Goal: Task Accomplishment & Management: Use online tool/utility

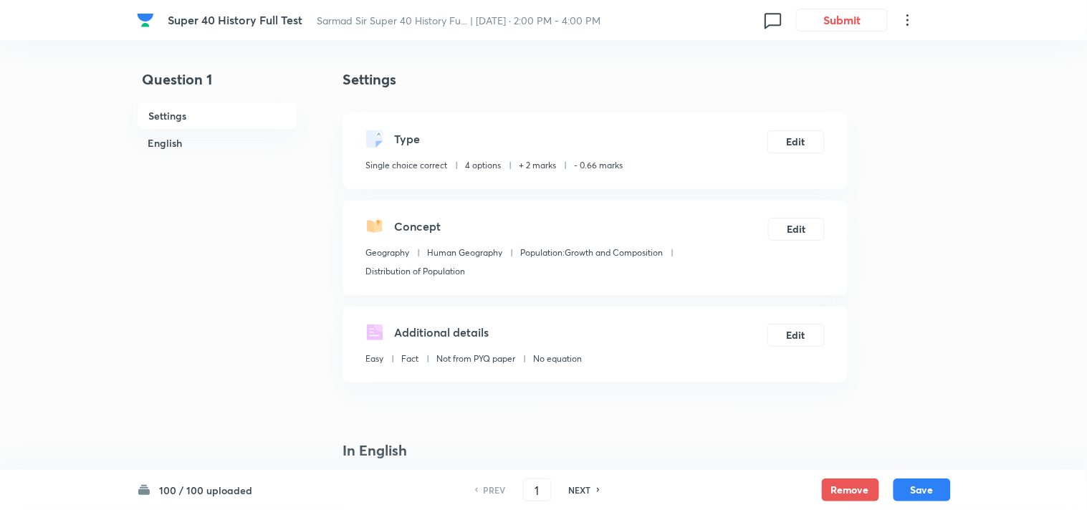
checkbox input "true"
click at [158, 145] on h6 "English" at bounding box center [213, 143] width 161 height 27
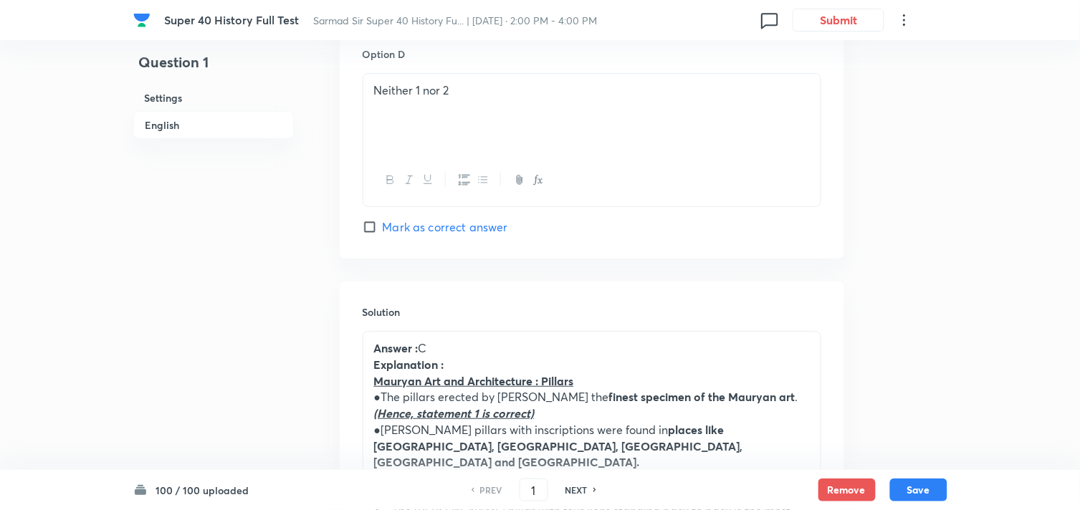
scroll to position [1380, 0]
click at [585, 489] on h6 "NEXT" at bounding box center [576, 490] width 22 height 13
type input "2"
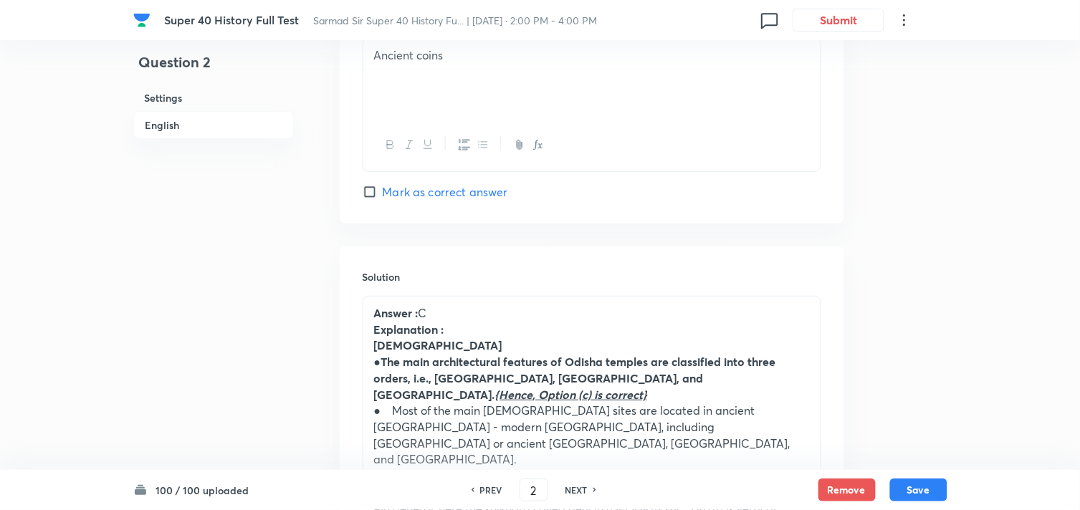
checkbox input "true"
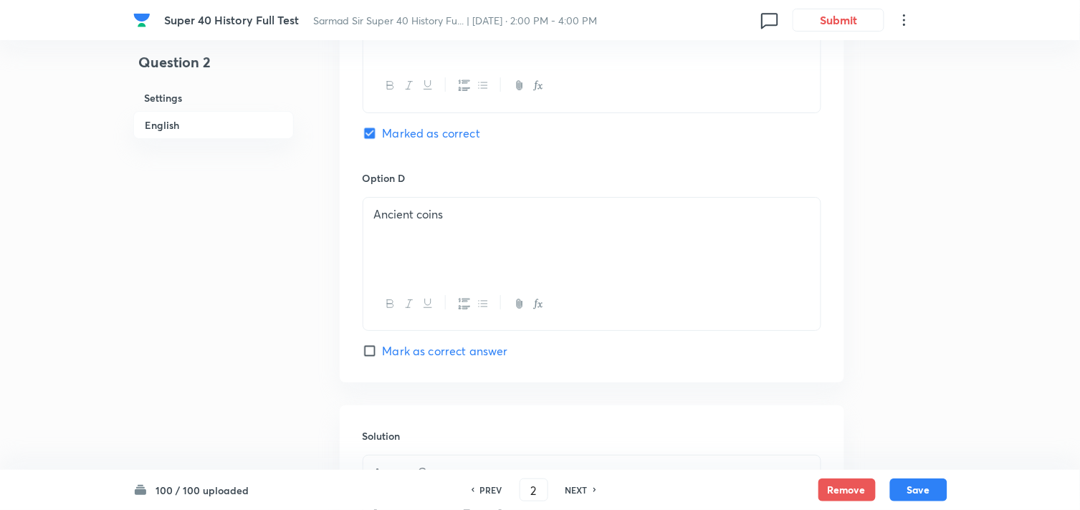
click at [585, 489] on h6 "NEXT" at bounding box center [576, 490] width 22 height 13
type input "3"
checkbox input "false"
checkbox input "true"
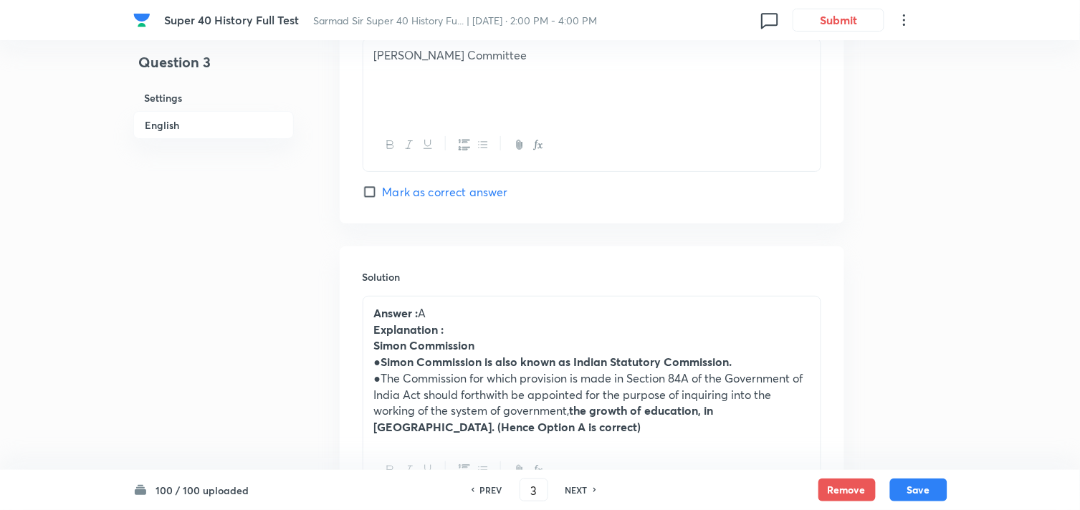
click at [585, 489] on h6 "NEXT" at bounding box center [576, 490] width 22 height 13
type input "4"
checkbox input "false"
checkbox input "true"
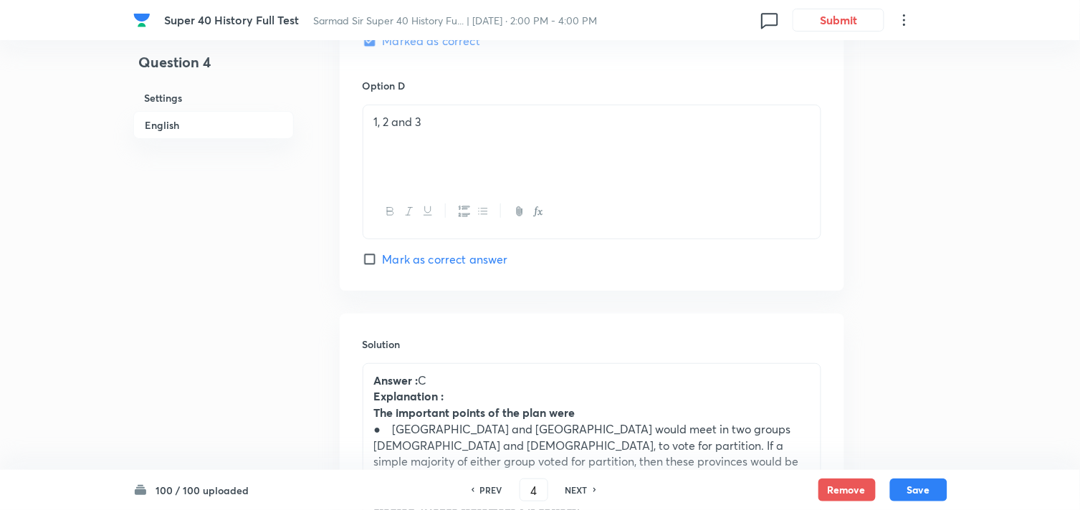
click at [585, 489] on h6 "NEXT" at bounding box center [576, 490] width 22 height 13
type input "5"
checkbox input "true"
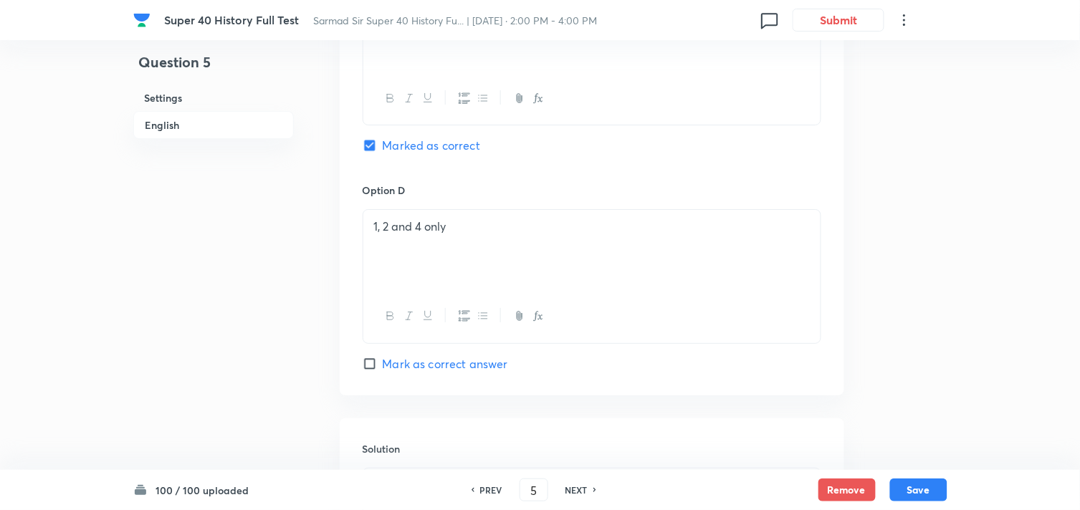
scroll to position [1539, 0]
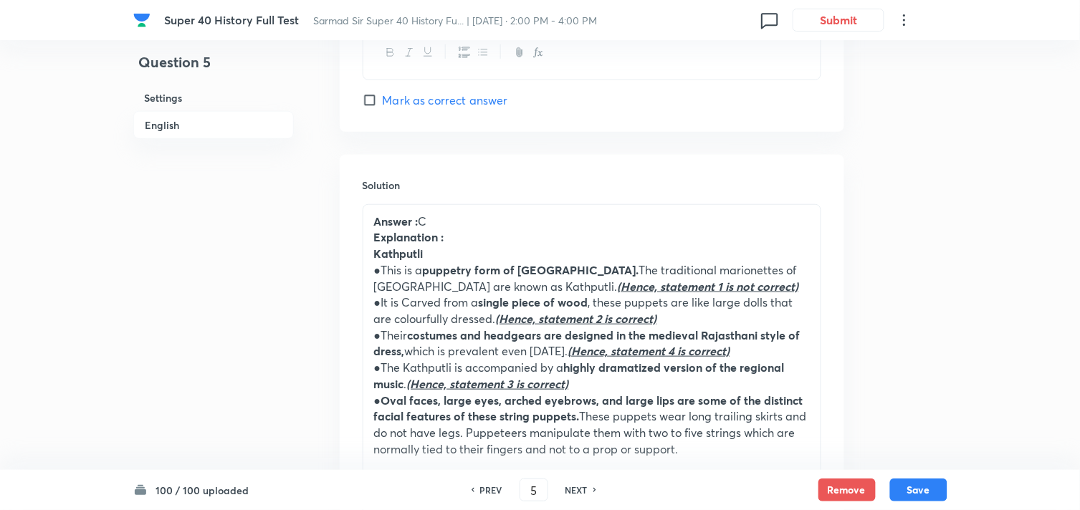
click at [583, 489] on h6 "NEXT" at bounding box center [576, 490] width 22 height 13
type input "6"
checkbox input "false"
checkbox input "true"
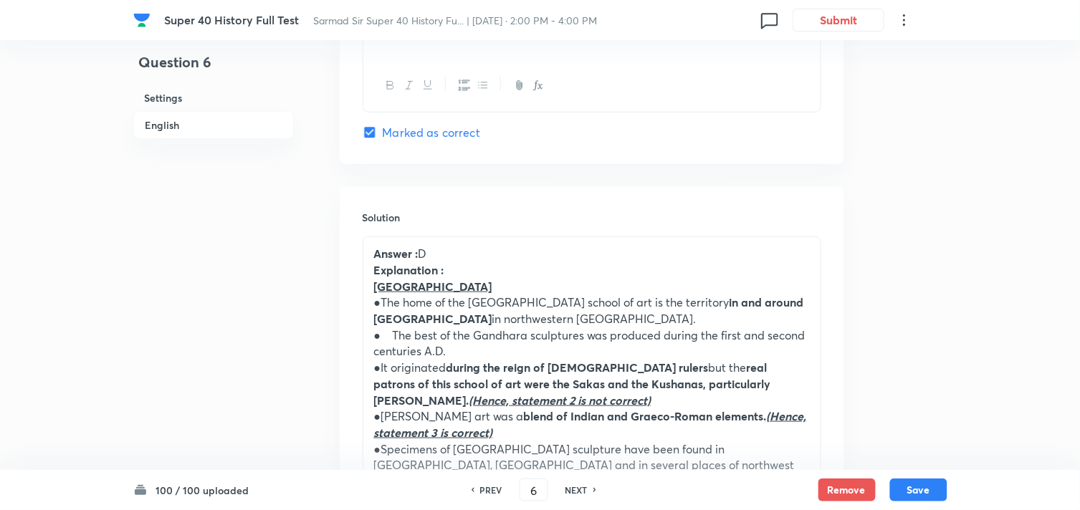
click at [583, 489] on h6 "NEXT" at bounding box center [576, 490] width 22 height 13
type input "7"
checkbox input "false"
checkbox input "true"
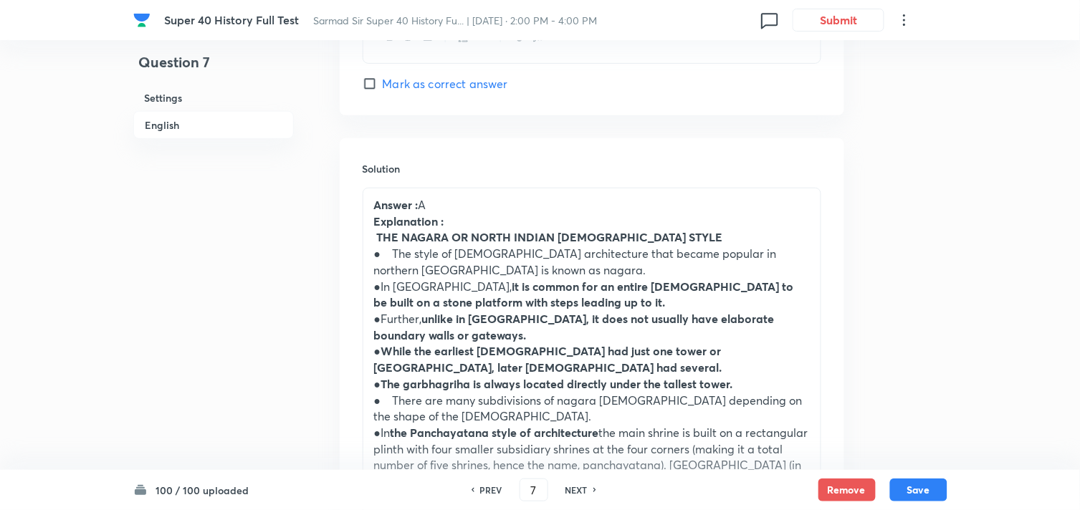
click at [583, 489] on h6 "NEXT" at bounding box center [576, 490] width 22 height 13
type input "8"
checkbox input "true"
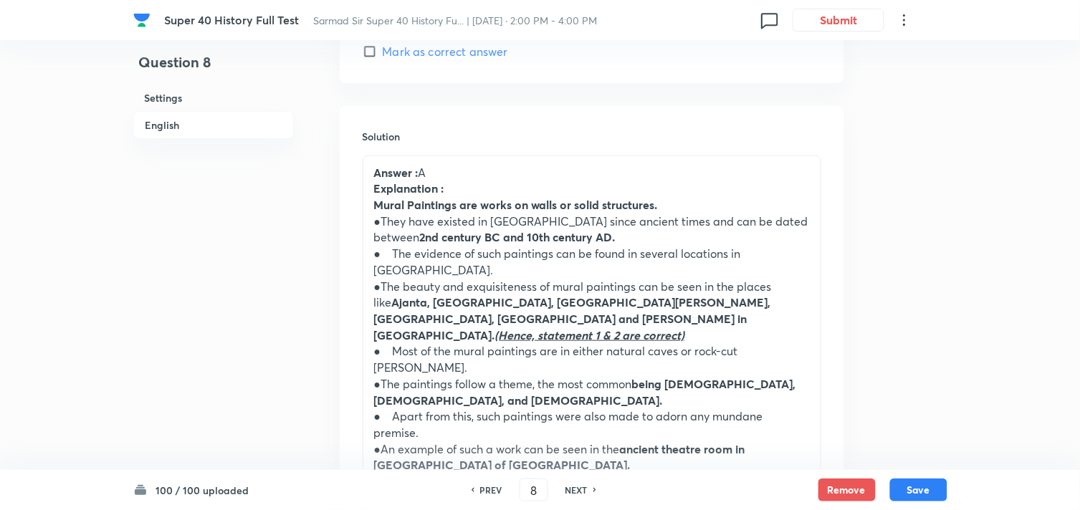
click at [583, 489] on h6 "NEXT" at bounding box center [576, 490] width 22 height 13
type input "9"
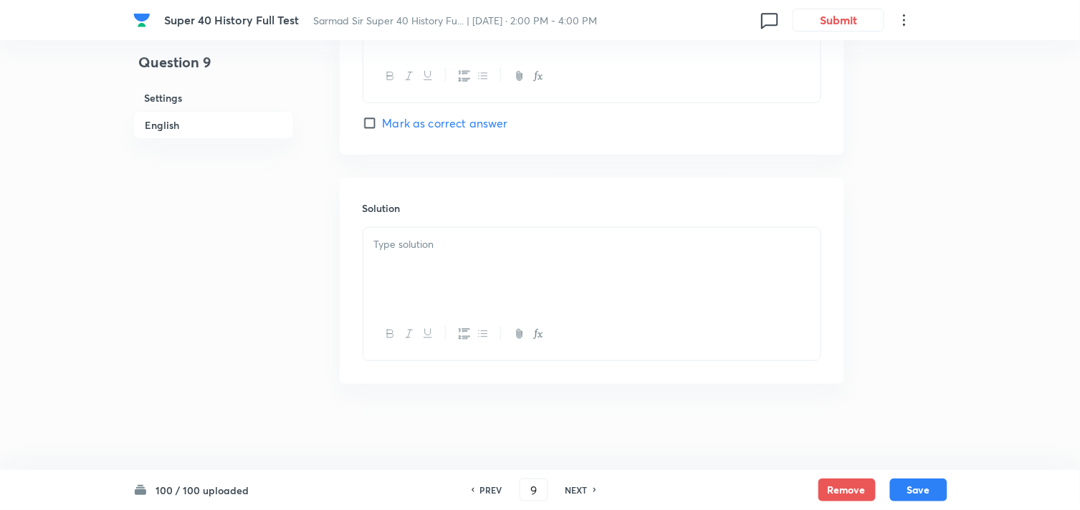
checkbox input "true"
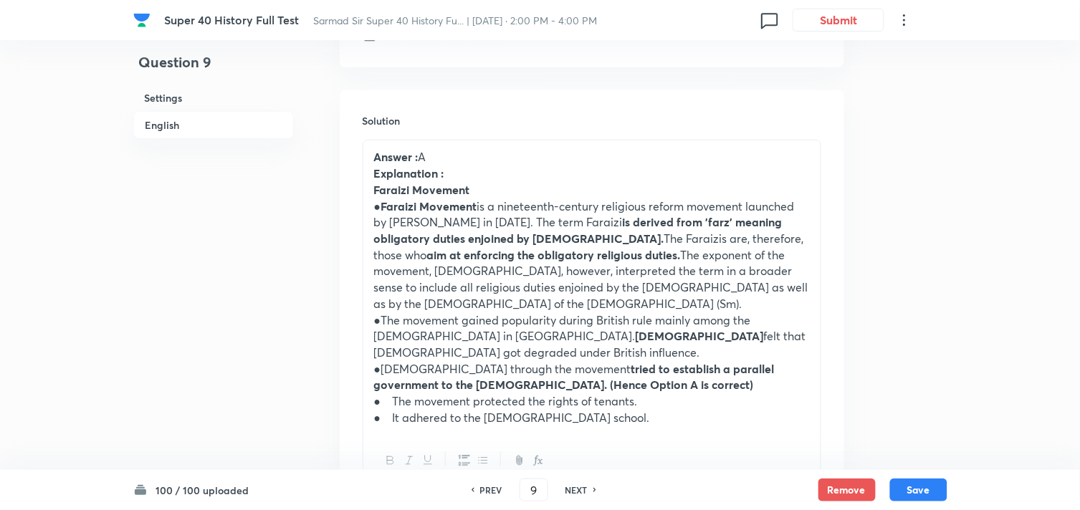
click at [583, 489] on h6 "NEXT" at bounding box center [576, 490] width 22 height 13
type input "10"
checkbox input "false"
checkbox input "true"
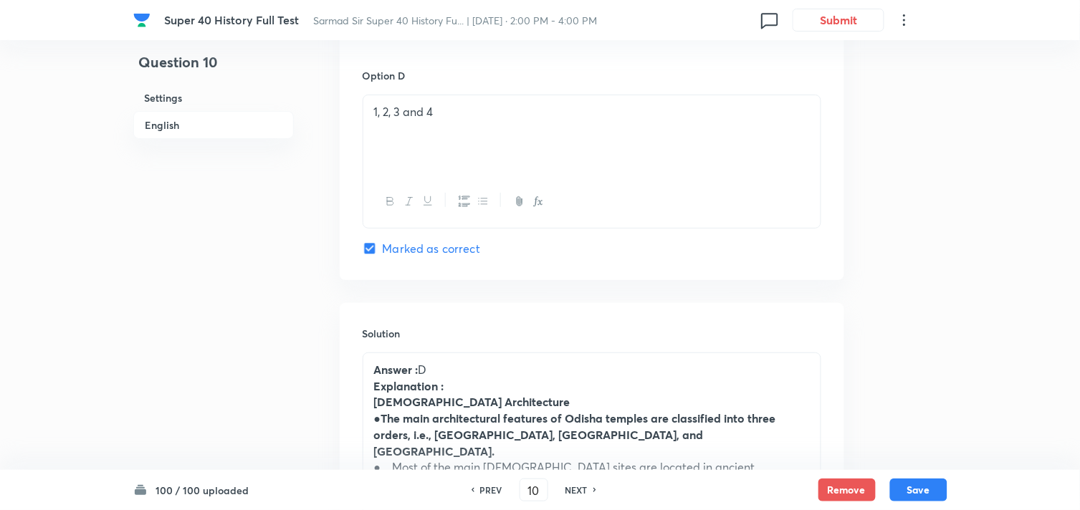
scroll to position [1380, 0]
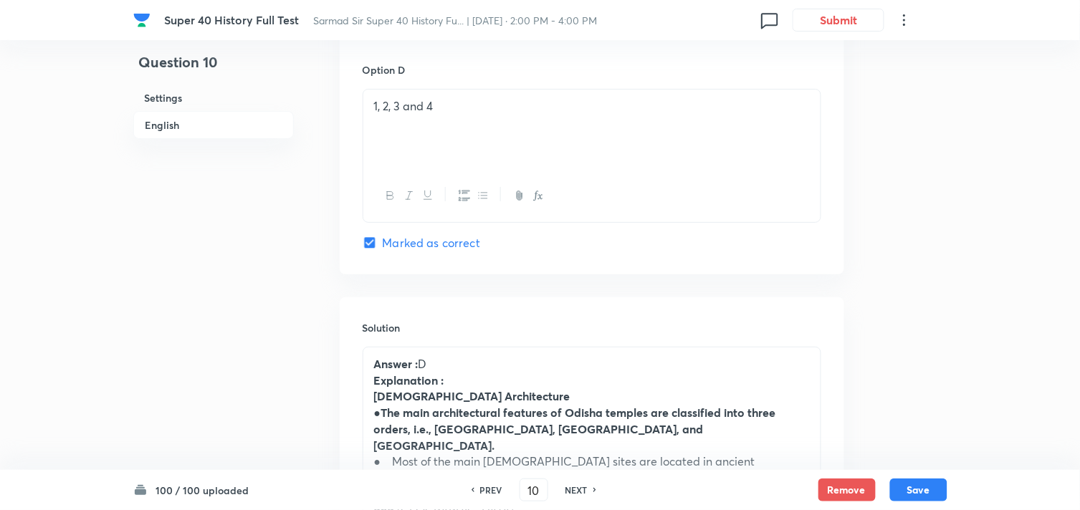
click at [583, 489] on h6 "NEXT" at bounding box center [576, 490] width 22 height 13
type input "11"
checkbox input "false"
checkbox input "true"
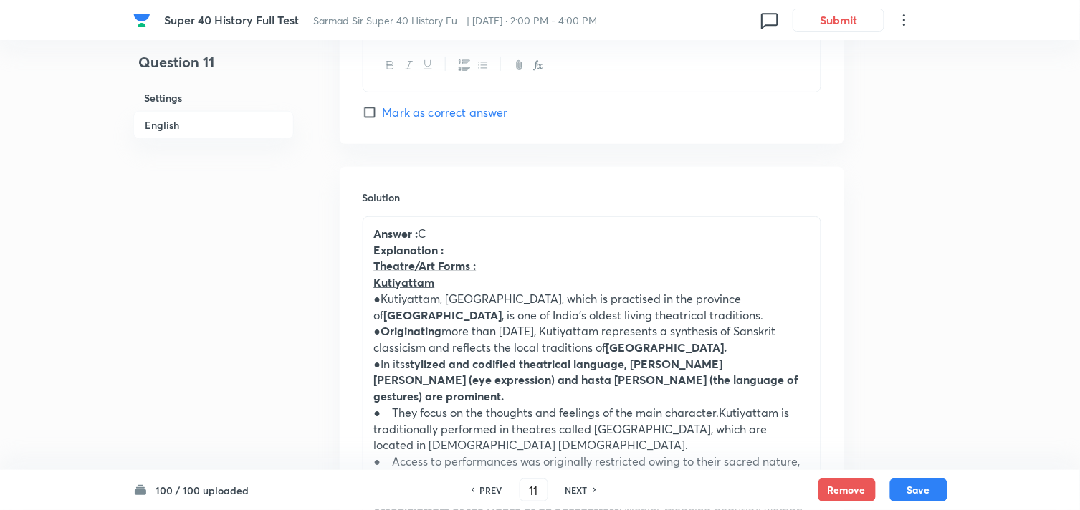
click at [582, 489] on h6 "NEXT" at bounding box center [576, 490] width 22 height 13
type input "12"
checkbox input "true"
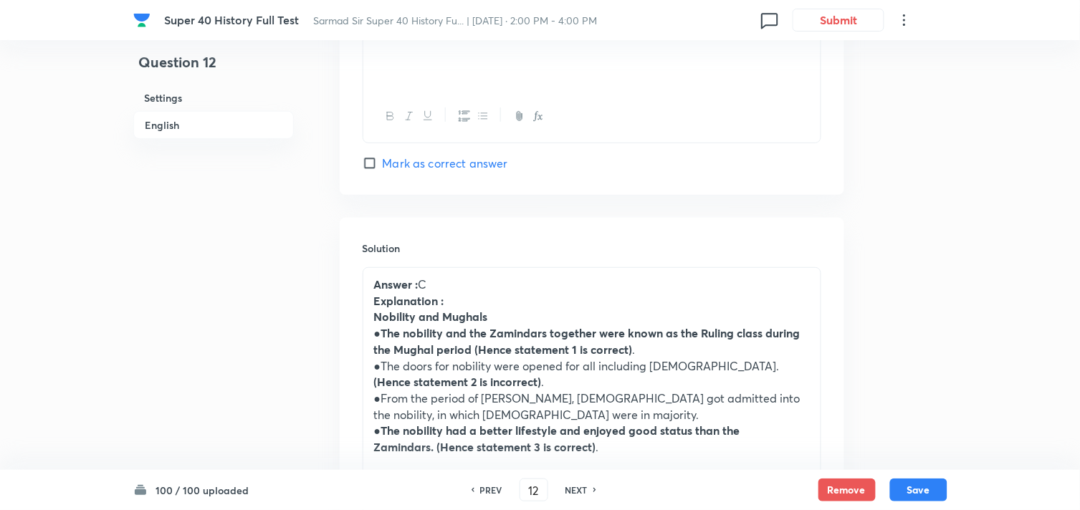
click at [582, 489] on h6 "NEXT" at bounding box center [576, 490] width 22 height 13
type input "13"
checkbox input "true"
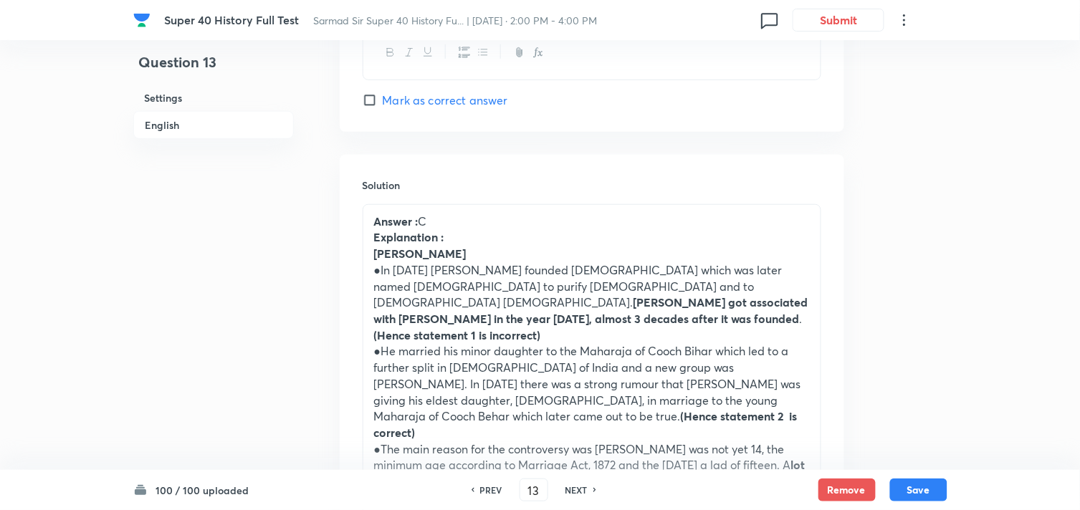
click at [582, 489] on h6 "NEXT" at bounding box center [576, 490] width 22 height 13
type input "14"
checkbox input "false"
checkbox input "true"
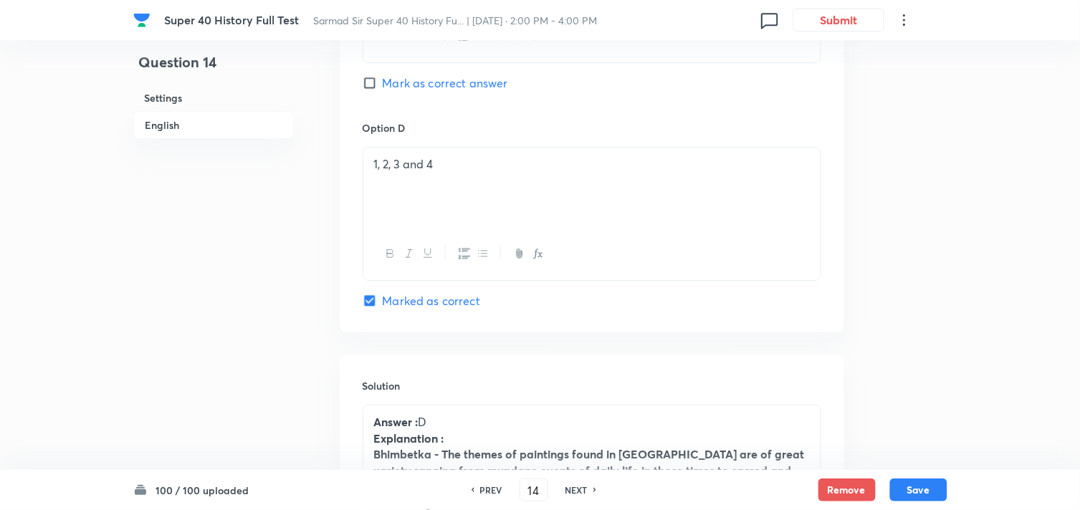
scroll to position [1460, 0]
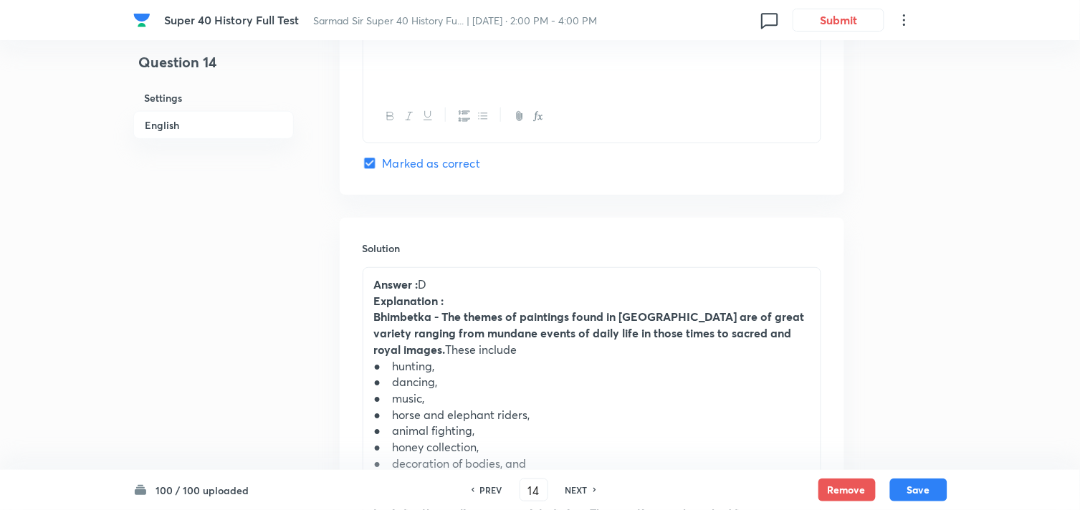
click at [582, 489] on h6 "NEXT" at bounding box center [576, 490] width 22 height 13
type input "15"
checkbox input "true"
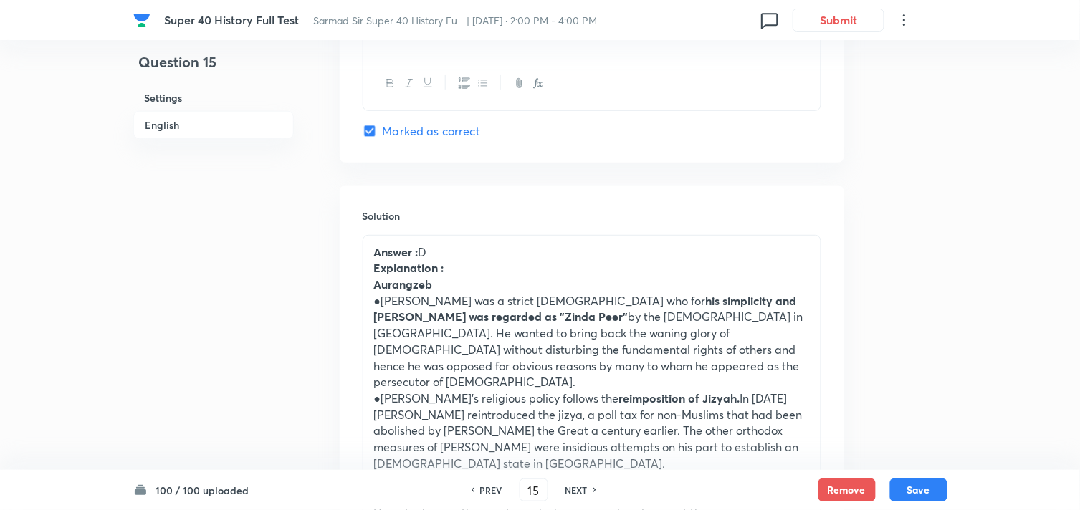
click at [582, 489] on h6 "NEXT" at bounding box center [576, 490] width 22 height 13
type input "16"
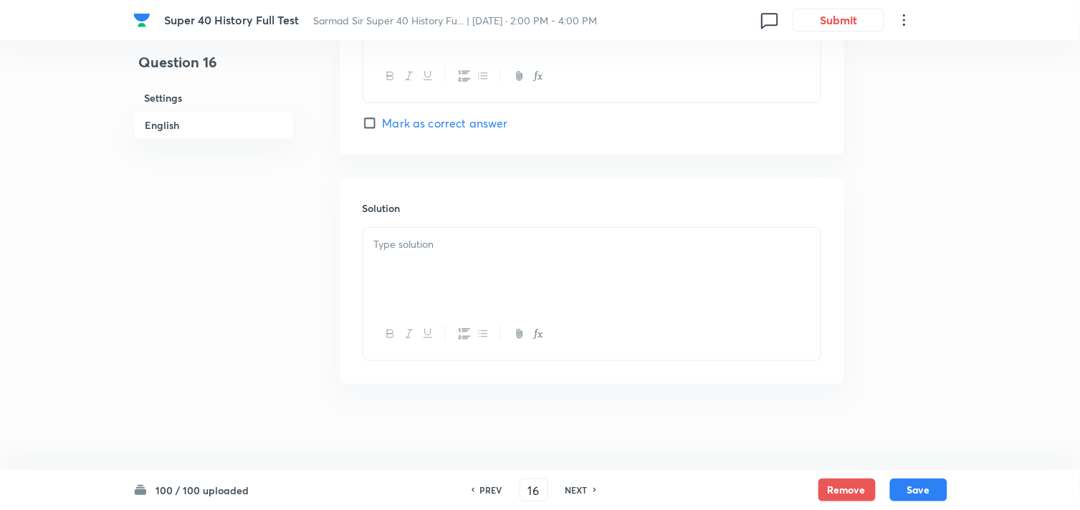
checkbox input "false"
checkbox input "true"
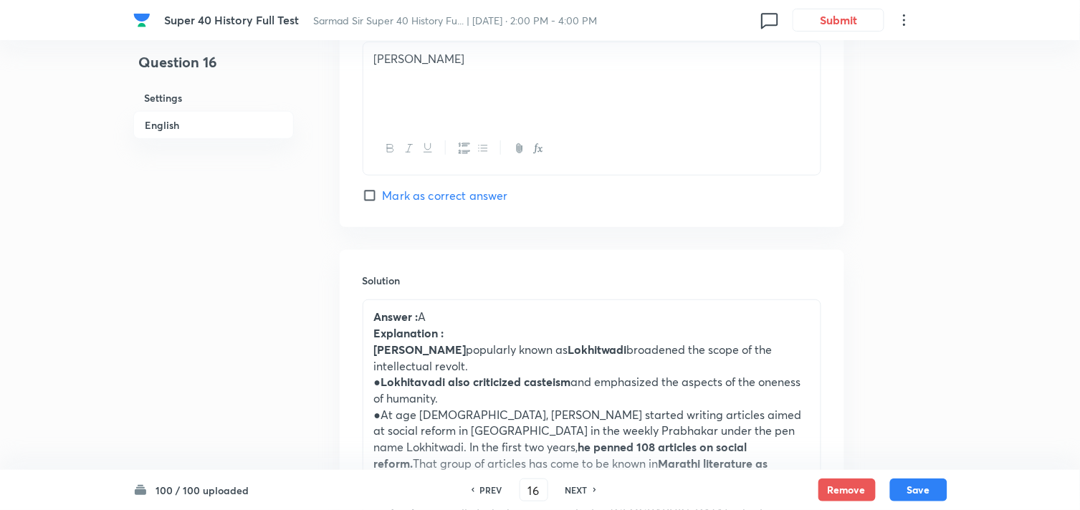
click at [582, 489] on h6 "NEXT" at bounding box center [576, 490] width 22 height 13
type input "17"
checkbox input "true"
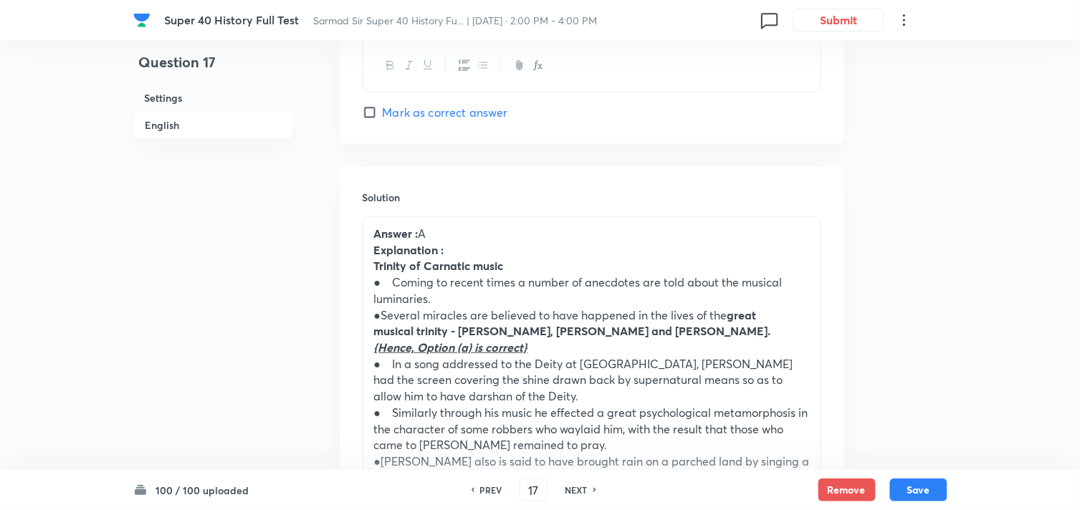
click at [580, 489] on h6 "NEXT" at bounding box center [576, 490] width 22 height 13
type input "18"
checkbox input "false"
checkbox input "true"
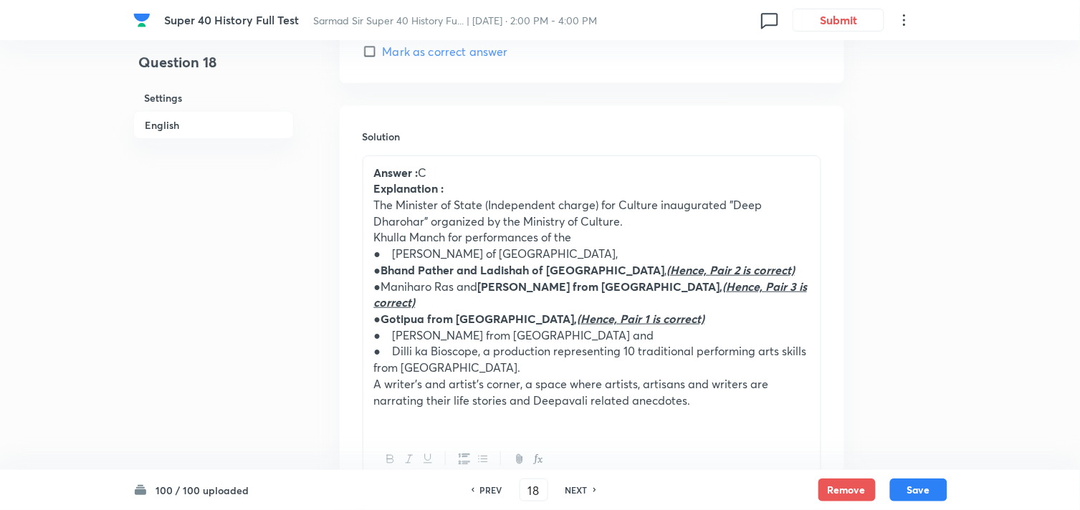
click at [580, 489] on h6 "NEXT" at bounding box center [576, 490] width 22 height 13
type input "19"
checkbox input "false"
checkbox input "true"
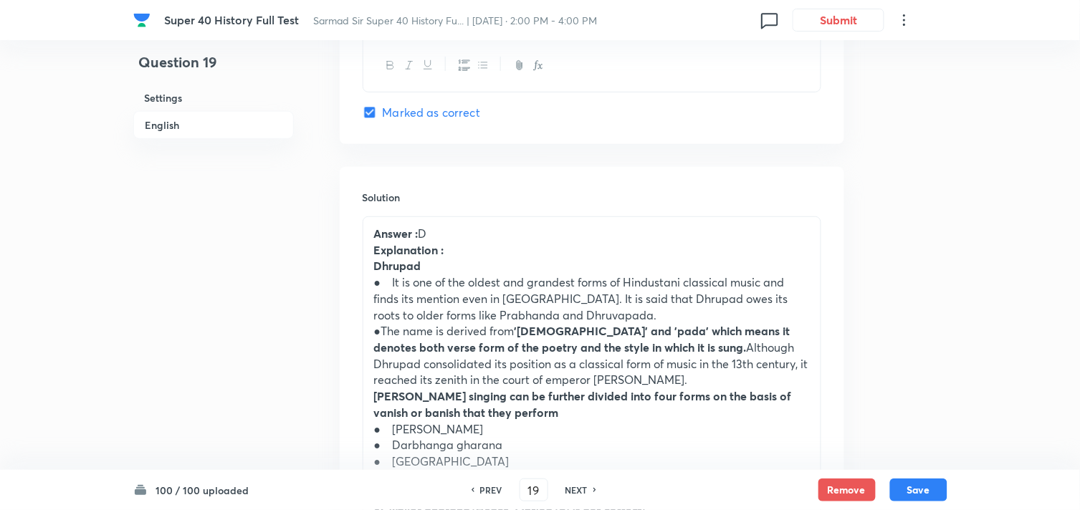
click at [580, 489] on h6 "NEXT" at bounding box center [576, 490] width 22 height 13
type input "20"
checkbox input "true"
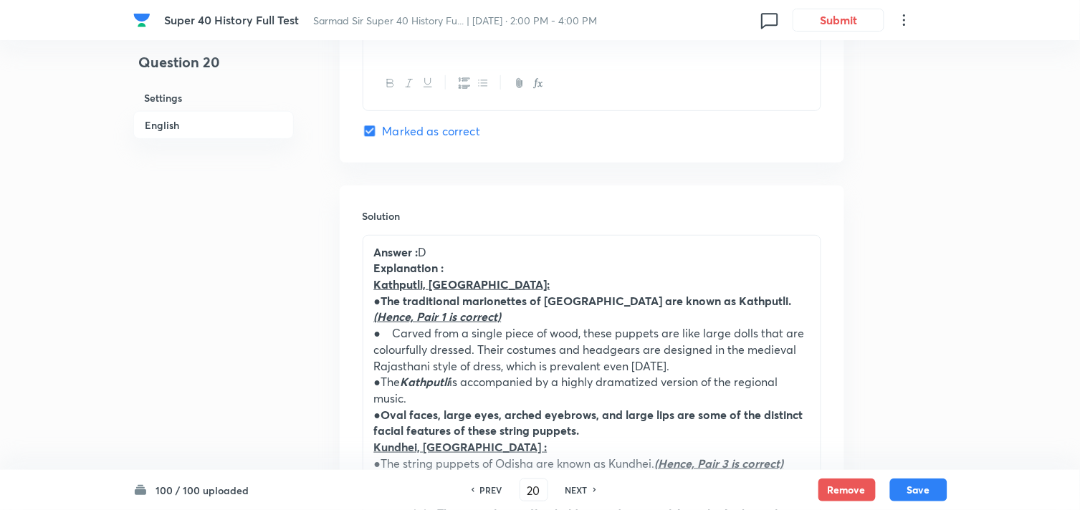
click at [580, 489] on h6 "NEXT" at bounding box center [576, 490] width 22 height 13
type input "21"
checkbox input "true"
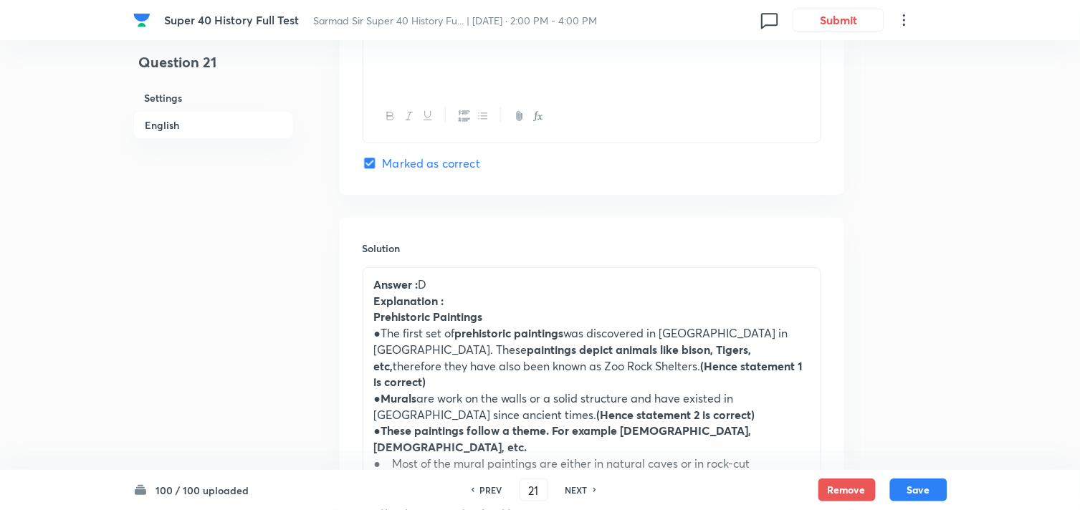
click at [580, 489] on h6 "NEXT" at bounding box center [576, 490] width 22 height 13
type input "22"
checkbox input "false"
checkbox input "true"
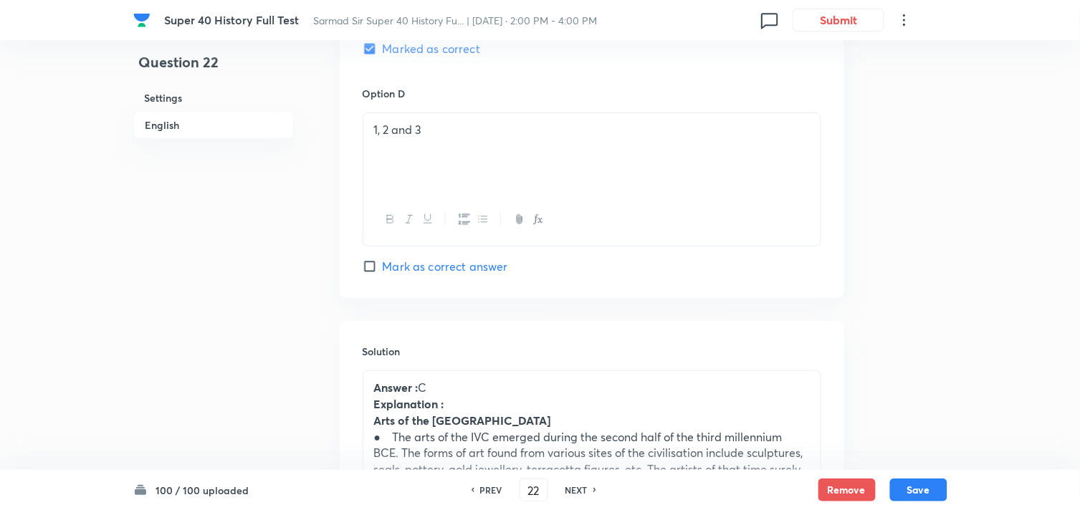
scroll to position [1539, 0]
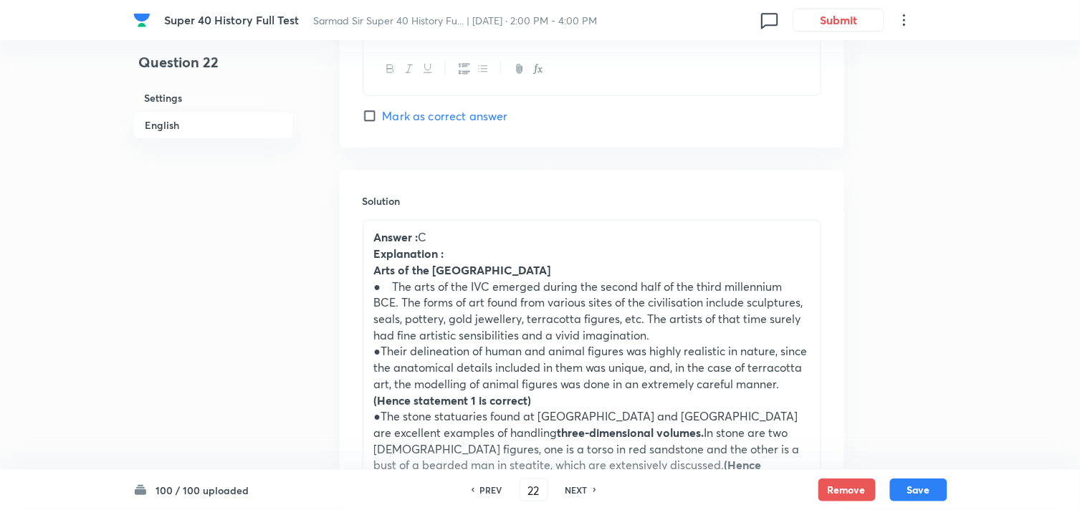
click at [580, 489] on h6 "NEXT" at bounding box center [576, 490] width 22 height 13
type input "23"
checkbox input "false"
checkbox input "true"
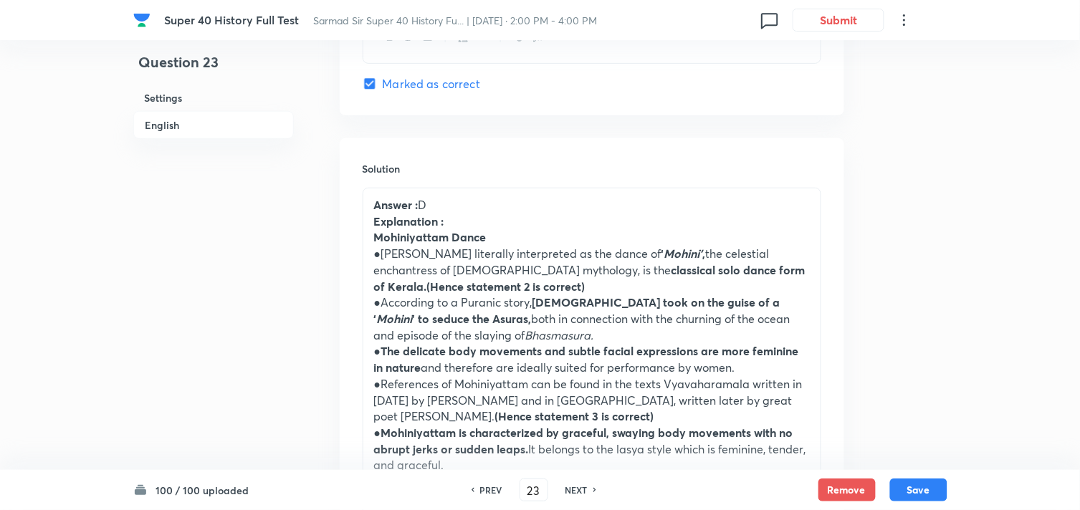
click at [580, 489] on h6 "NEXT" at bounding box center [576, 490] width 22 height 13
type input "24"
checkbox input "false"
checkbox input "true"
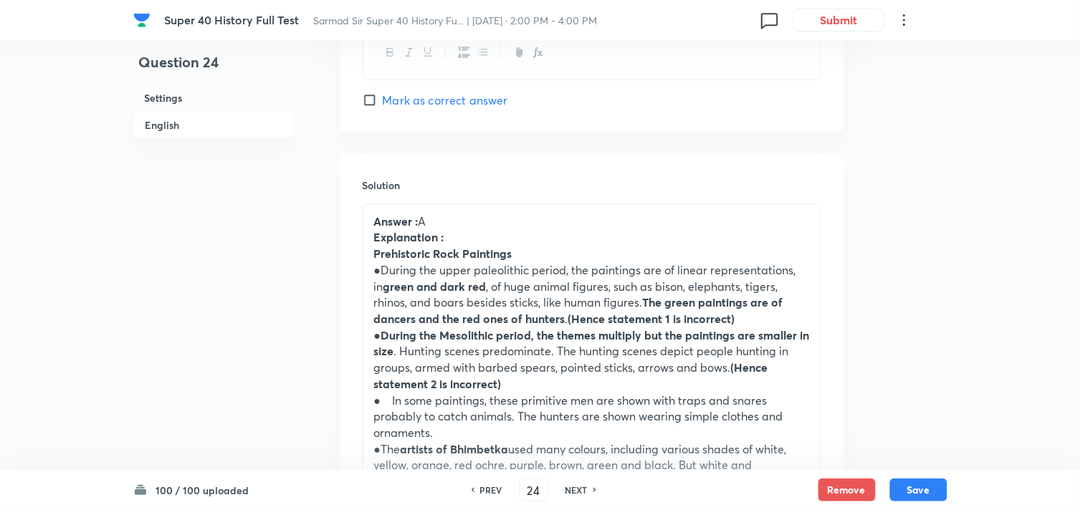
click at [580, 489] on h6 "NEXT" at bounding box center [576, 490] width 22 height 13
type input "25"
checkbox input "false"
checkbox input "true"
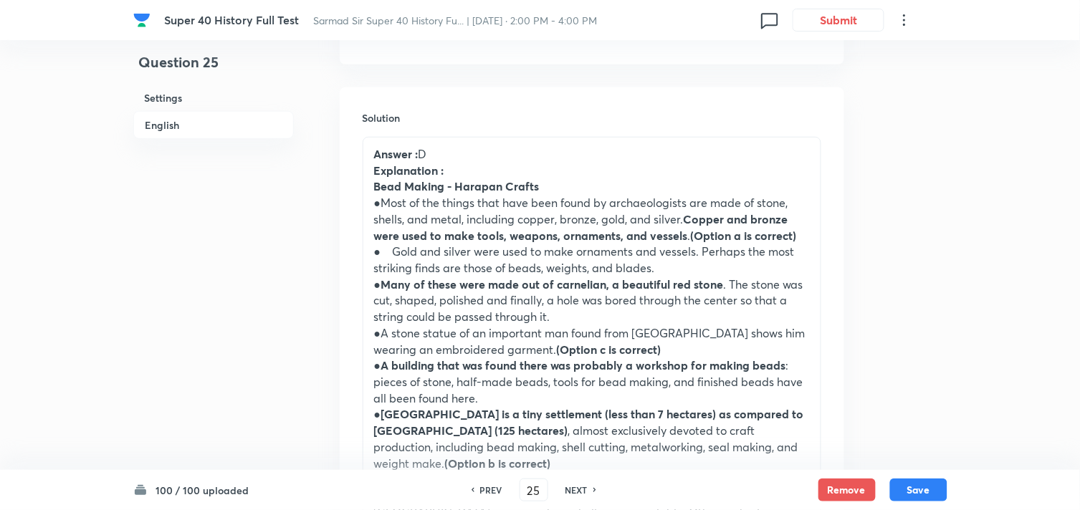
scroll to position [1460, 0]
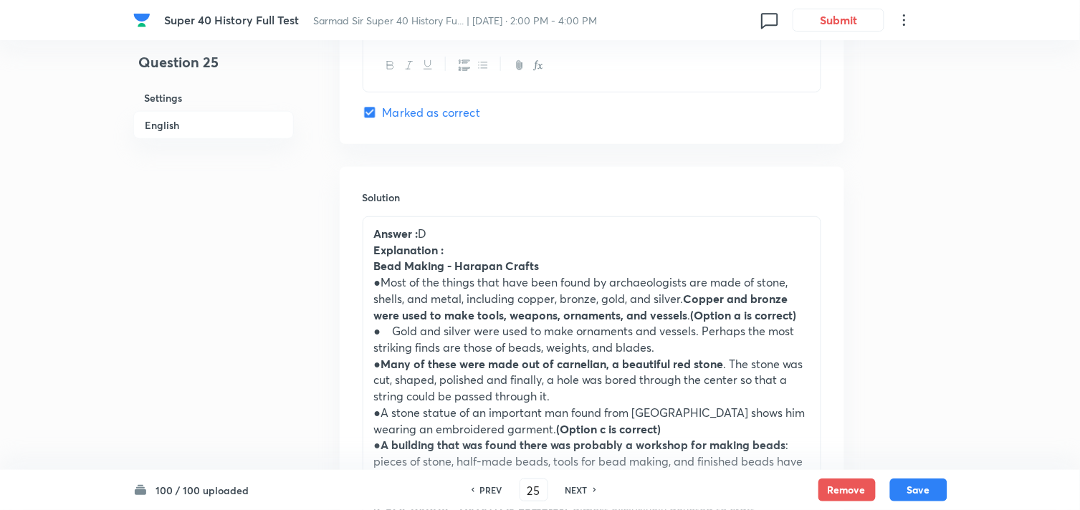
click at [580, 489] on h6 "NEXT" at bounding box center [576, 490] width 22 height 13
type input "26"
checkbox input "false"
checkbox input "true"
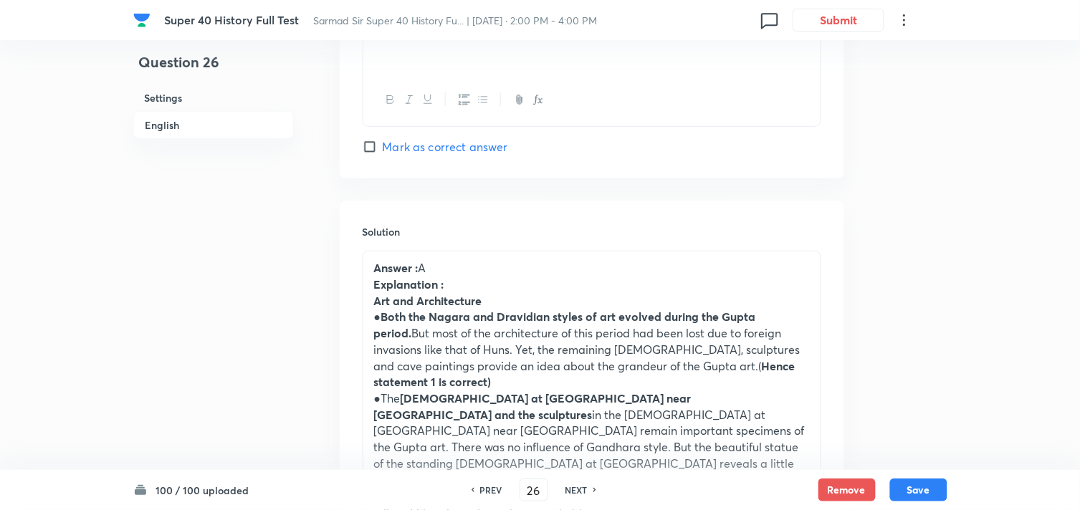
click at [580, 489] on h6 "NEXT" at bounding box center [576, 490] width 22 height 13
type input "27"
checkbox input "false"
checkbox input "true"
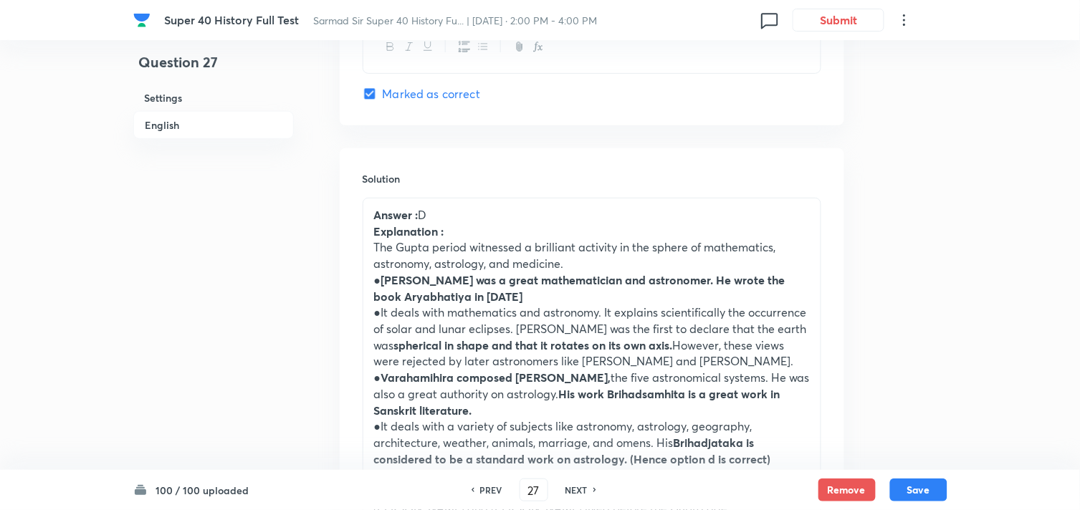
click at [580, 489] on h6 "NEXT" at bounding box center [576, 490] width 22 height 13
type input "28"
checkbox input "true"
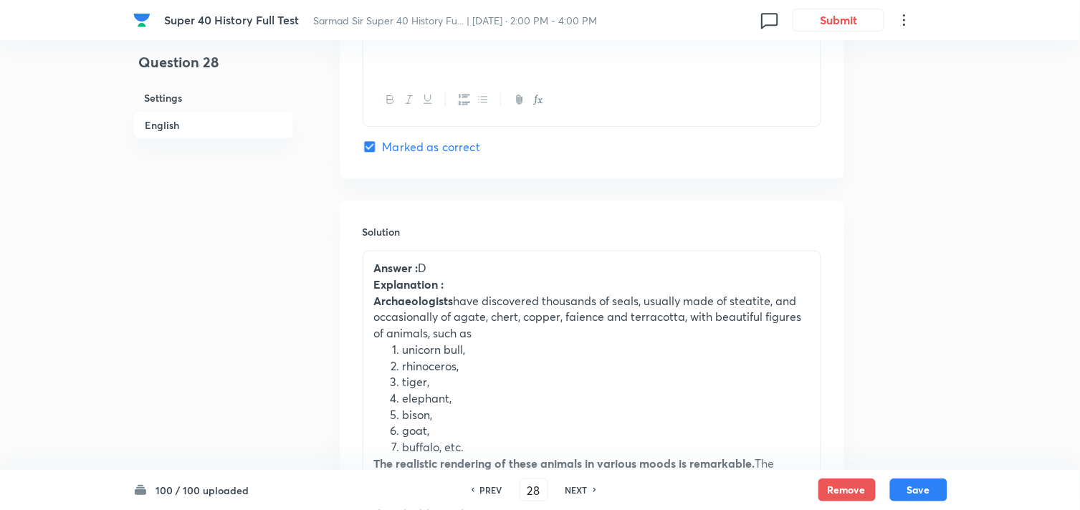
click at [580, 489] on h6 "NEXT" at bounding box center [576, 490] width 22 height 13
type input "29"
checkbox input "false"
checkbox input "true"
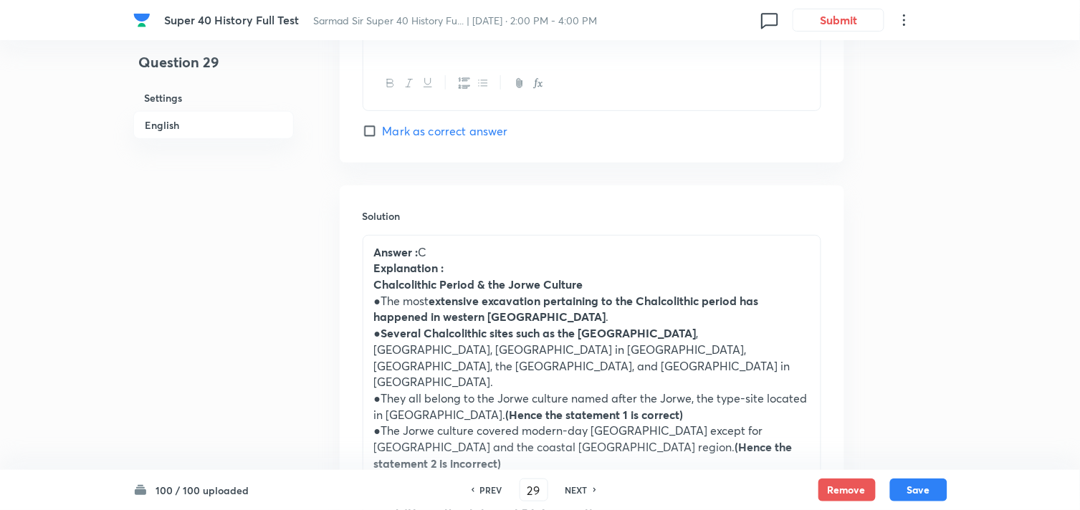
click at [580, 489] on h6 "NEXT" at bounding box center [576, 490] width 22 height 13
type input "30"
checkbox input "false"
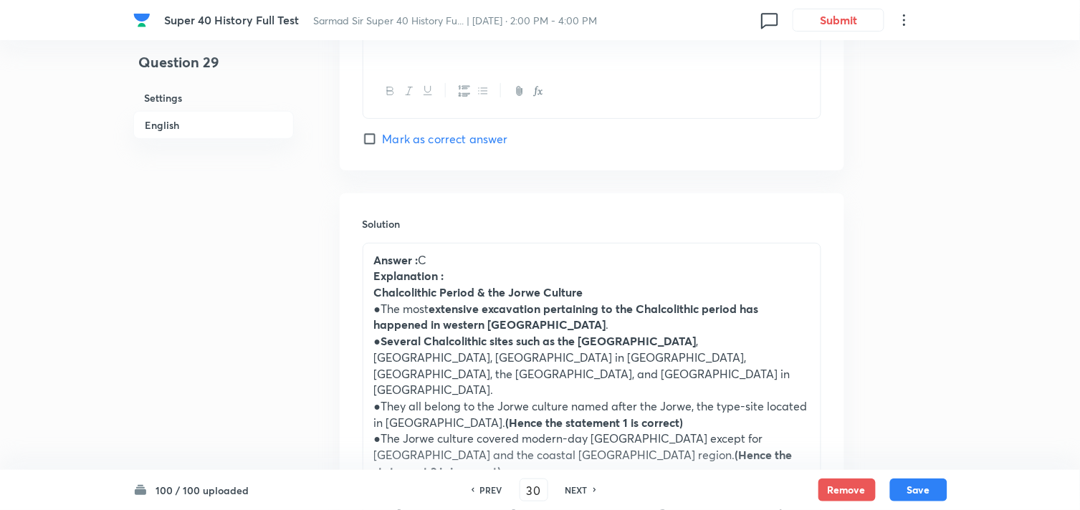
checkbox input "true"
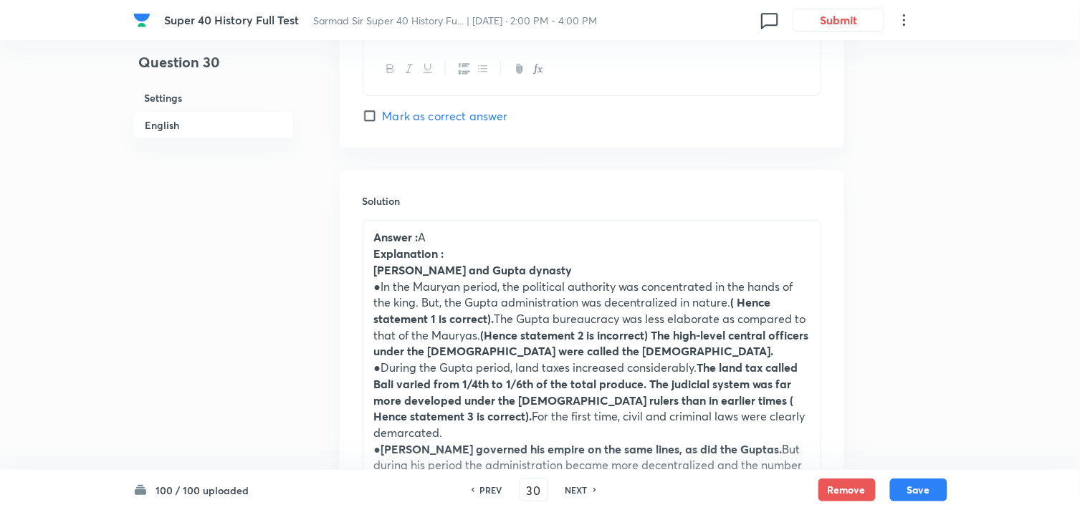
click at [580, 489] on h6 "NEXT" at bounding box center [576, 490] width 22 height 13
type input "31"
checkbox input "true"
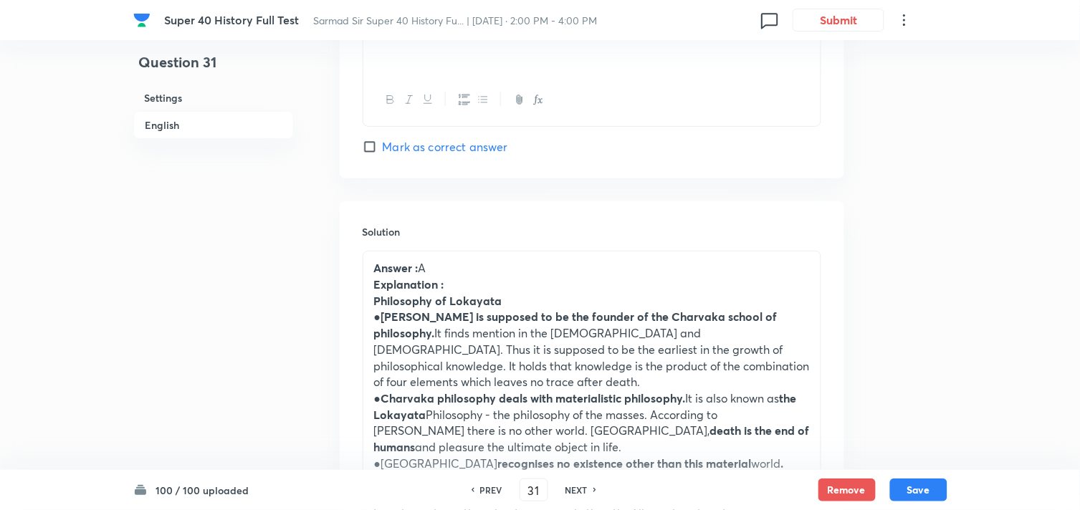
click at [580, 489] on h6 "NEXT" at bounding box center [576, 490] width 22 height 13
type input "32"
checkbox input "true"
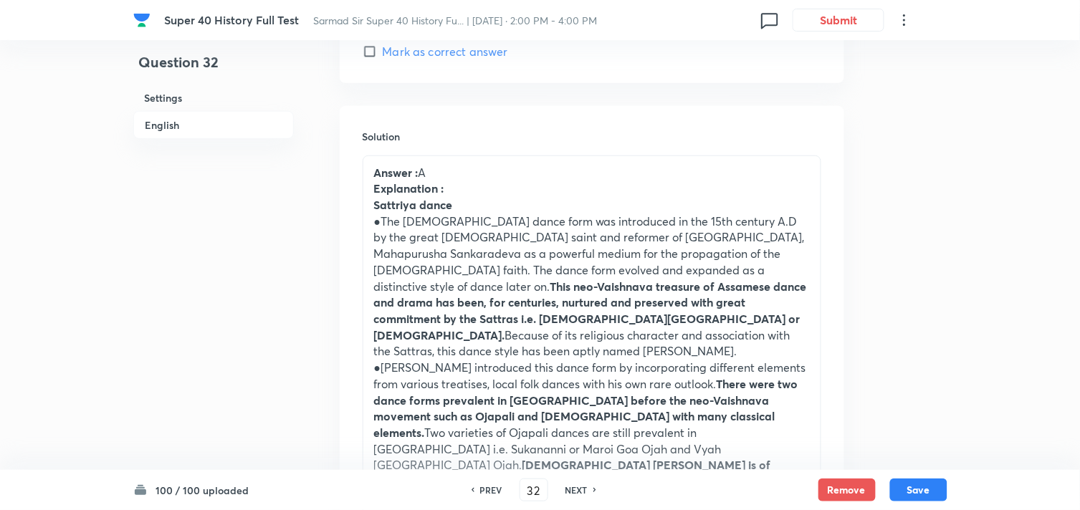
click at [579, 489] on h6 "NEXT" at bounding box center [576, 490] width 22 height 13
type input "33"
checkbox input "false"
checkbox input "true"
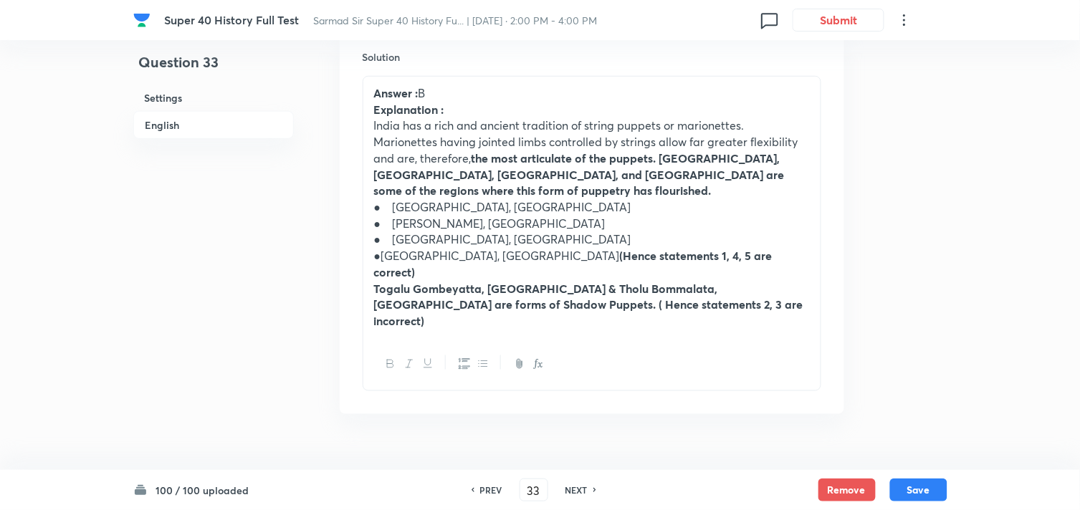
click at [579, 489] on h6 "NEXT" at bounding box center [576, 490] width 22 height 13
type input "34"
checkbox input "true"
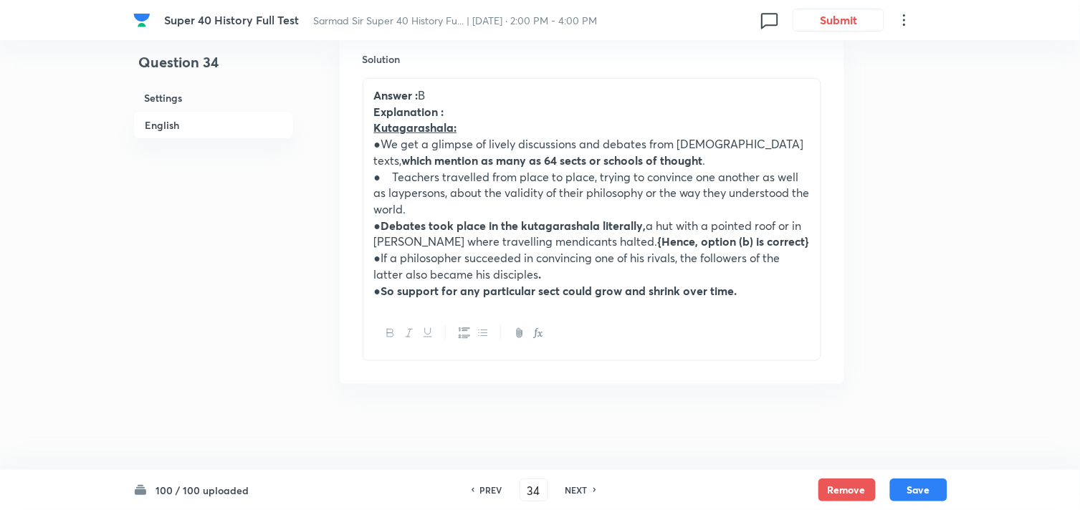
click at [579, 489] on h6 "NEXT" at bounding box center [576, 490] width 22 height 13
type input "35"
checkbox input "false"
checkbox input "true"
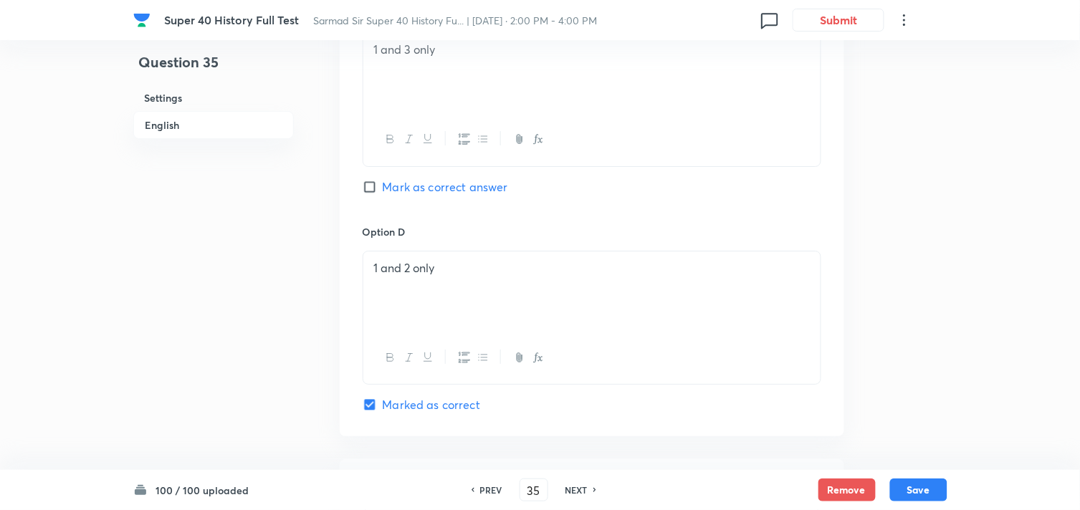
scroll to position [1441, 0]
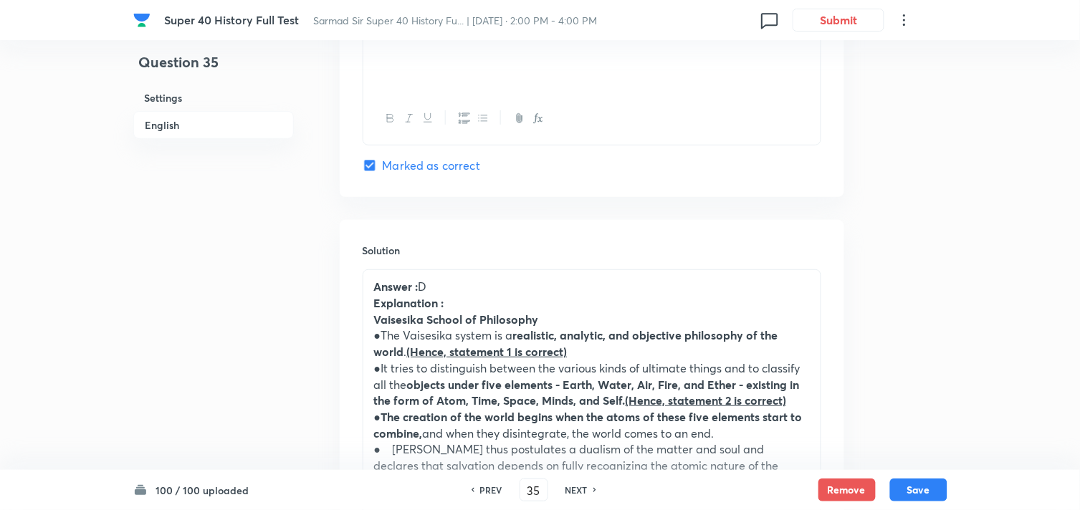
click at [579, 489] on h6 "NEXT" at bounding box center [576, 490] width 22 height 13
type input "36"
checkbox input "false"
checkbox input "true"
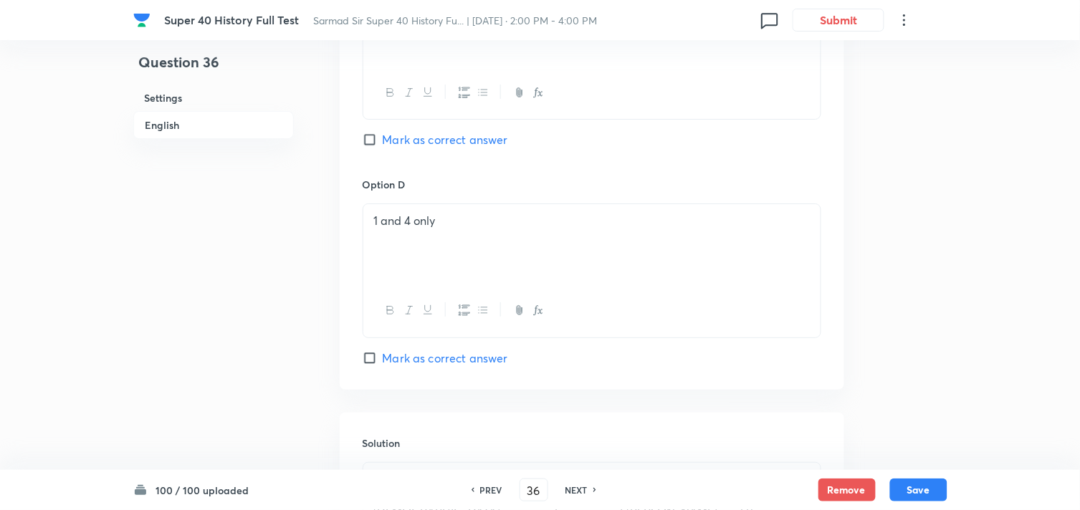
scroll to position [1521, 0]
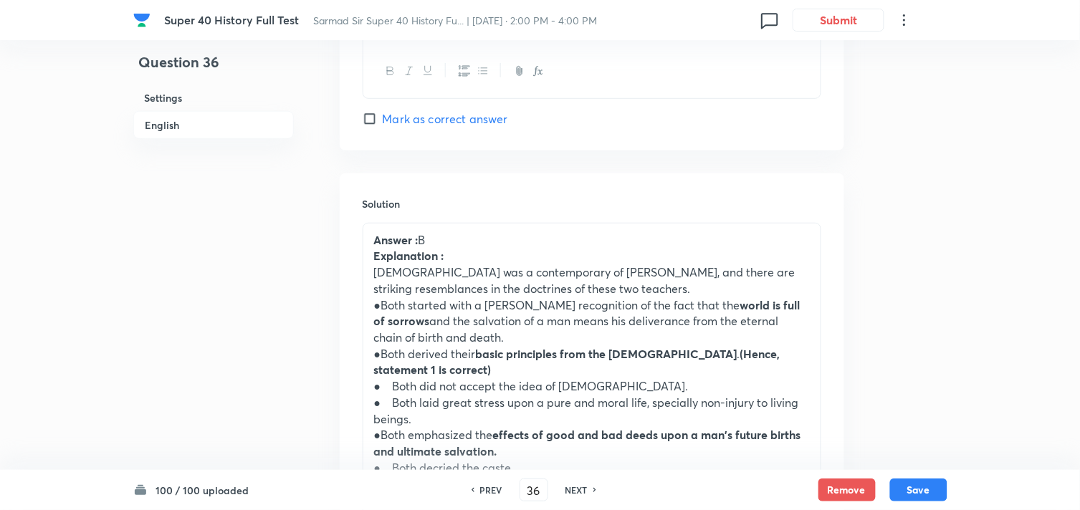
click at [579, 489] on h6 "NEXT" at bounding box center [576, 490] width 22 height 13
type input "37"
checkbox input "false"
checkbox input "true"
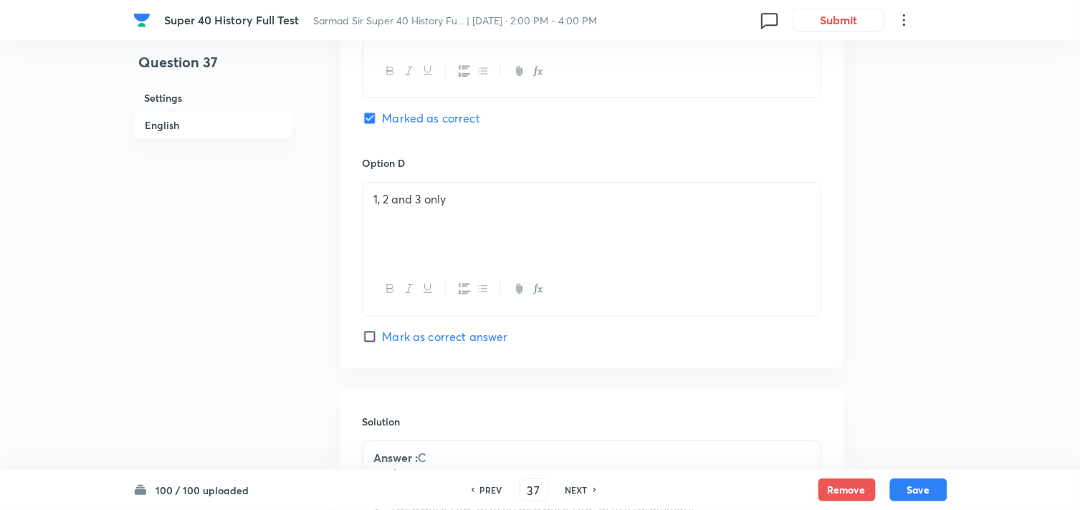
scroll to position [1441, 0]
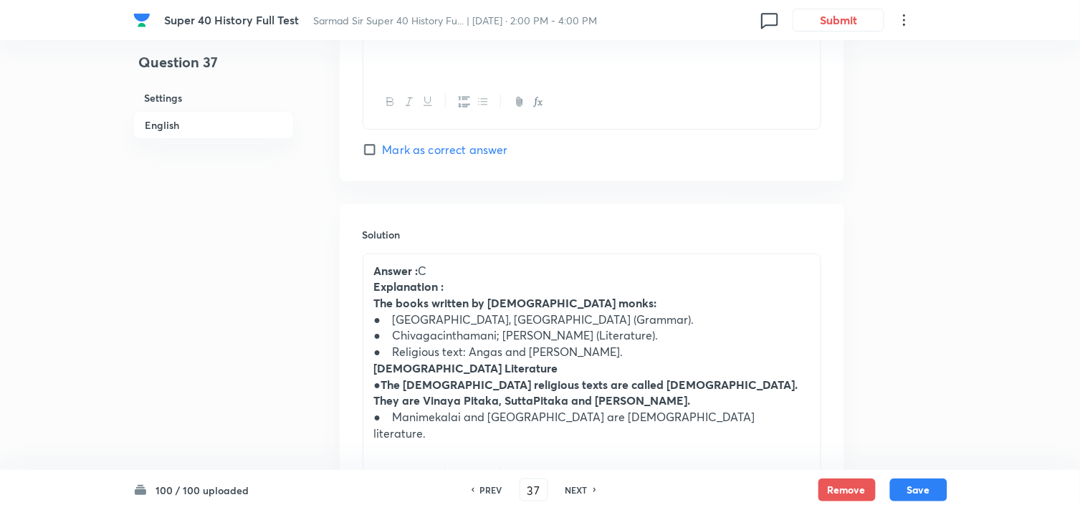
click at [579, 489] on h6 "NEXT" at bounding box center [576, 490] width 22 height 13
type input "38"
checkbox input "false"
checkbox input "true"
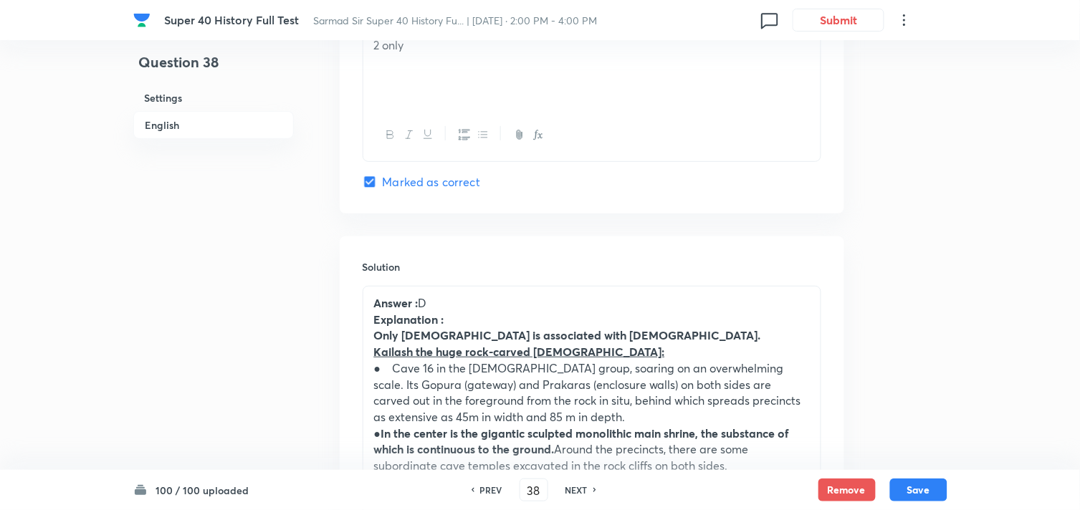
click at [579, 489] on h6 "NEXT" at bounding box center [576, 490] width 22 height 13
type input "39"
checkbox input "false"
checkbox input "true"
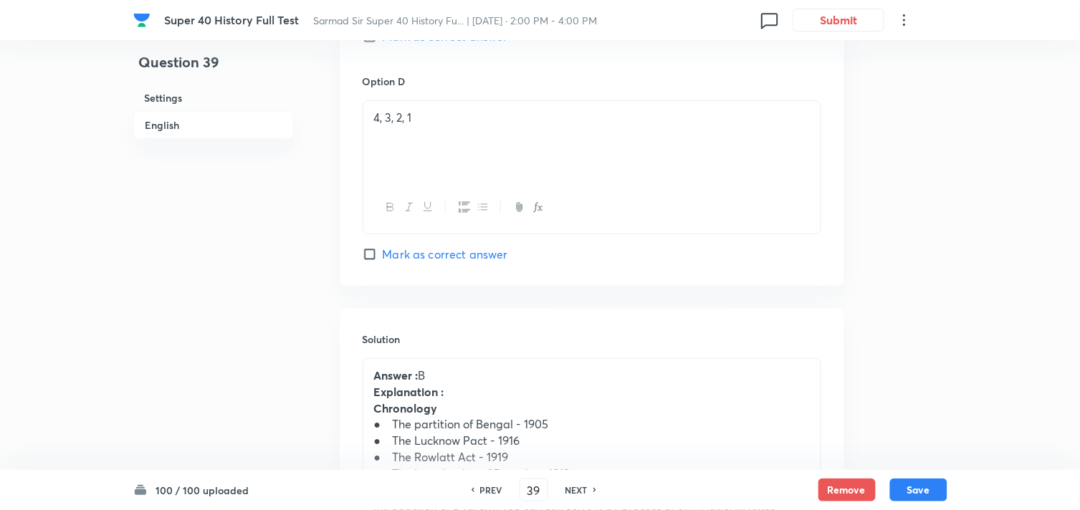
scroll to position [1521, 0]
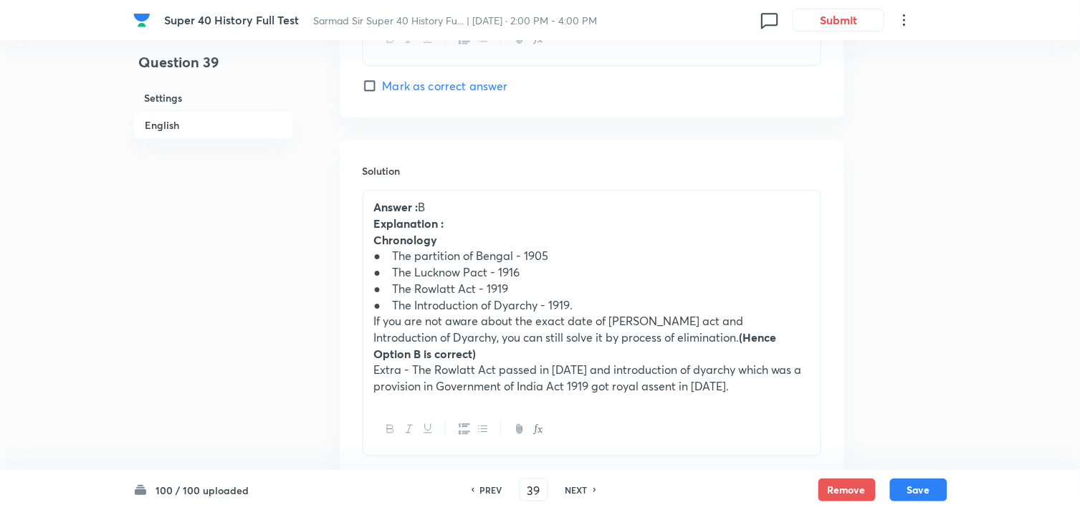
click at [579, 489] on h6 "NEXT" at bounding box center [576, 490] width 22 height 13
type input "40"
checkbox input "false"
checkbox input "true"
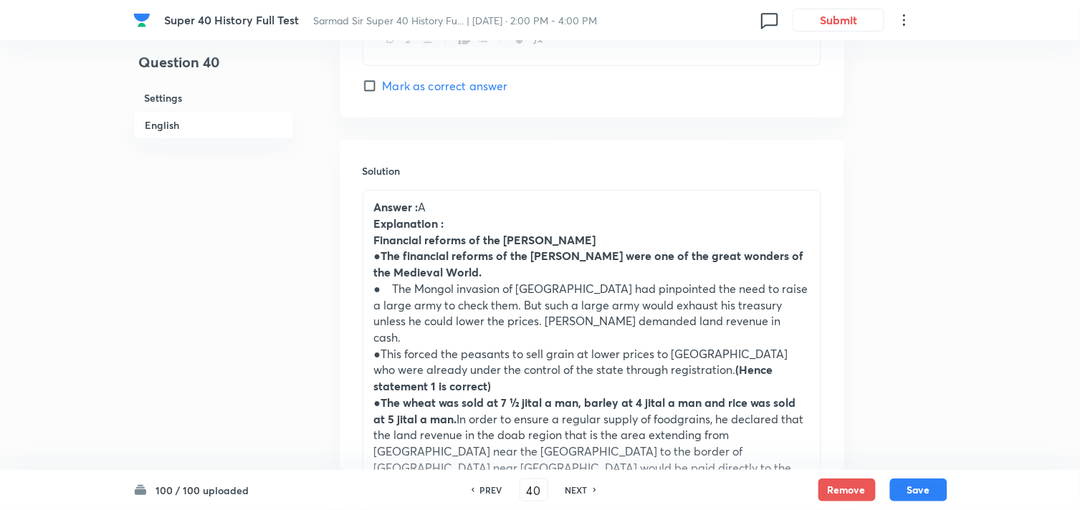
click at [579, 489] on h6 "NEXT" at bounding box center [576, 490] width 22 height 13
type input "41"
checkbox input "true"
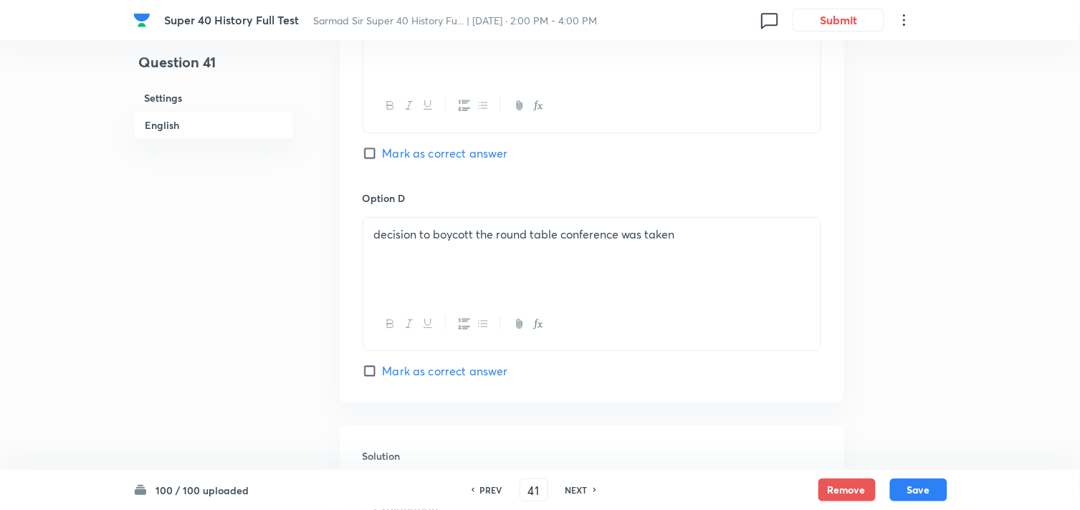
scroll to position [1361, 0]
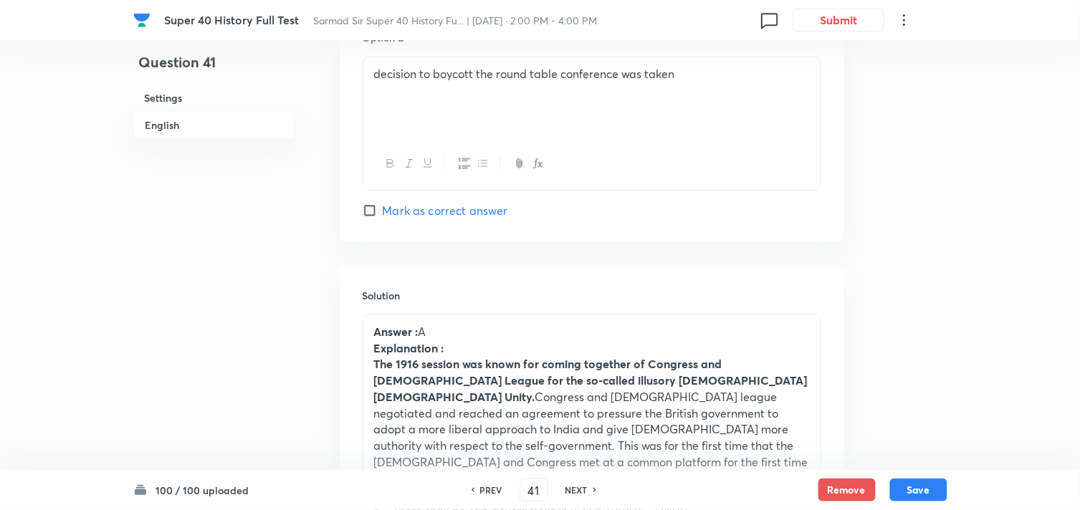
click at [579, 489] on h6 "NEXT" at bounding box center [576, 490] width 22 height 13
type input "42"
checkbox input "false"
checkbox input "true"
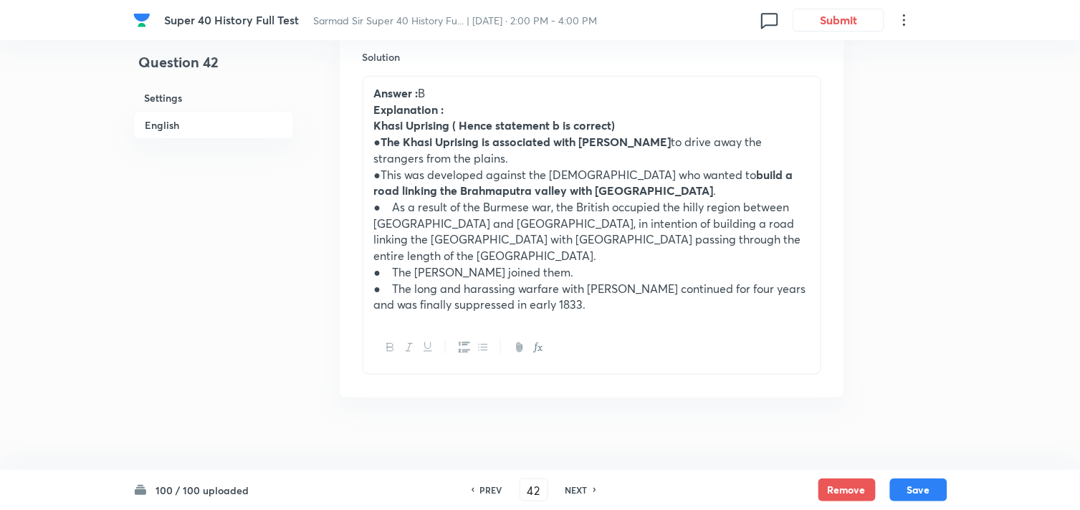
click at [579, 489] on h6 "NEXT" at bounding box center [576, 490] width 22 height 13
type input "43"
checkbox input "false"
checkbox input "true"
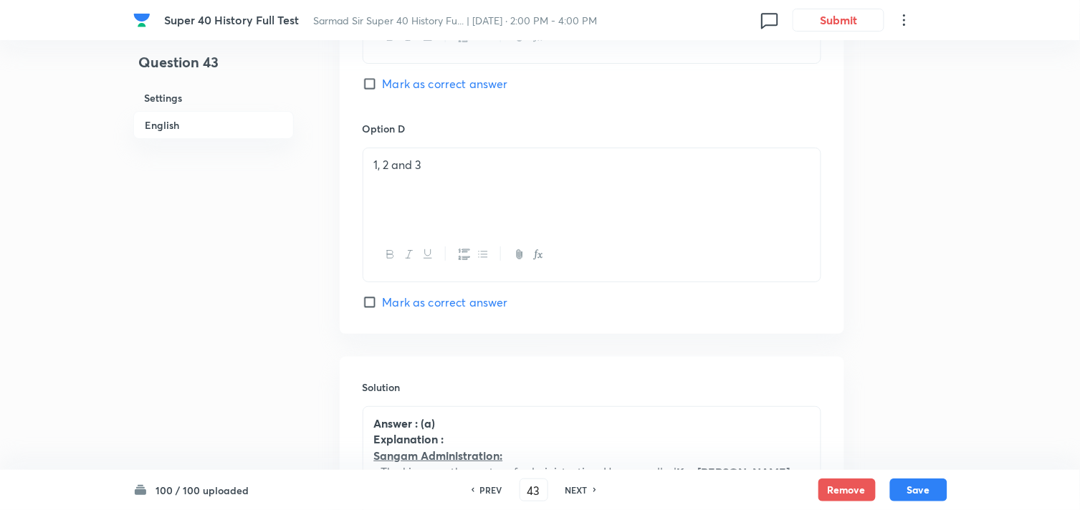
scroll to position [1521, 0]
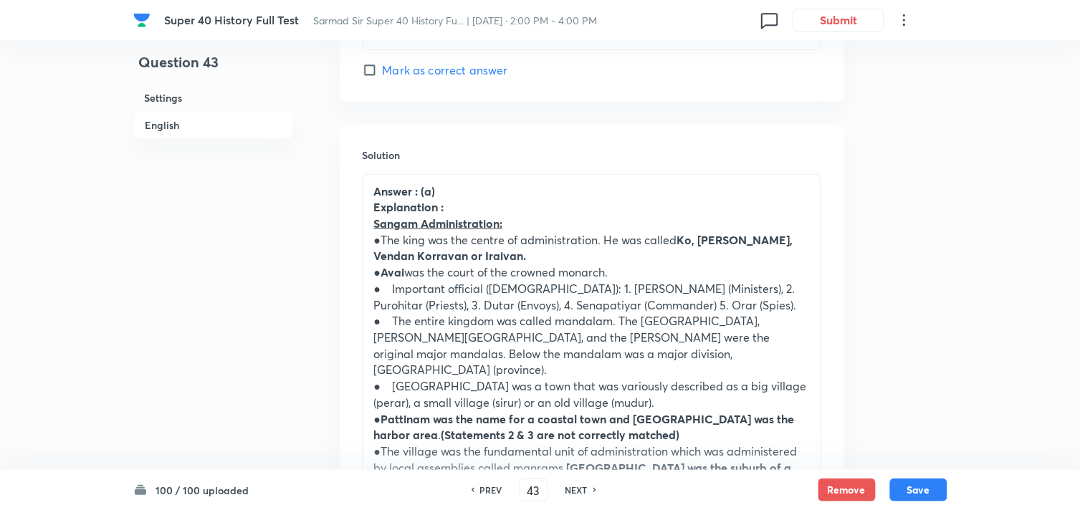
click at [579, 489] on h6 "NEXT" at bounding box center [576, 490] width 22 height 13
type input "44"
checkbox input "false"
checkbox input "true"
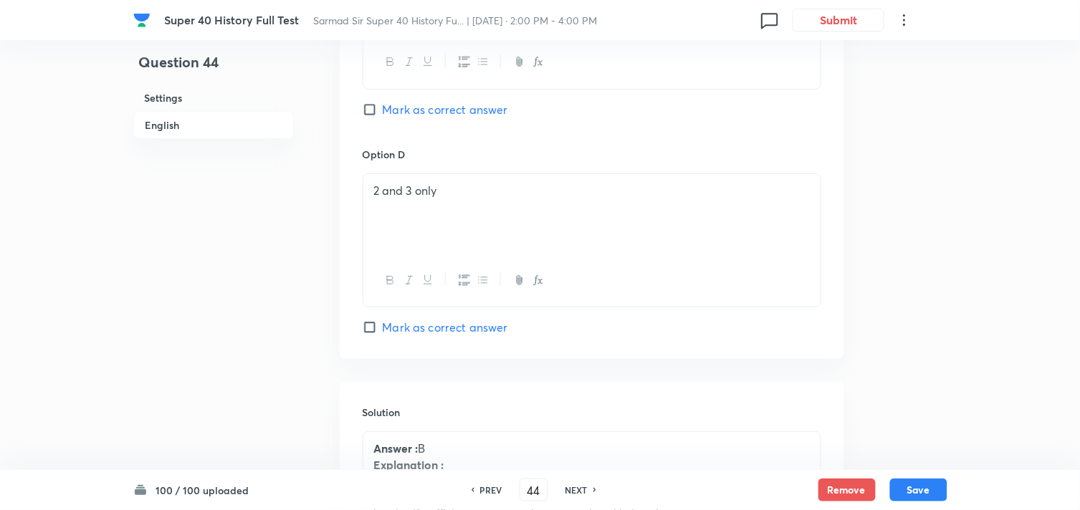
scroll to position [1441, 0]
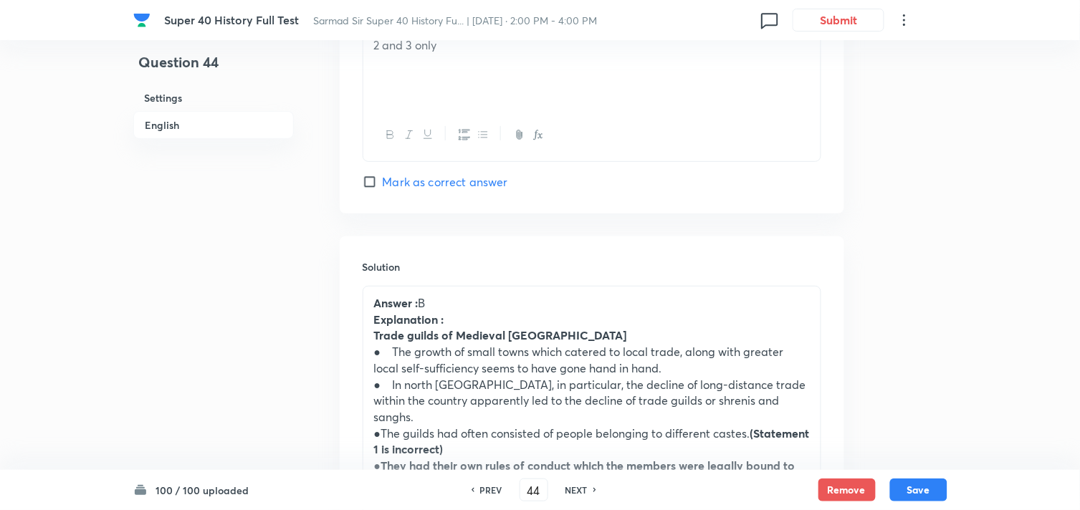
click at [579, 489] on h6 "NEXT" at bounding box center [576, 490] width 22 height 13
type input "45"
checkbox input "false"
checkbox input "true"
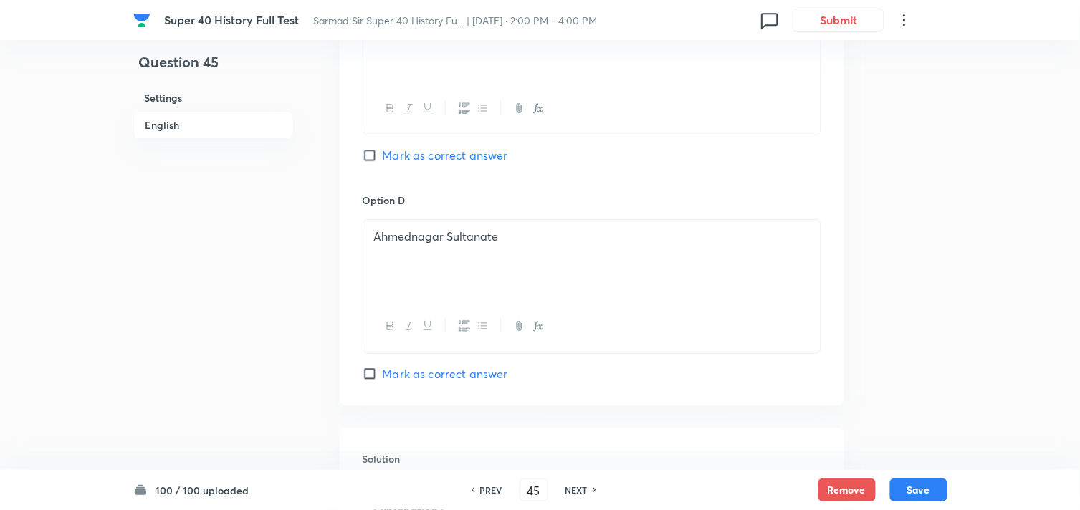
scroll to position [1521, 0]
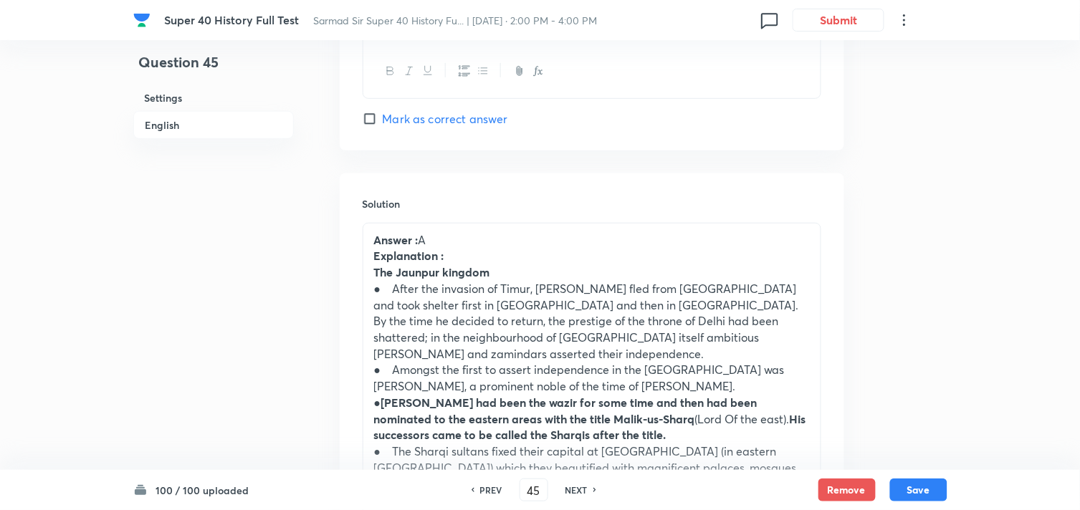
click at [575, 489] on h6 "NEXT" at bounding box center [576, 490] width 22 height 13
type input "46"
checkbox input "false"
checkbox input "true"
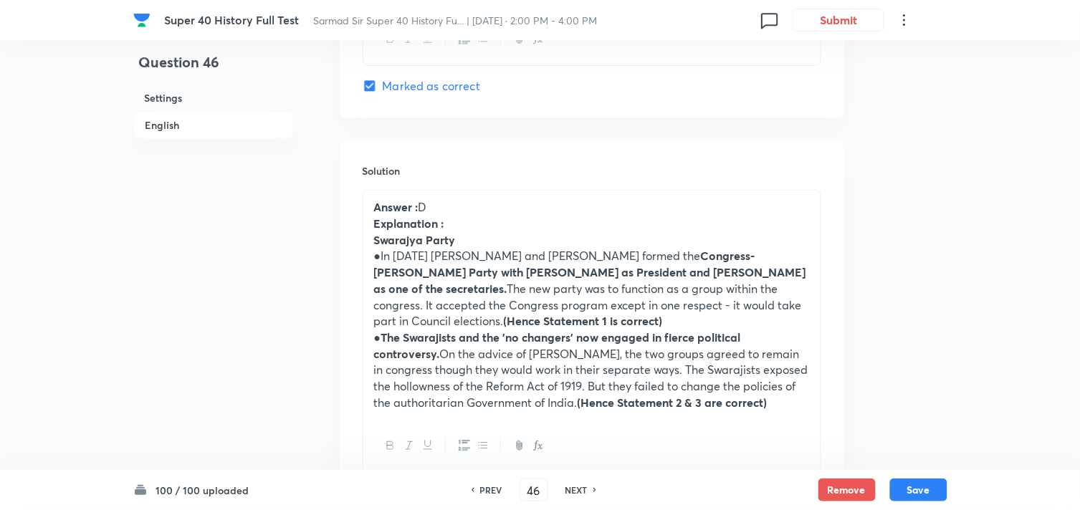
click at [575, 489] on h6 "NEXT" at bounding box center [576, 490] width 22 height 13
type input "47"
checkbox input "false"
checkbox input "true"
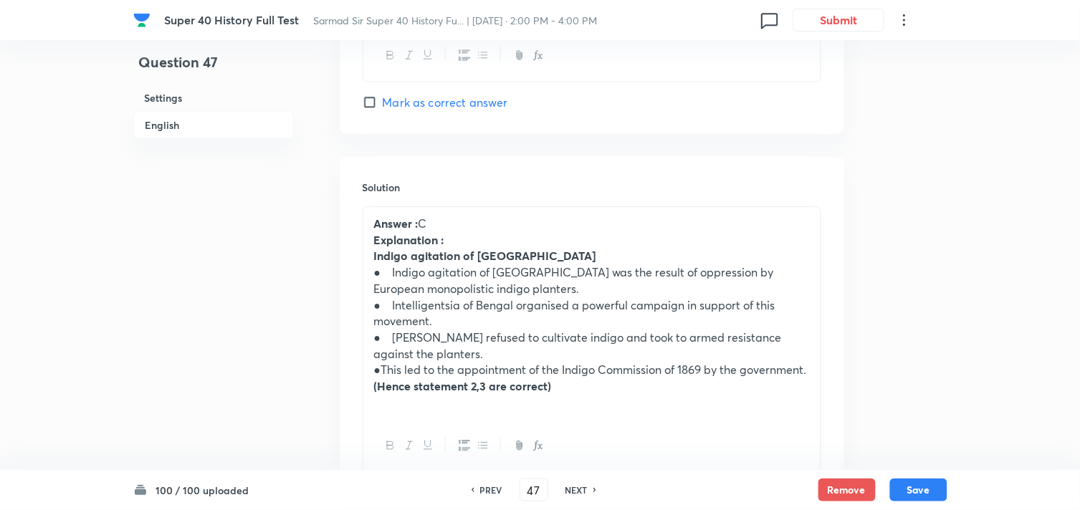
click at [575, 489] on h6 "NEXT" at bounding box center [576, 490] width 22 height 13
type input "48"
checkbox input "true"
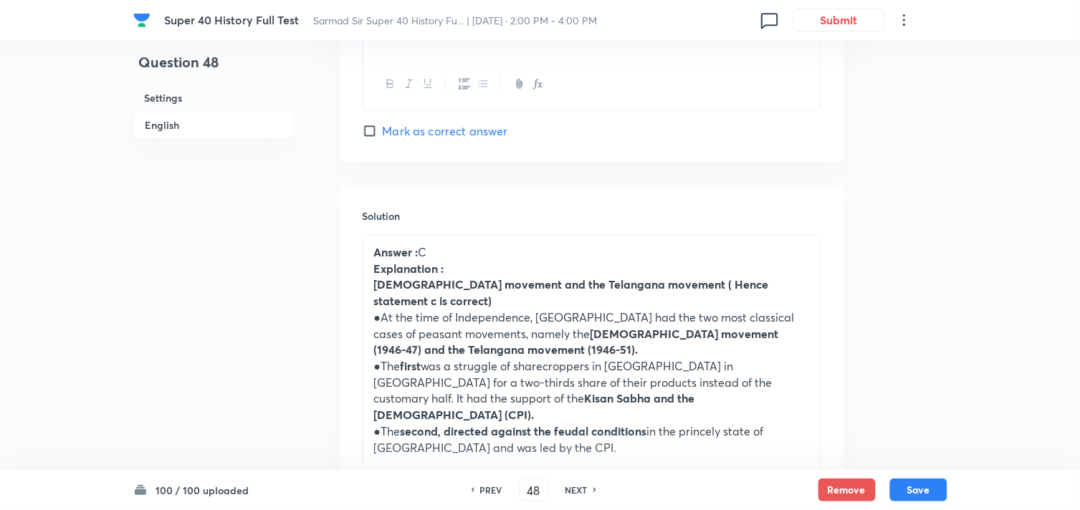
scroll to position [1568, 0]
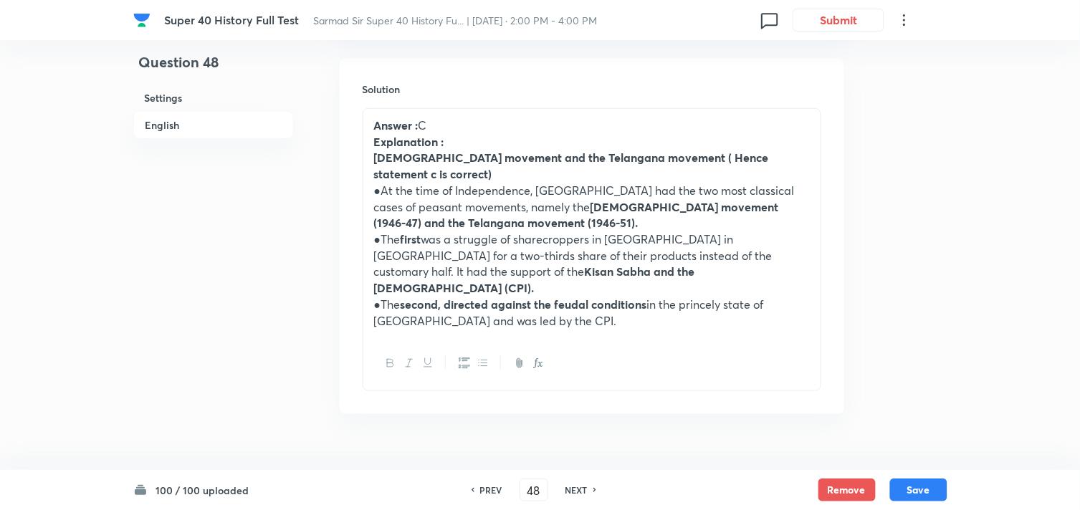
click at [575, 489] on h6 "NEXT" at bounding box center [576, 490] width 22 height 13
type input "49"
checkbox input "false"
checkbox input "true"
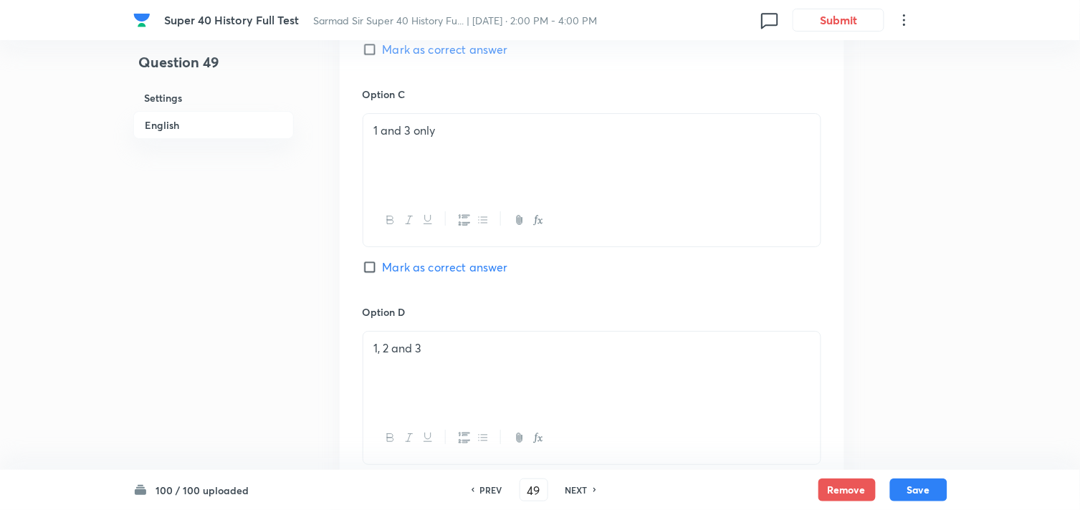
scroll to position [1488, 0]
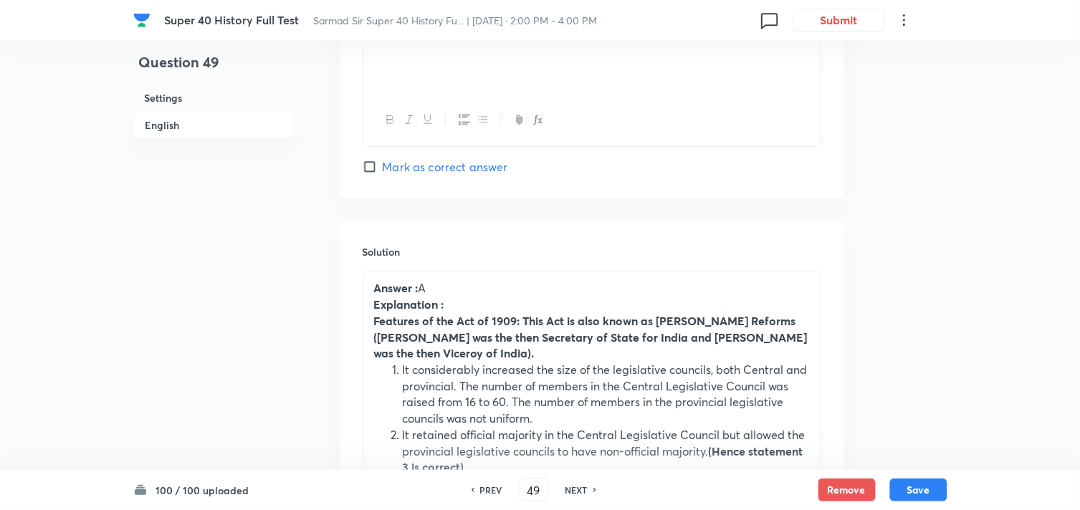
drag, startPoint x: 571, startPoint y: 490, endPoint x: 565, endPoint y: 499, distance: 11.3
click at [565, 499] on div "PREV 49 ​ NEXT" at bounding box center [533, 490] width 185 height 23
click at [575, 489] on h6 "NEXT" at bounding box center [576, 490] width 22 height 13
type input "50"
checkbox input "true"
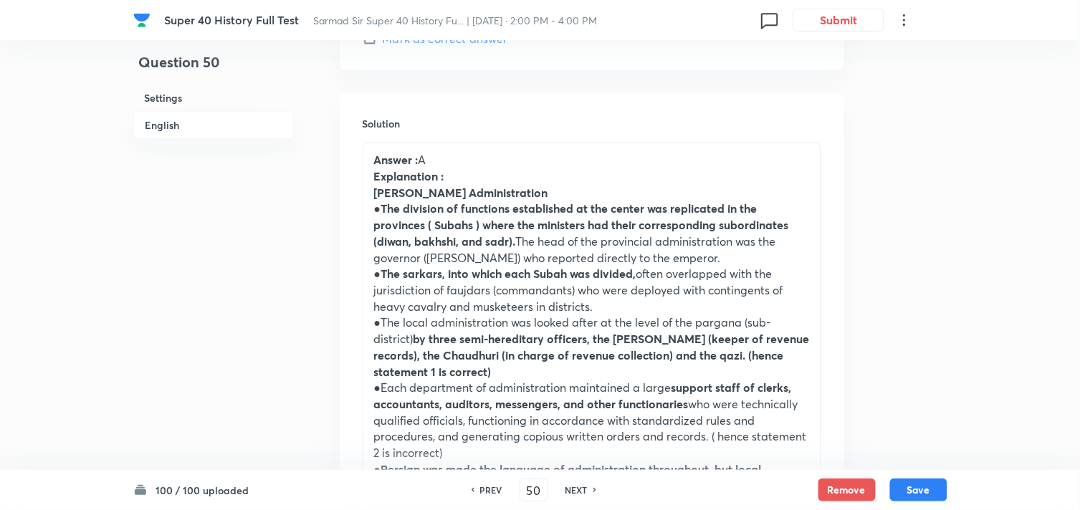
click at [575, 489] on h6 "NEXT" at bounding box center [576, 490] width 22 height 13
type input "51"
checkbox input "false"
checkbox input "true"
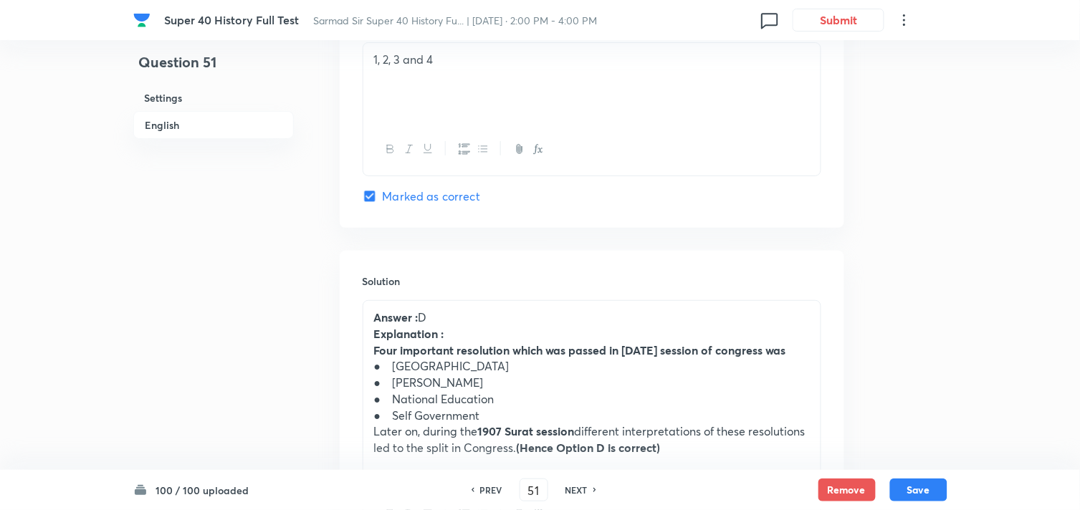
scroll to position [1409, 0]
click at [575, 489] on h6 "NEXT" at bounding box center [576, 490] width 22 height 13
type input "52"
checkbox input "true"
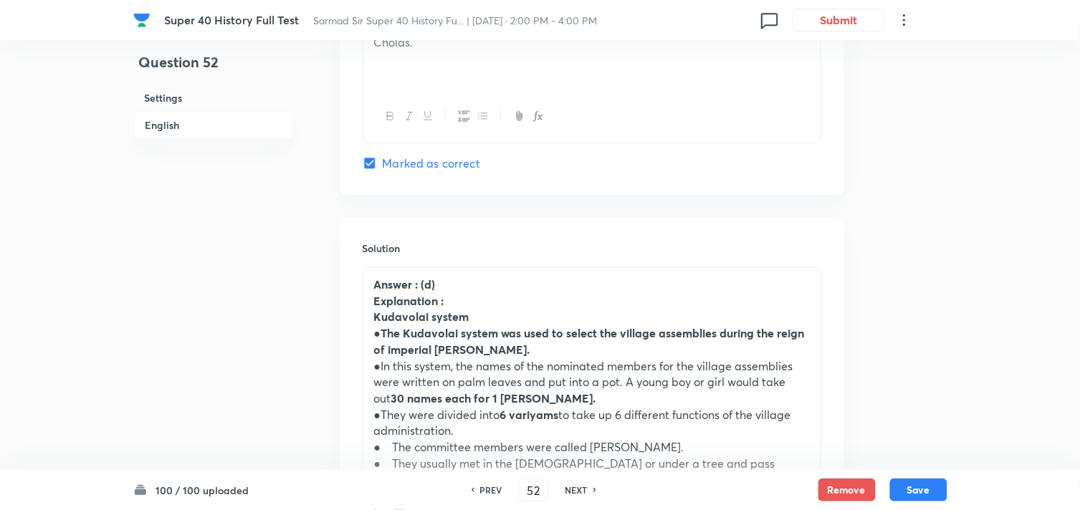
click at [575, 489] on h6 "NEXT" at bounding box center [576, 490] width 22 height 13
type input "53"
checkbox input "false"
checkbox input "true"
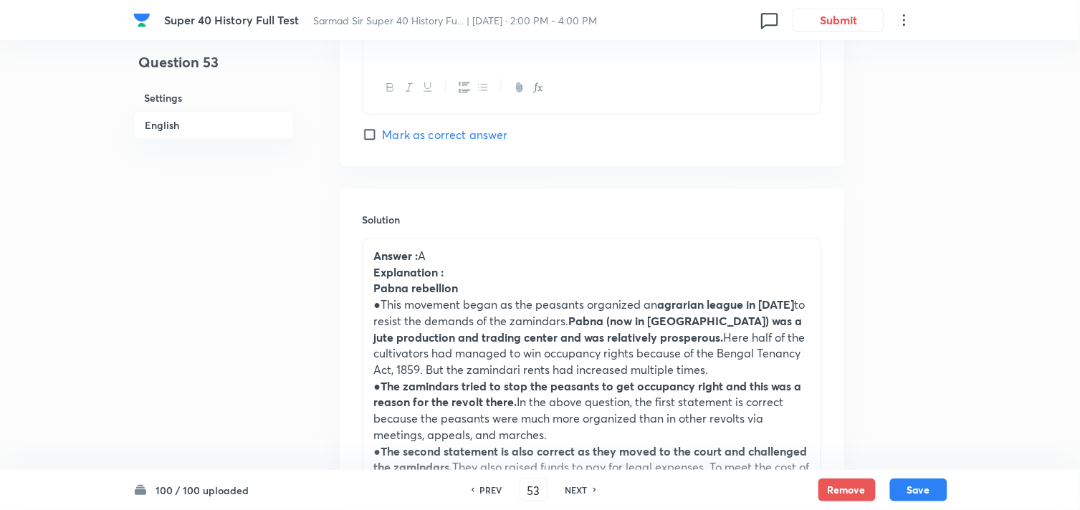
click at [575, 489] on h6 "NEXT" at bounding box center [576, 490] width 22 height 13
type input "54"
checkbox input "false"
checkbox input "true"
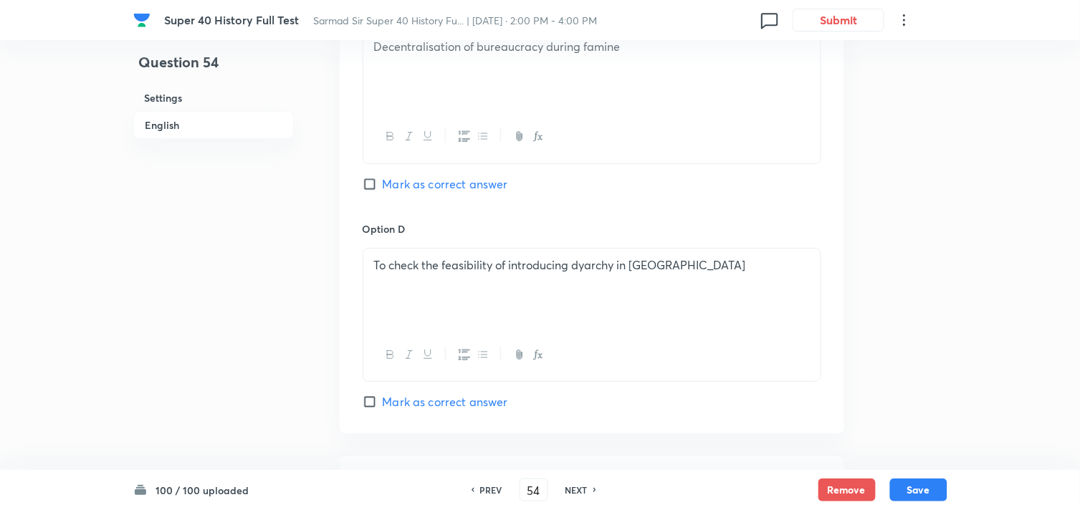
scroll to position [1568, 0]
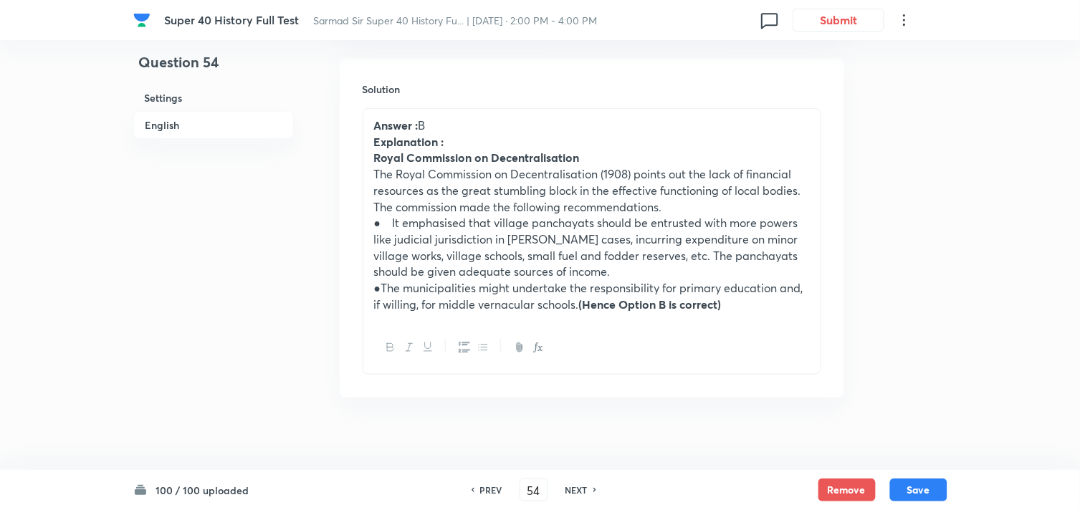
click at [575, 489] on h6 "NEXT" at bounding box center [576, 490] width 22 height 13
type input "55"
checkbox input "false"
checkbox input "true"
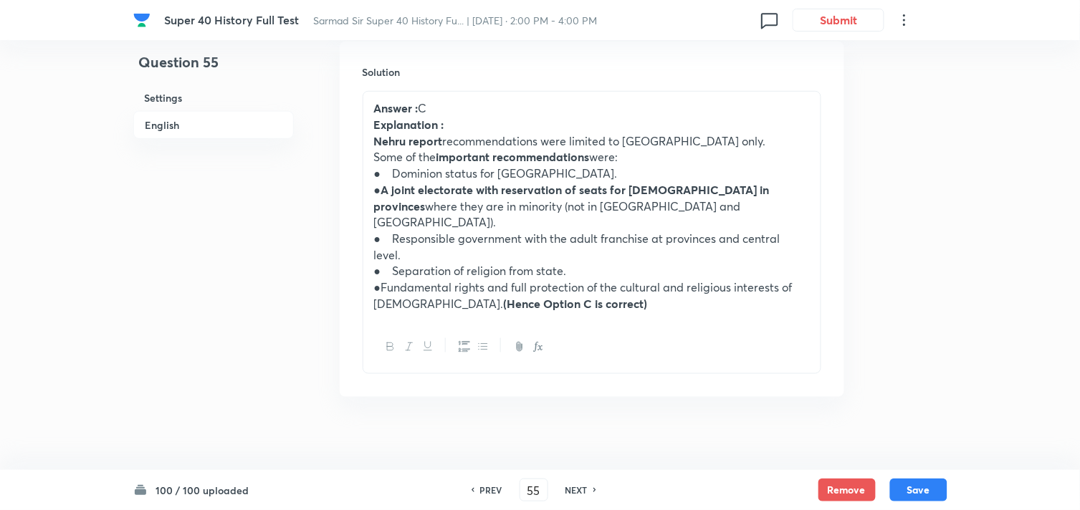
click at [575, 489] on h6 "NEXT" at bounding box center [576, 490] width 22 height 13
type input "56"
checkbox input "false"
checkbox input "true"
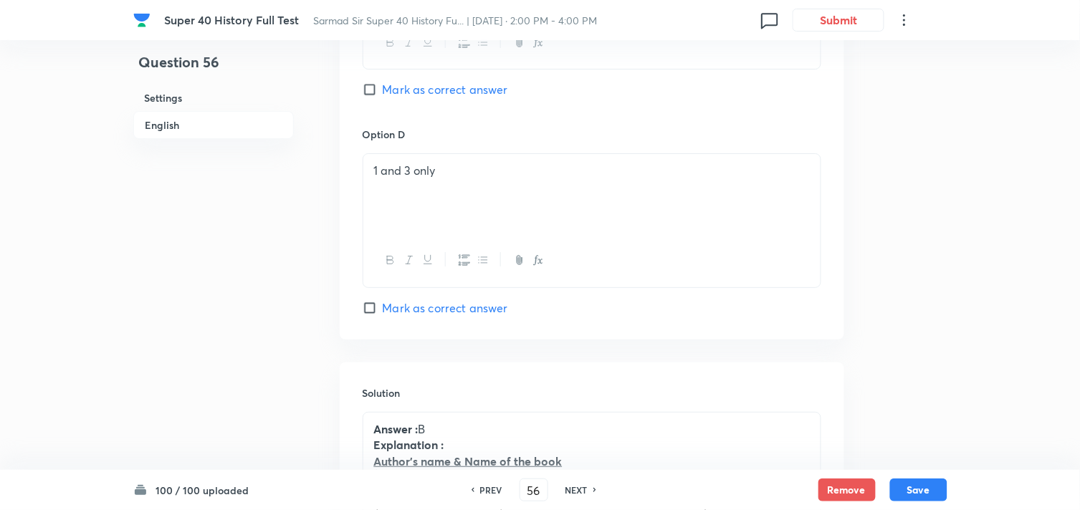
scroll to position [1601, 0]
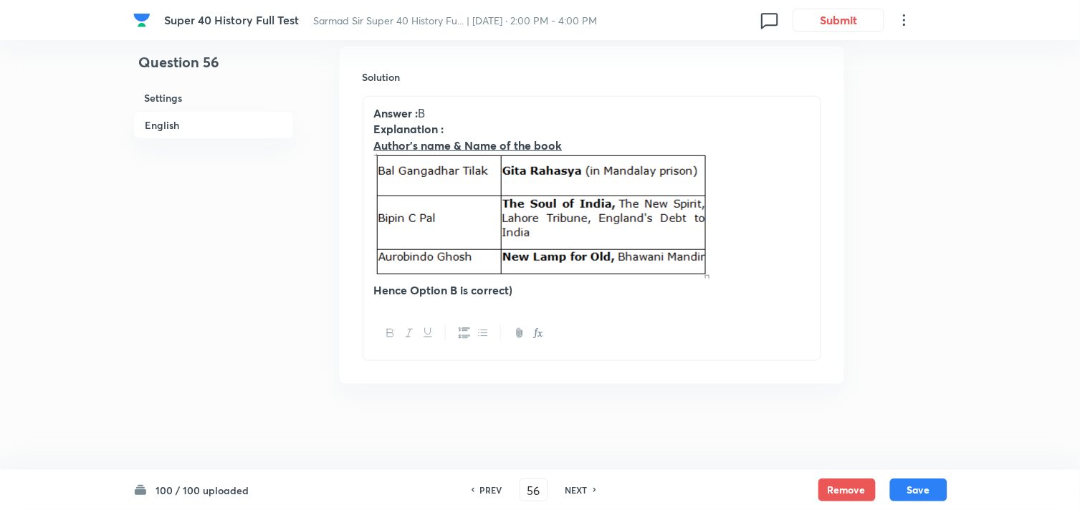
click at [575, 489] on h6 "NEXT" at bounding box center [576, 490] width 22 height 13
type input "57"
checkbox input "false"
checkbox input "true"
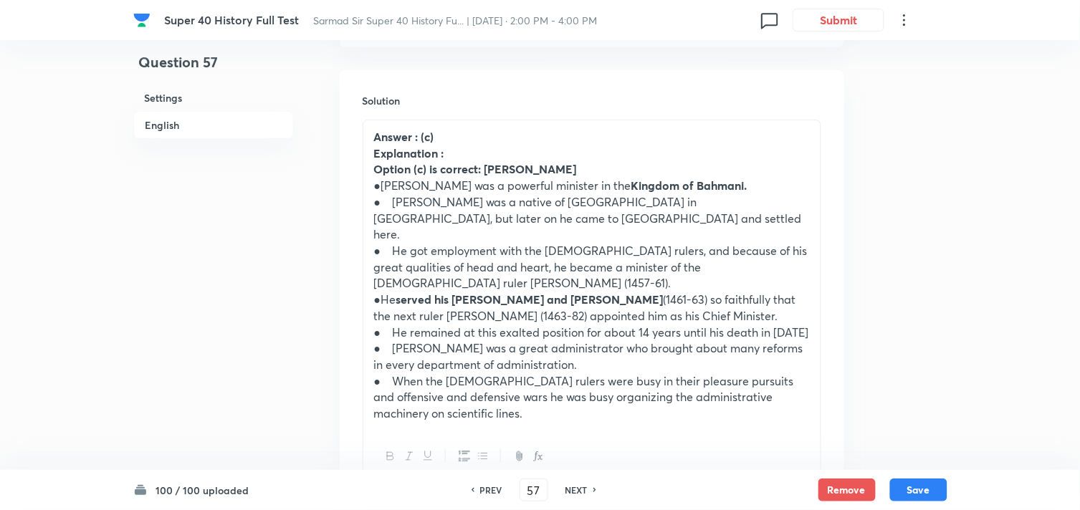
scroll to position [1506, 0]
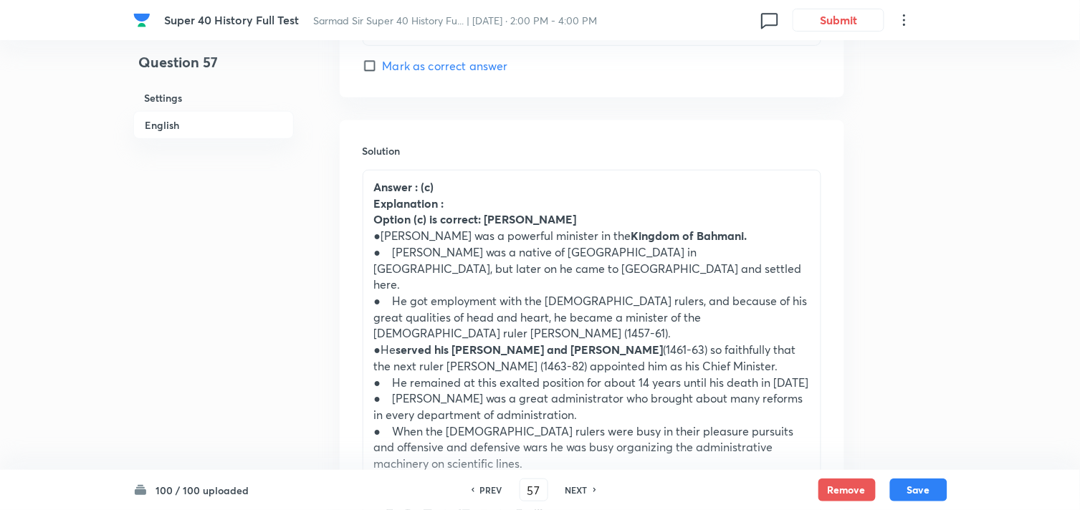
click at [575, 489] on h6 "NEXT" at bounding box center [576, 490] width 22 height 13
type input "58"
checkbox input "false"
checkbox input "true"
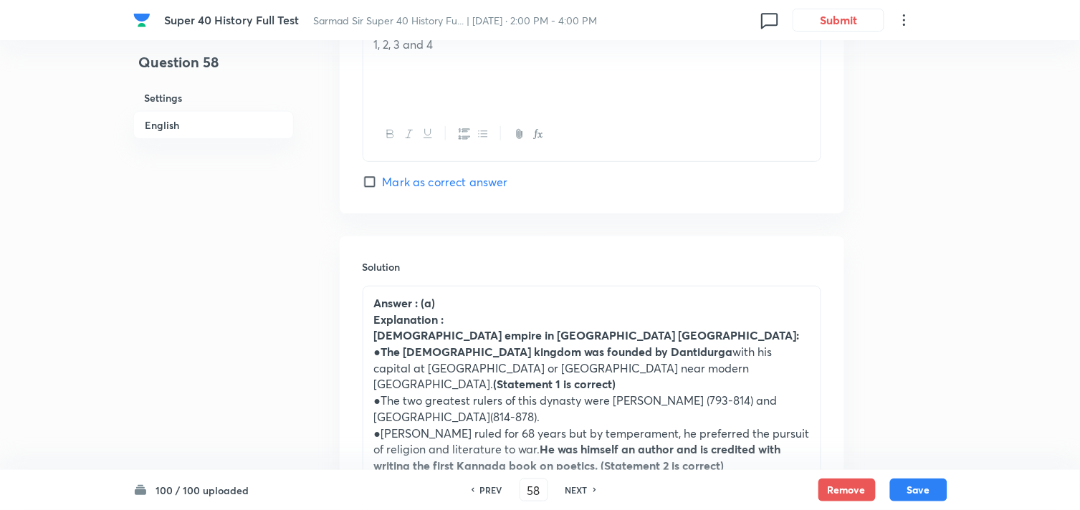
click at [575, 489] on h6 "NEXT" at bounding box center [576, 490] width 22 height 13
type input "59"
checkbox input "false"
checkbox input "true"
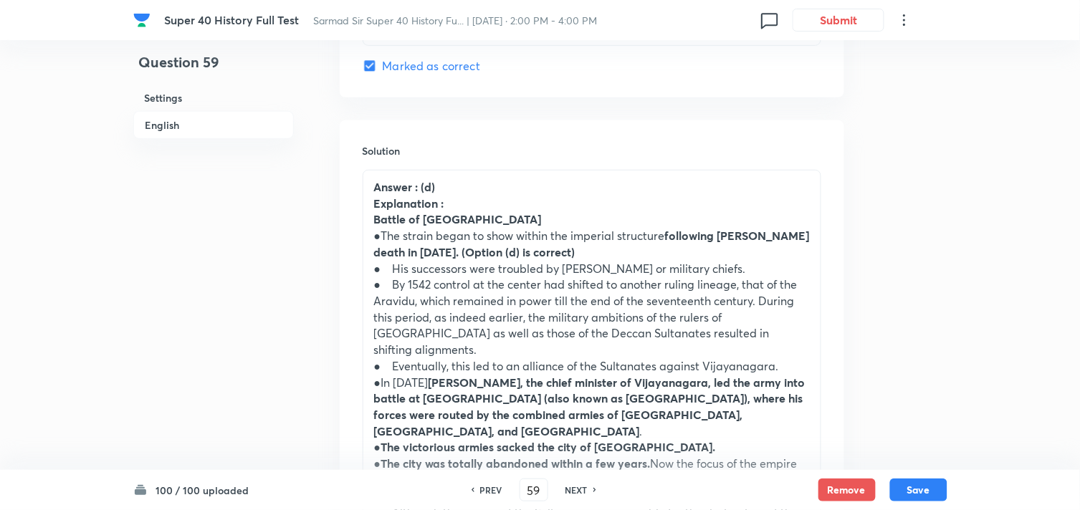
click at [575, 489] on h6 "NEXT" at bounding box center [576, 490] width 22 height 13
type input "60"
checkbox input "false"
checkbox input "true"
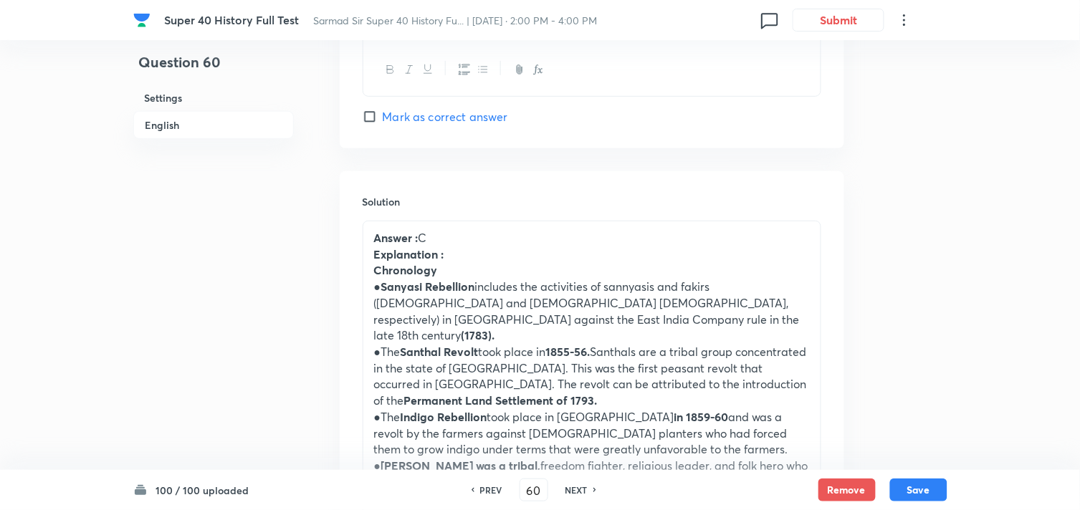
click at [575, 489] on h6 "NEXT" at bounding box center [576, 490] width 22 height 13
type input "61"
checkbox input "true"
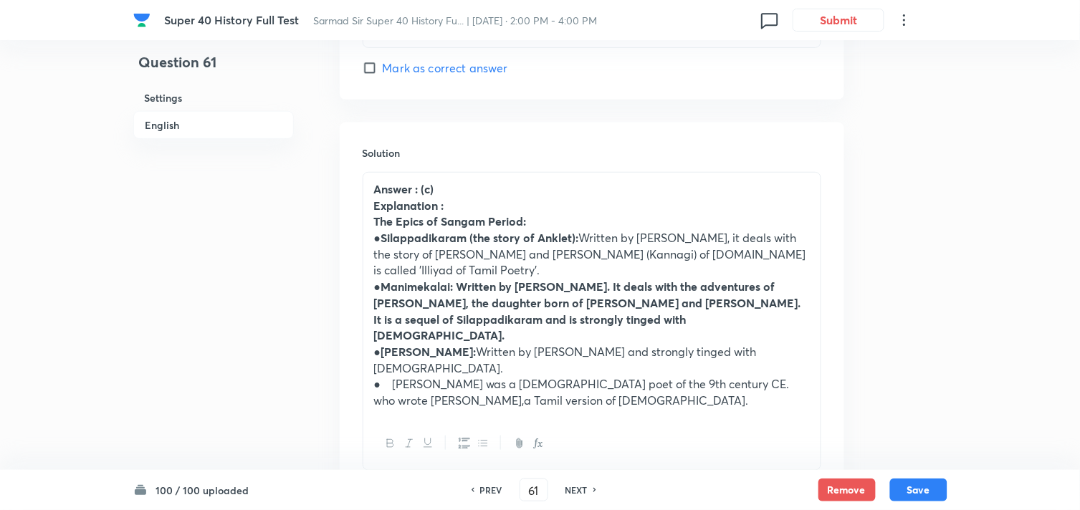
click at [575, 489] on h6 "NEXT" at bounding box center [576, 490] width 22 height 13
type input "62"
checkbox input "true"
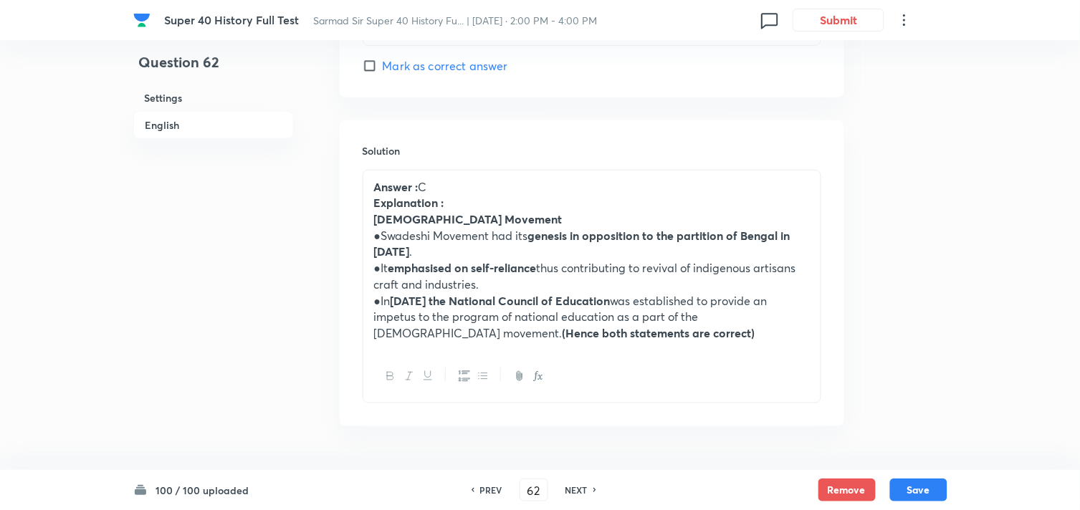
click at [575, 489] on h6 "NEXT" at bounding box center [576, 490] width 22 height 13
type input "63"
checkbox input "false"
checkbox input "true"
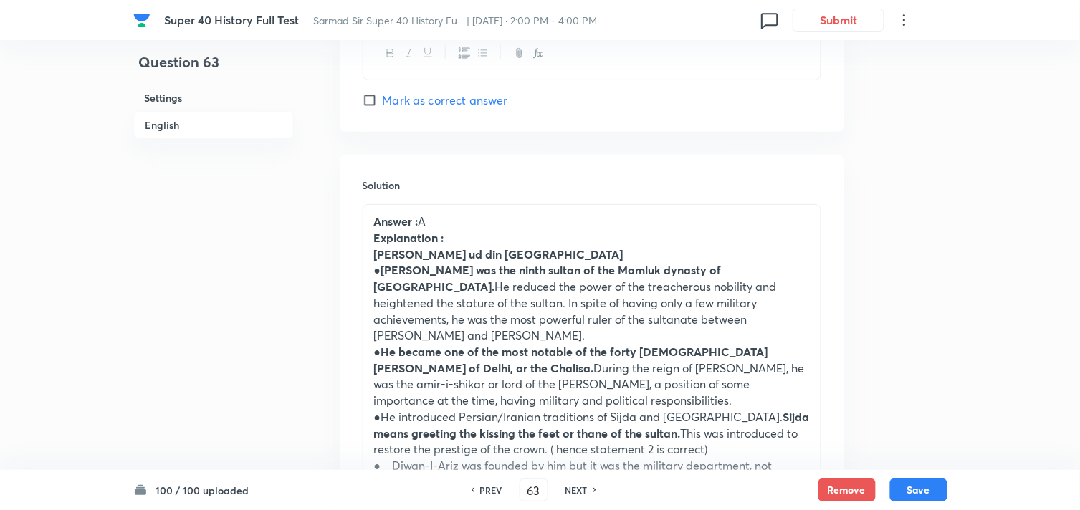
click at [575, 489] on h6 "NEXT" at bounding box center [576, 490] width 22 height 13
type input "64"
checkbox input "false"
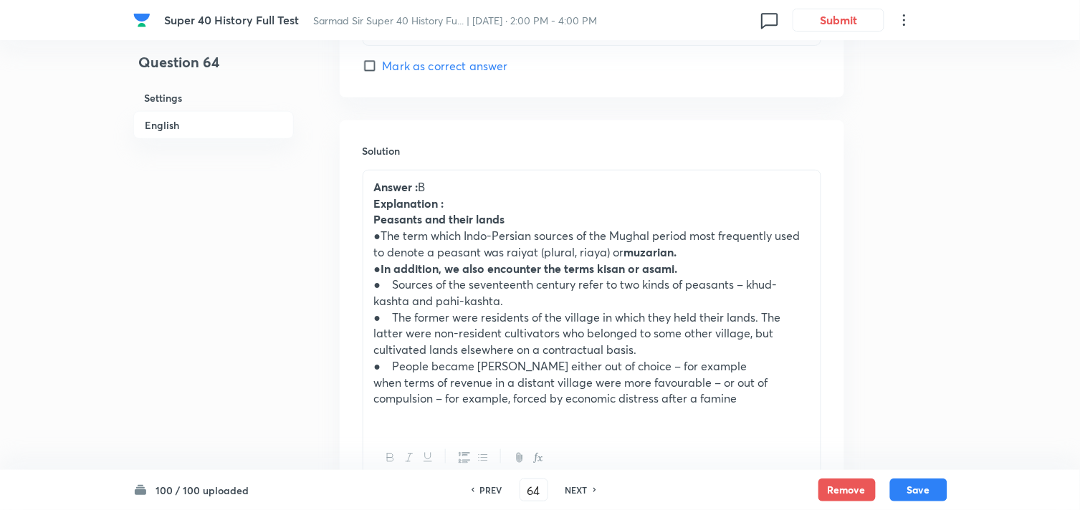
checkbox input "true"
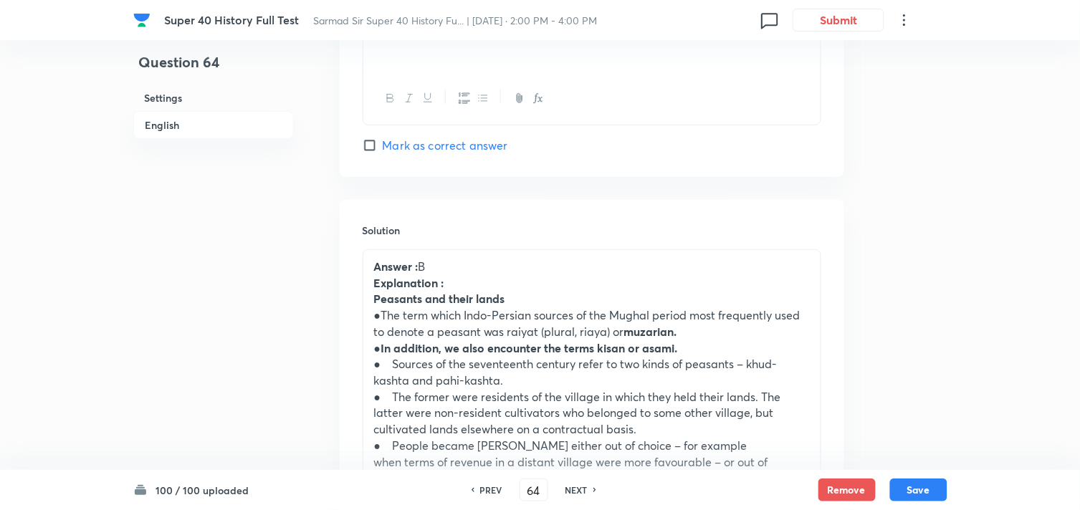
click at [575, 489] on h6 "NEXT" at bounding box center [576, 490] width 22 height 13
type input "65"
checkbox input "true"
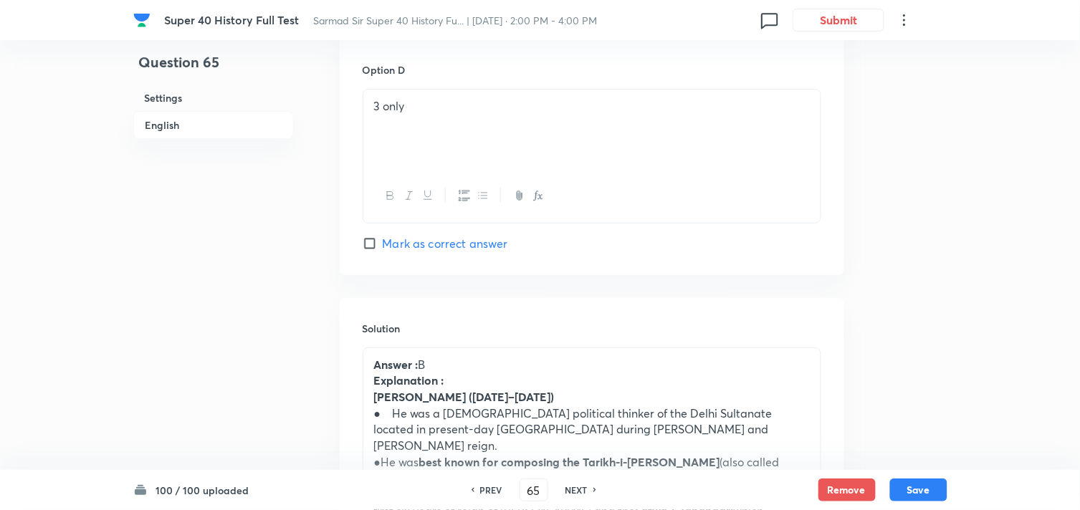
scroll to position [1635, 0]
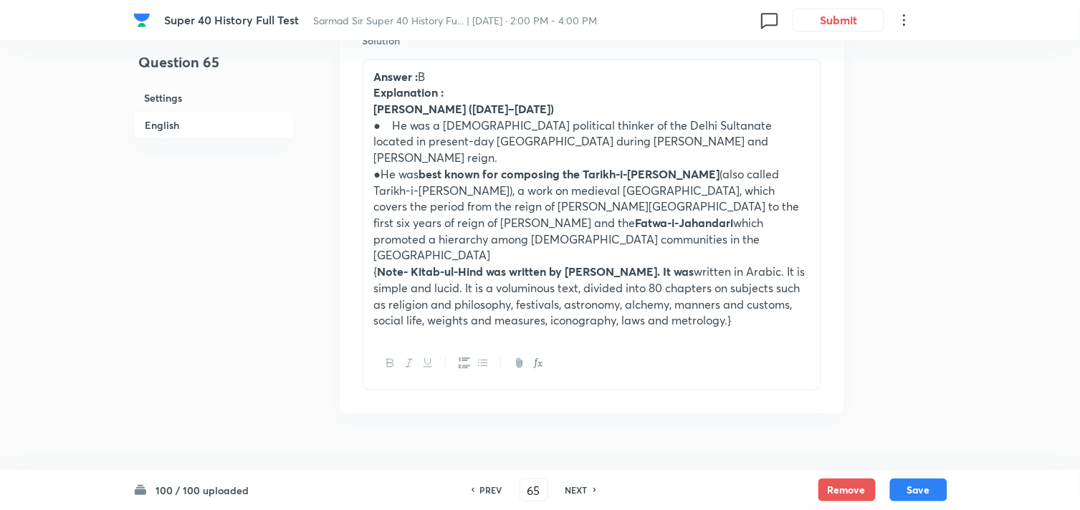
click at [575, 489] on h6 "NEXT" at bounding box center [576, 490] width 22 height 13
type input "66"
checkbox input "false"
checkbox input "true"
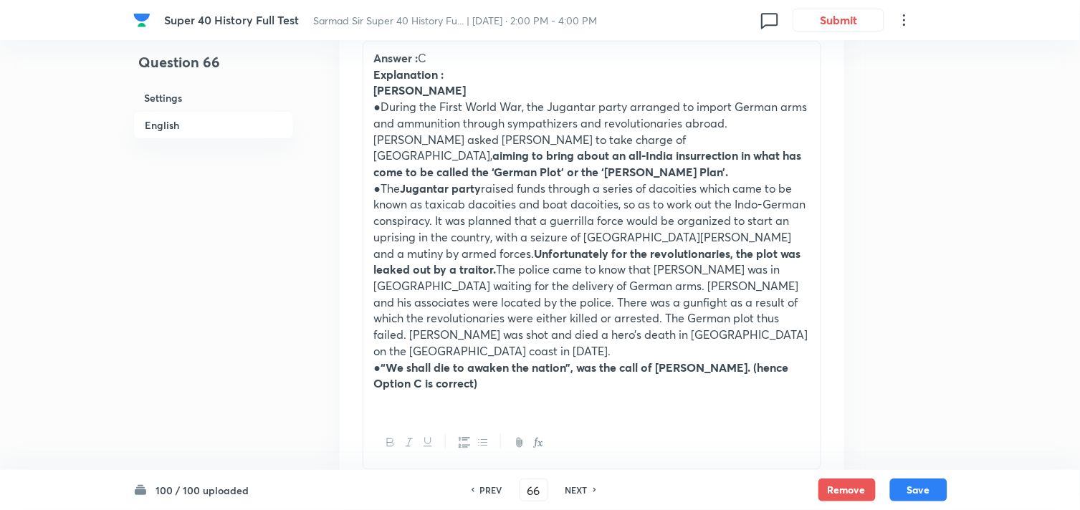
scroll to position [1157, 0]
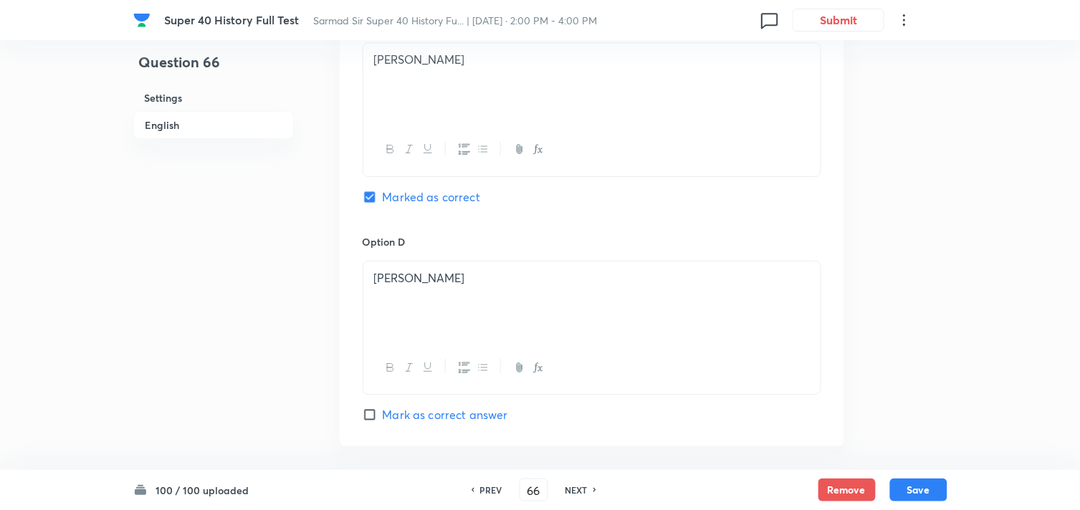
click at [575, 487] on h6 "NEXT" at bounding box center [576, 490] width 22 height 13
type input "67"
checkbox input "false"
checkbox input "true"
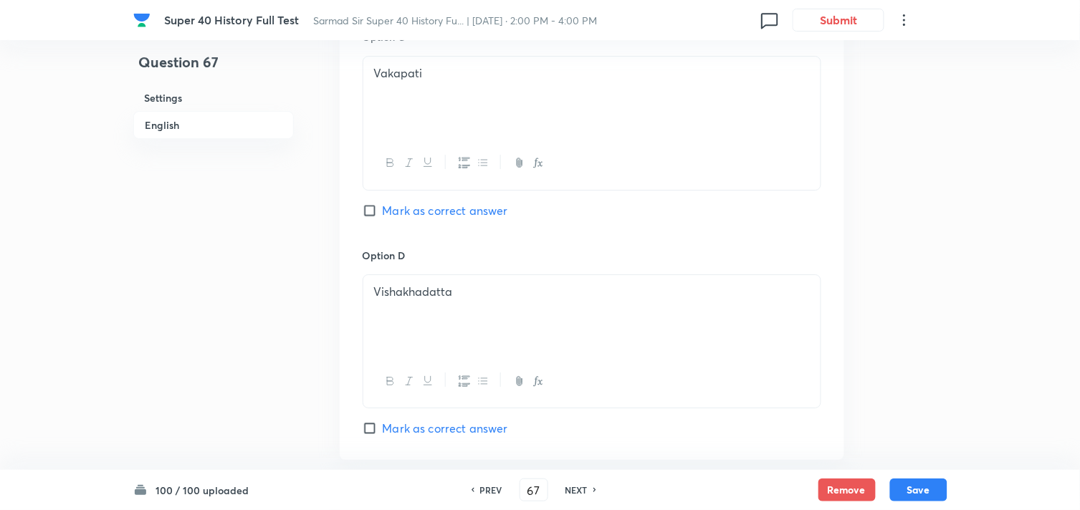
scroll to position [1316, 0]
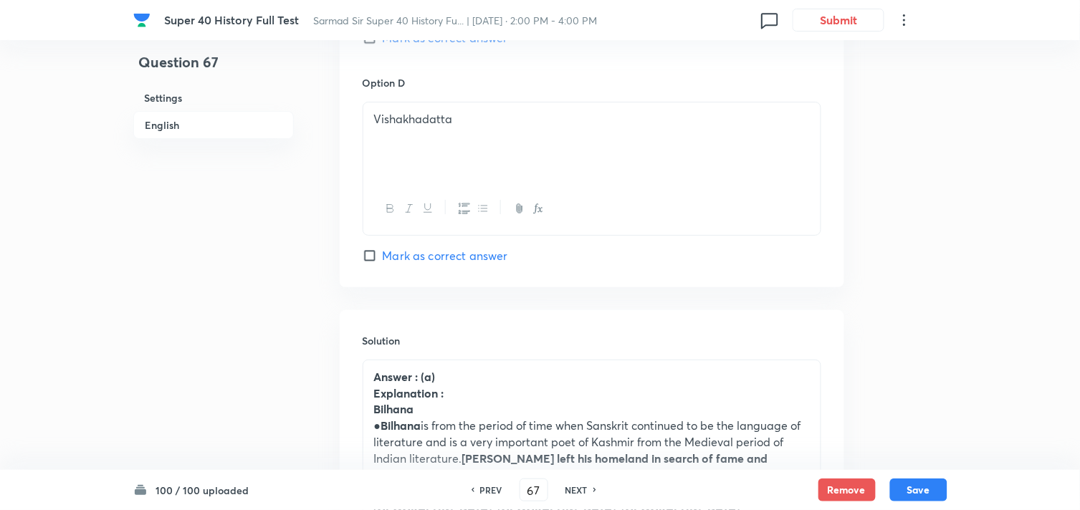
click at [575, 487] on h6 "NEXT" at bounding box center [576, 490] width 22 height 13
type input "68"
checkbox input "true"
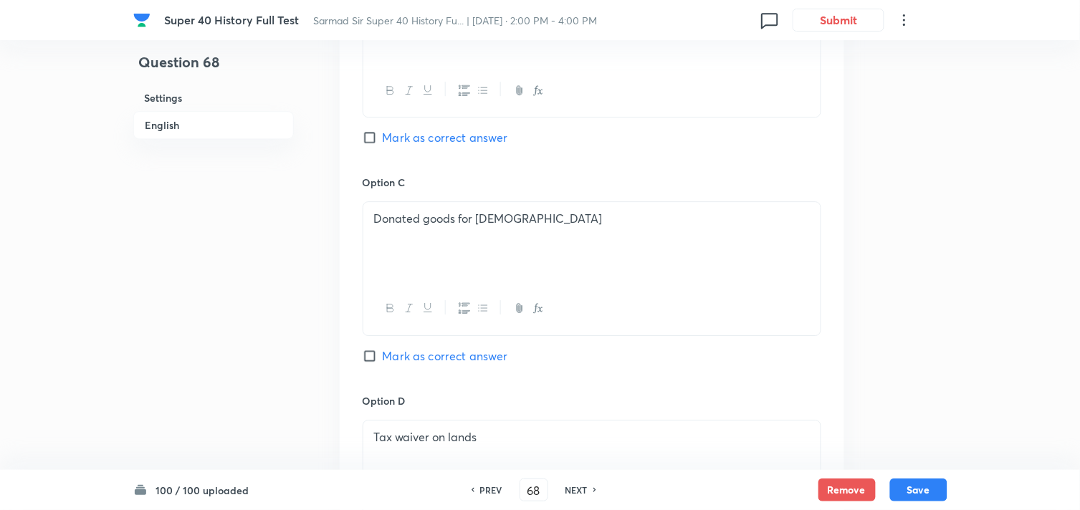
scroll to position [1396, 0]
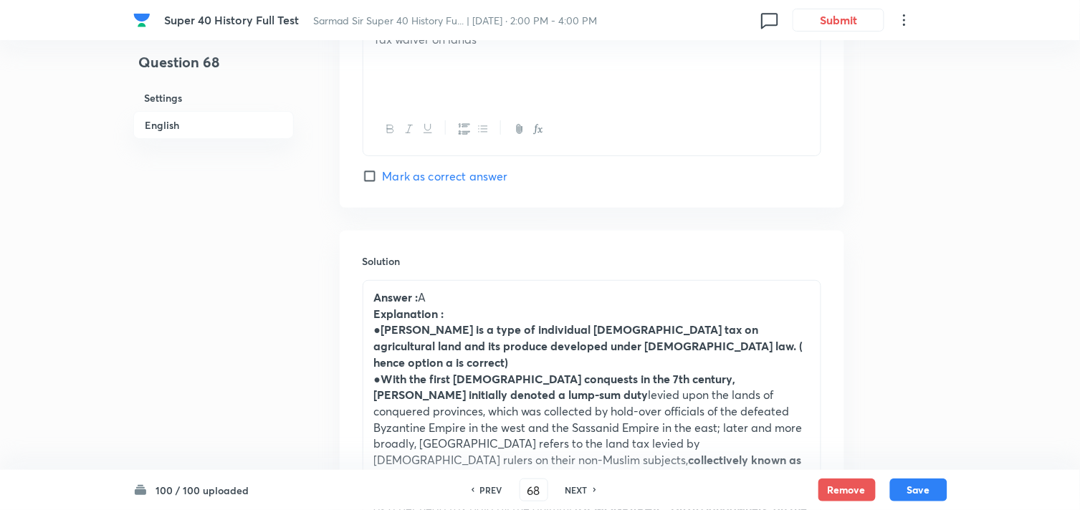
click at [575, 487] on h6 "NEXT" at bounding box center [576, 490] width 22 height 13
type input "69"
checkbox input "false"
checkbox input "true"
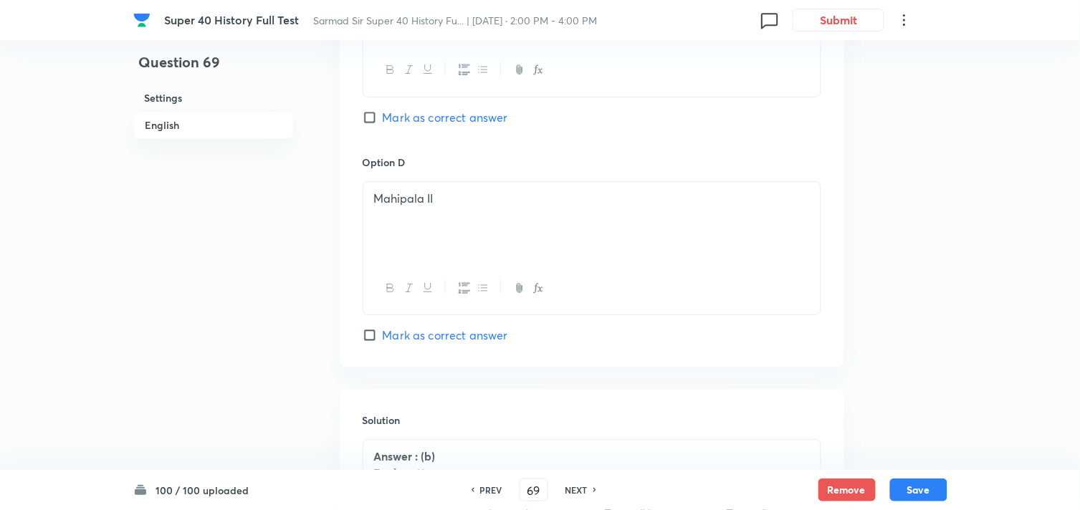
scroll to position [1476, 0]
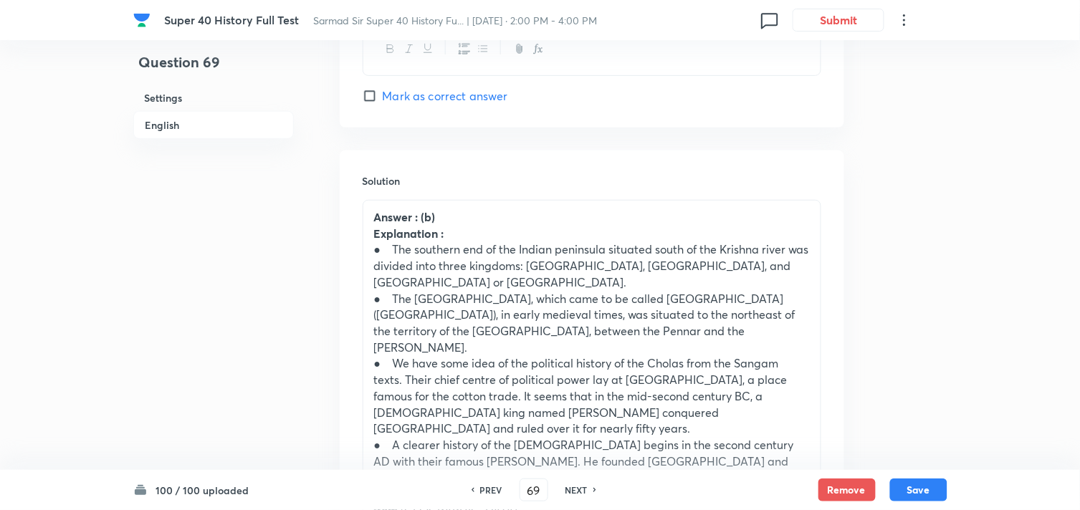
click at [575, 487] on h6 "NEXT" at bounding box center [576, 490] width 22 height 13
type input "70"
checkbox input "false"
checkbox input "true"
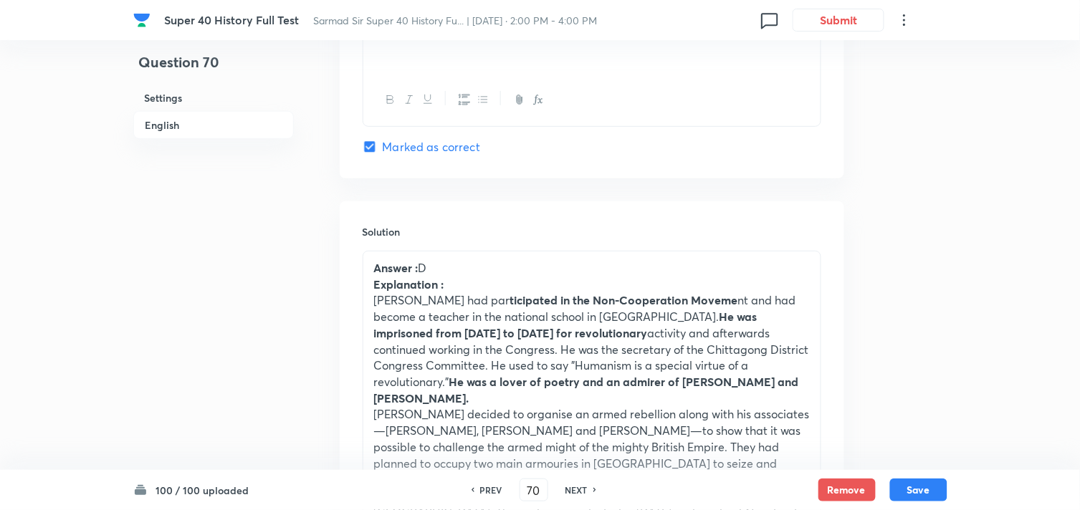
click at [575, 487] on h6 "NEXT" at bounding box center [576, 490] width 22 height 13
type input "71"
checkbox input "false"
checkbox input "true"
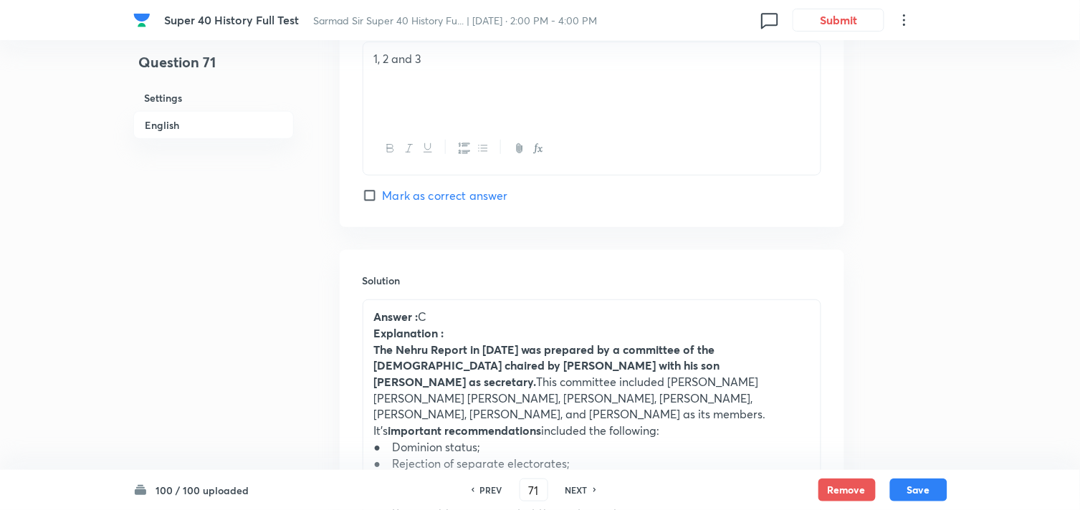
click at [575, 487] on h6 "NEXT" at bounding box center [576, 490] width 22 height 13
type input "72"
checkbox input "true"
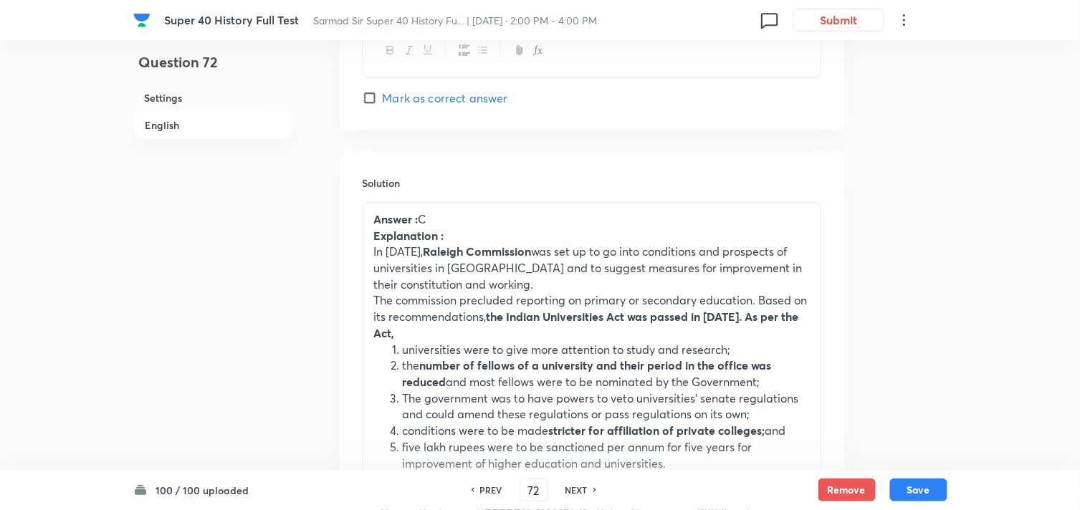
click at [575, 487] on h6 "NEXT" at bounding box center [576, 490] width 22 height 13
type input "73"
checkbox input "false"
checkbox input "true"
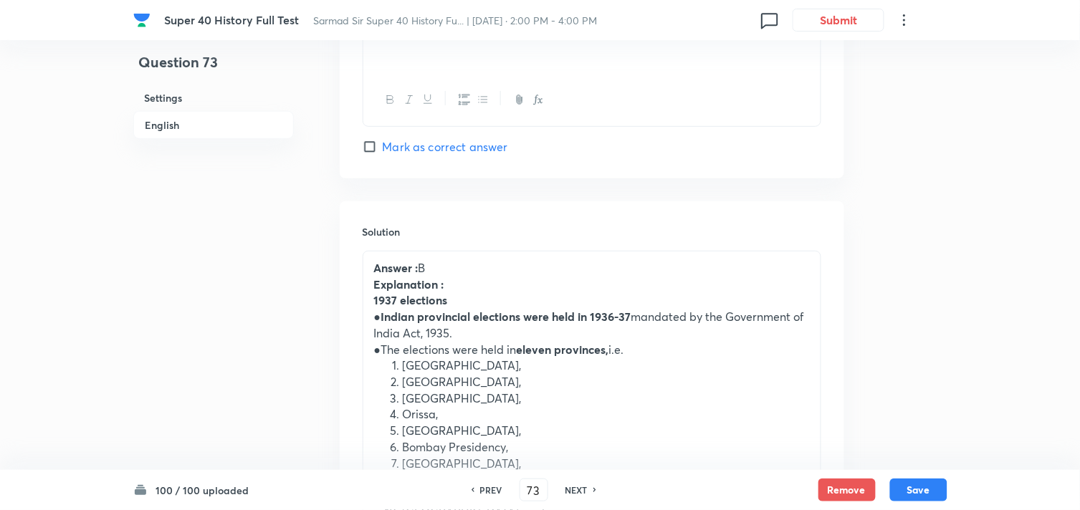
click at [575, 487] on h6 "NEXT" at bounding box center [576, 490] width 22 height 13
type input "74"
checkbox input "false"
checkbox input "true"
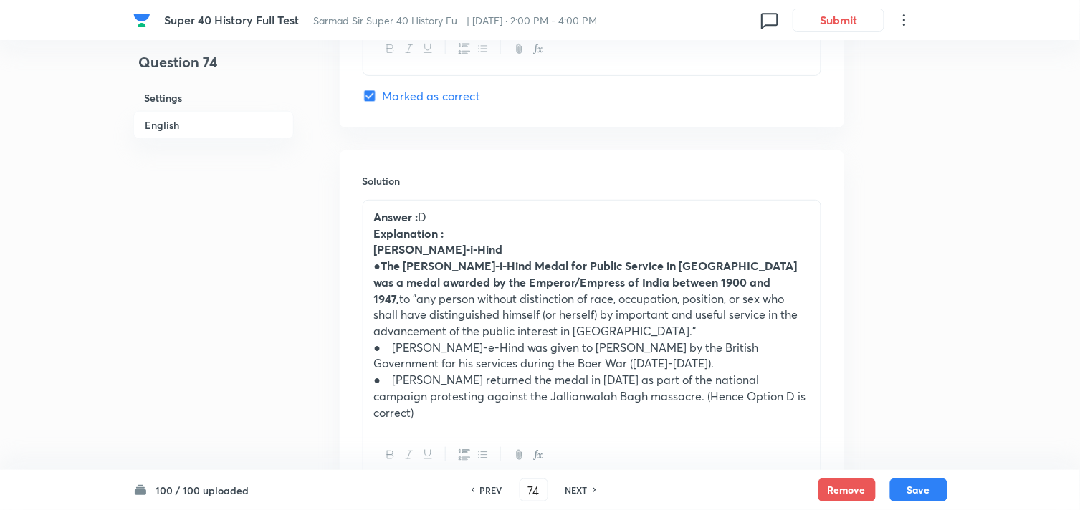
click at [575, 487] on h6 "NEXT" at bounding box center [576, 490] width 22 height 13
type input "75"
checkbox input "false"
checkbox input "true"
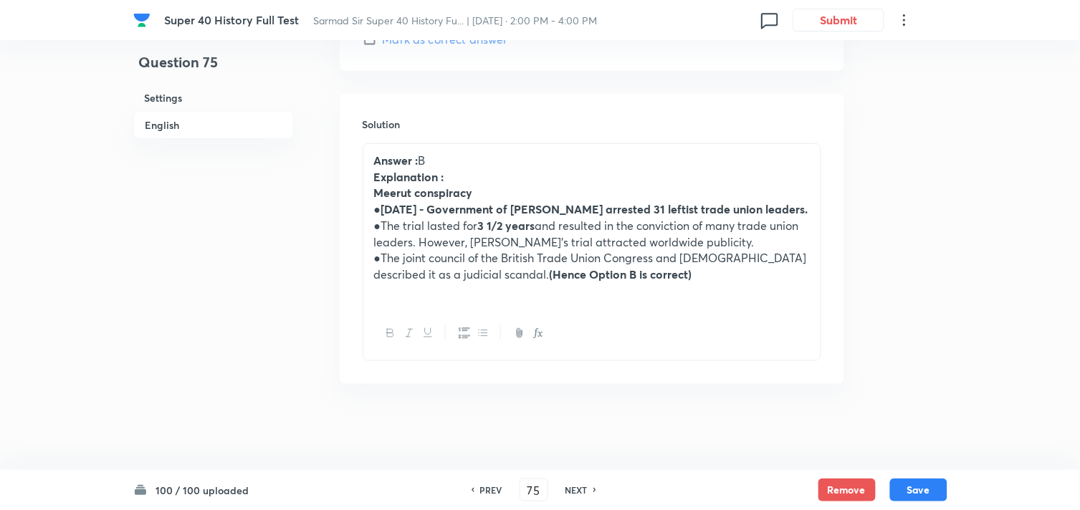
click at [575, 487] on h6 "NEXT" at bounding box center [576, 490] width 22 height 13
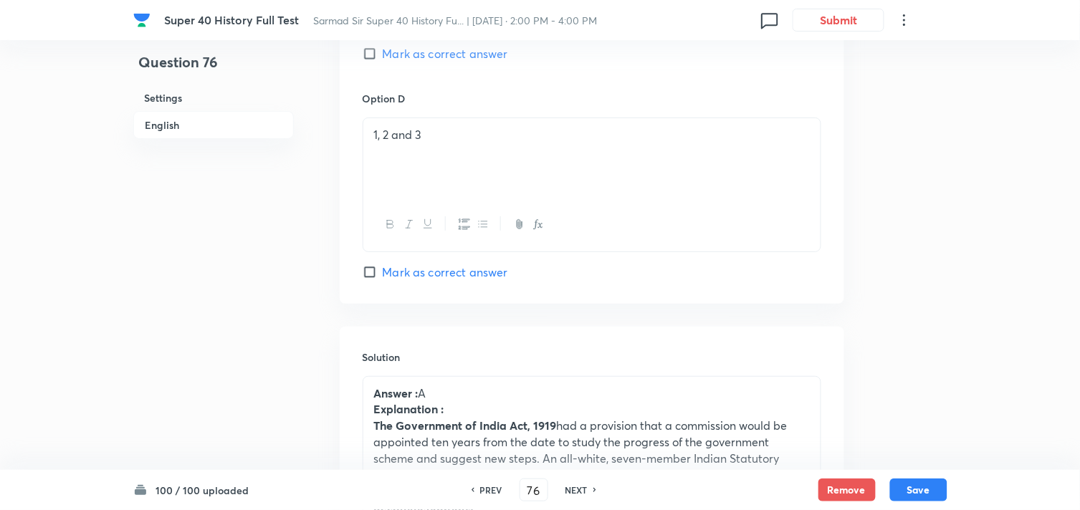
scroll to position [1536, 0]
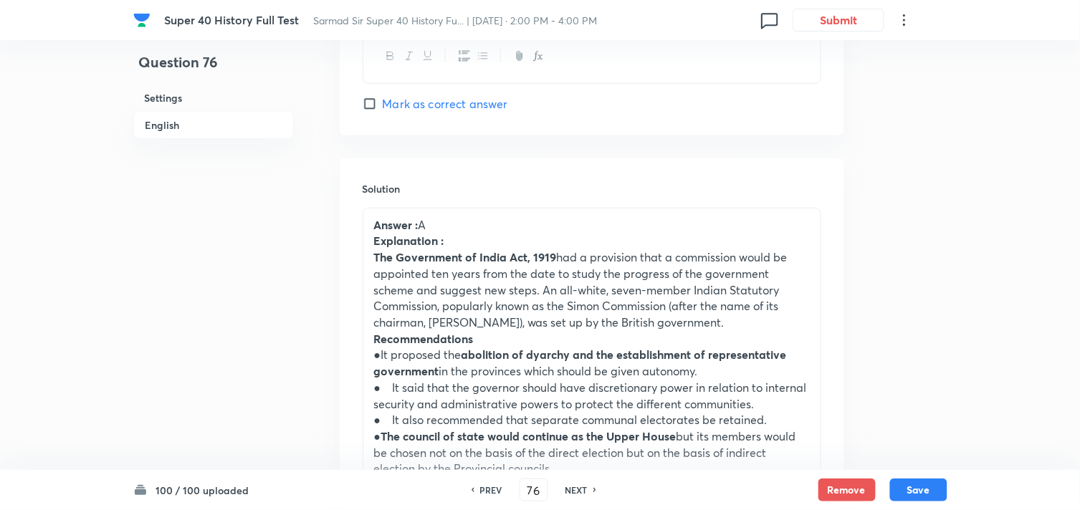
click at [576, 487] on h6 "NEXT" at bounding box center [576, 490] width 22 height 13
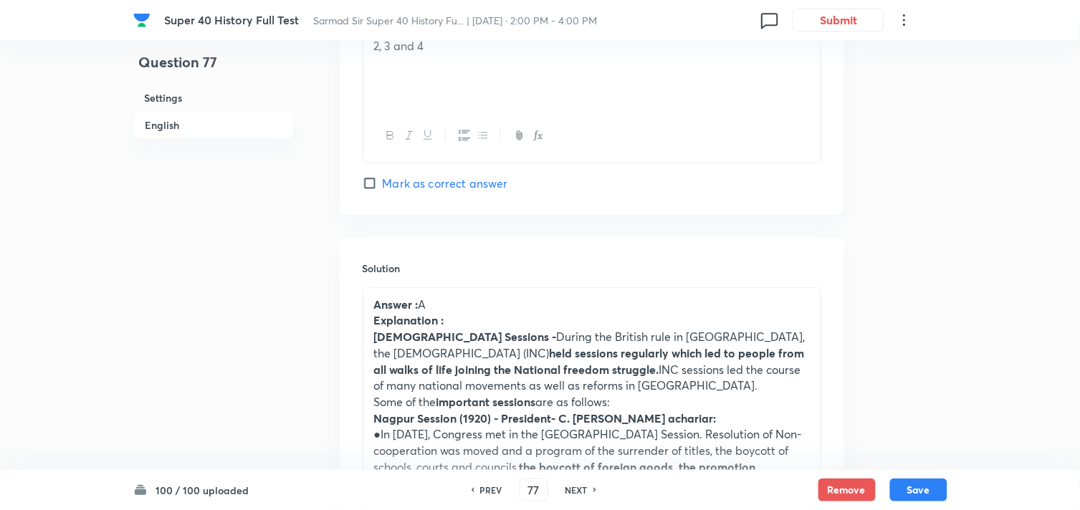
click at [576, 487] on h6 "NEXT" at bounding box center [576, 490] width 22 height 13
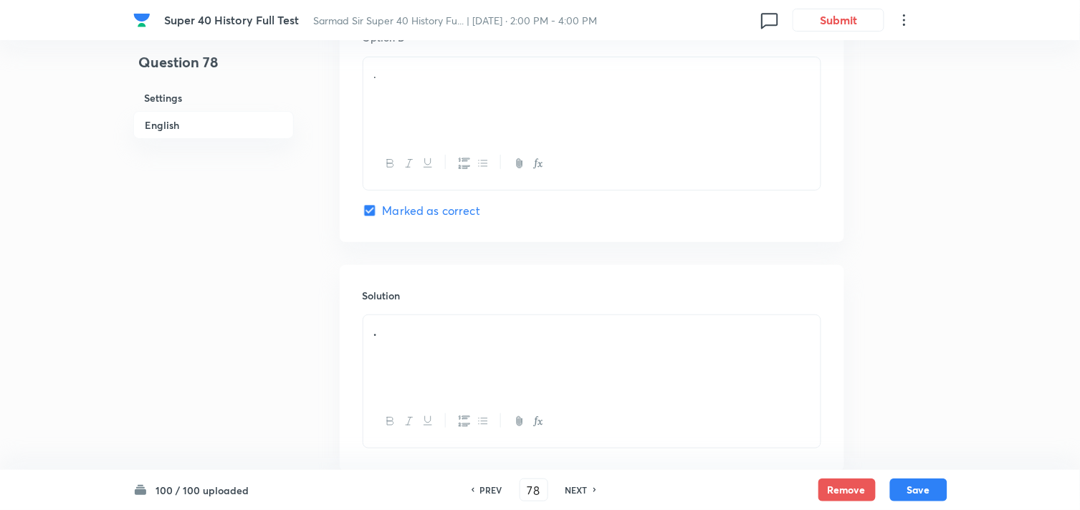
scroll to position [1452, 0]
click at [576, 487] on h6 "NEXT" at bounding box center [576, 490] width 22 height 13
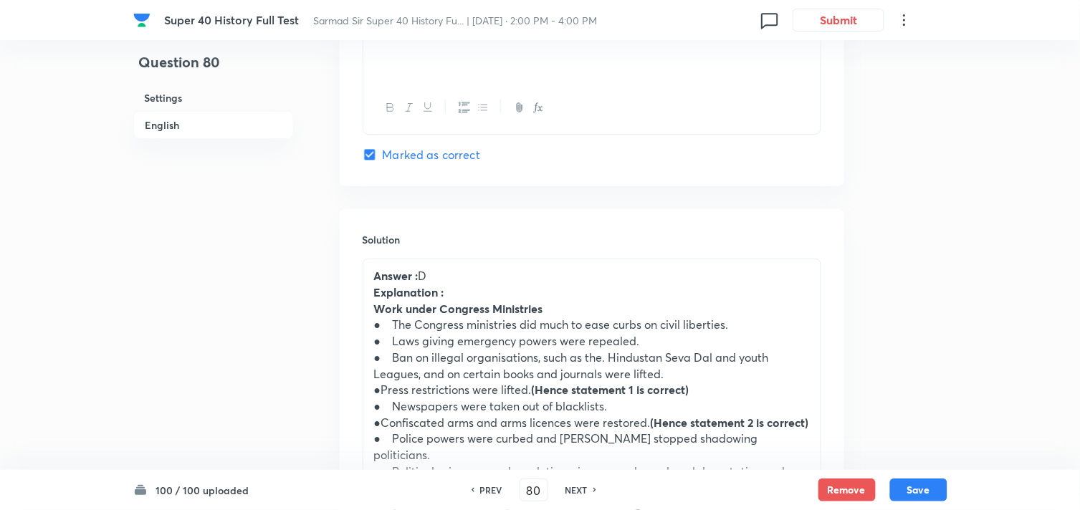
drag, startPoint x: 313, startPoint y: 19, endPoint x: 653, endPoint y: 19, distance: 339.7
click at [653, 19] on div "Super 40 History Full Test Sarmad Sir Super 40 History Fu... | [DATE] · 2:00 PM…" at bounding box center [455, 20] width 583 height 13
copy span "Sarmad Sir Super 40 History Fu... | [DATE] · 2:00 PM - 4:00 PM"
click at [796, 249] on div "Solution Answer : D Explanation : Work under Congress Ministries ● The Congress…" at bounding box center [592, 427] width 504 height 436
click at [583, 489] on h6 "NEXT" at bounding box center [576, 490] width 22 height 13
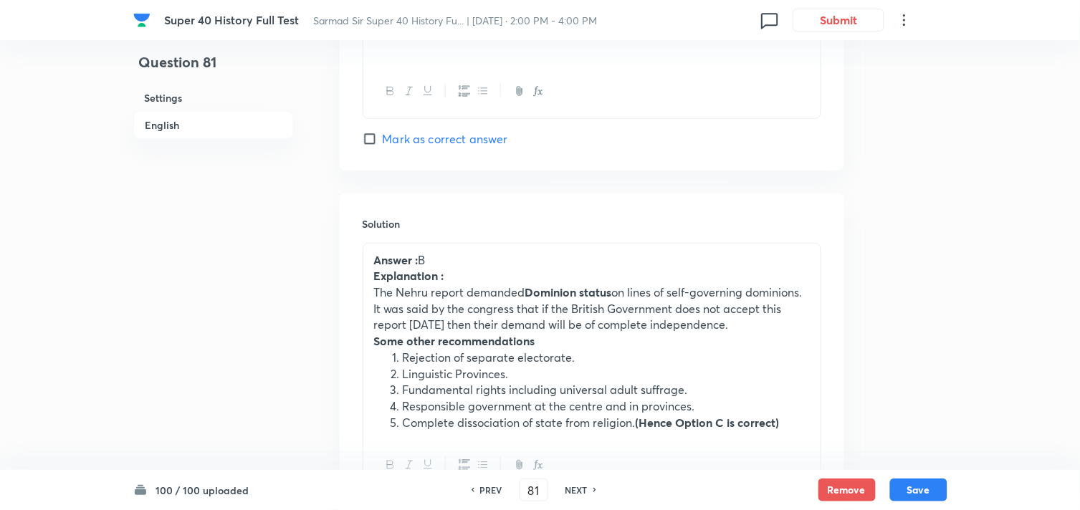
click at [589, 489] on div "NEXT" at bounding box center [579, 490] width 38 height 13
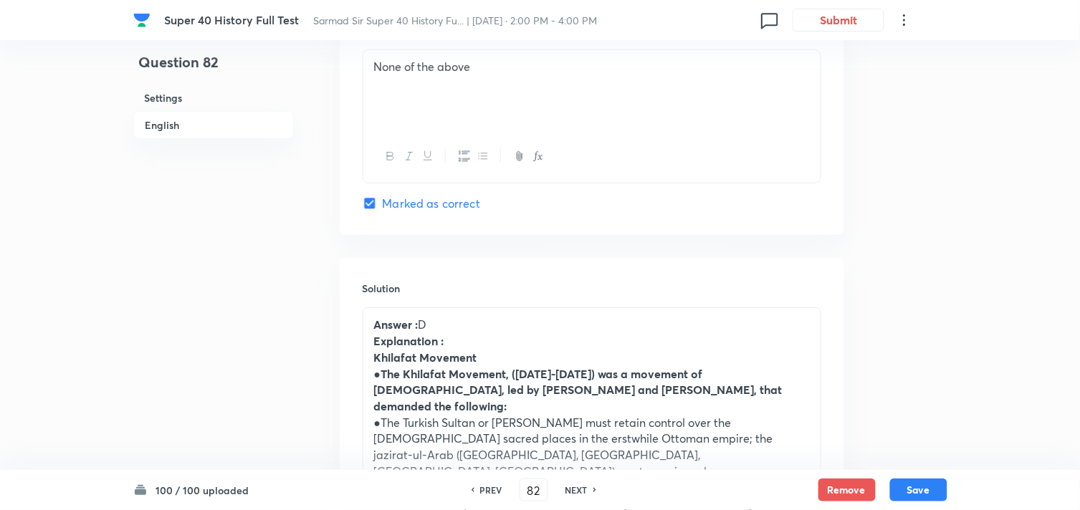
click at [589, 489] on div "NEXT" at bounding box center [579, 490] width 38 height 13
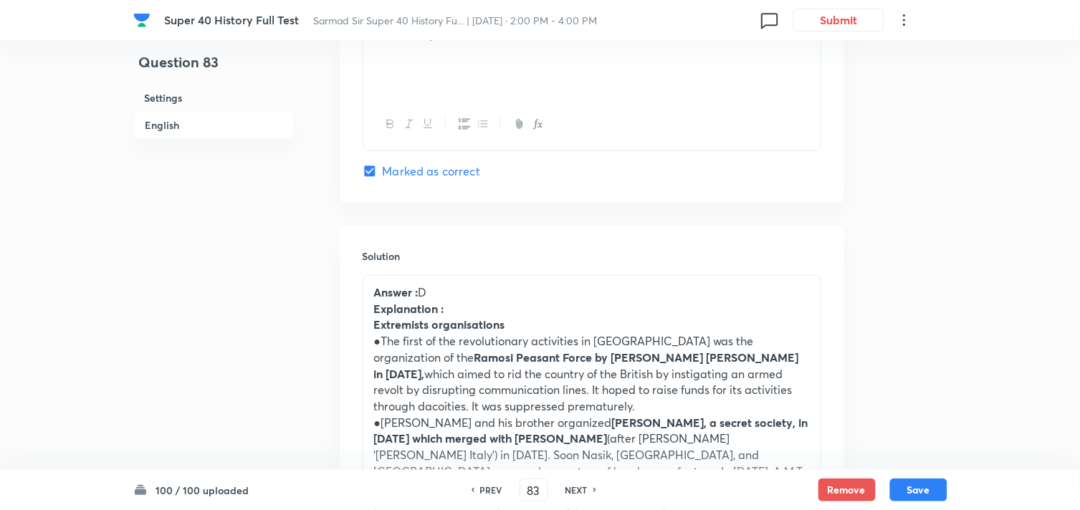
click at [589, 489] on div "NEXT" at bounding box center [579, 490] width 38 height 13
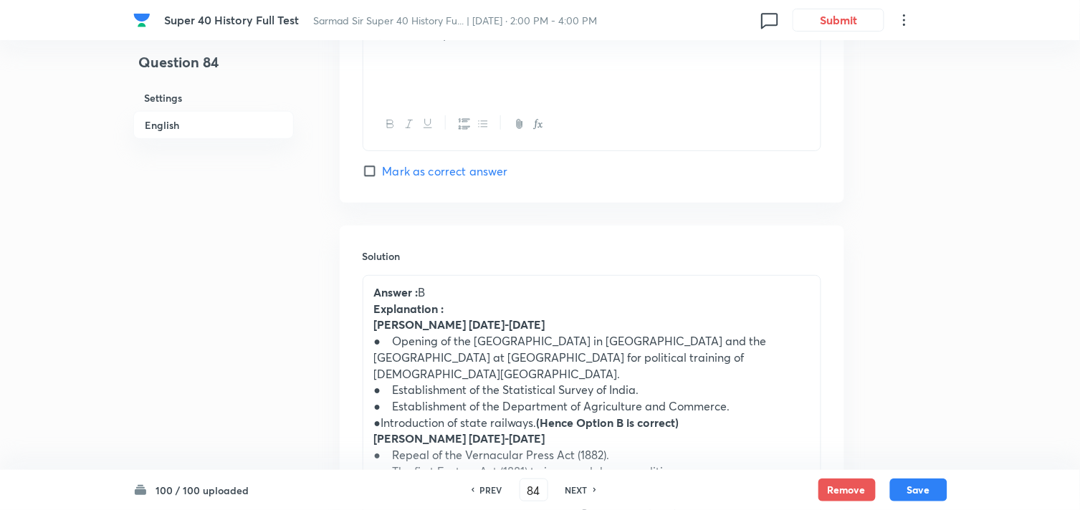
click at [589, 489] on div "NEXT" at bounding box center [579, 490] width 38 height 13
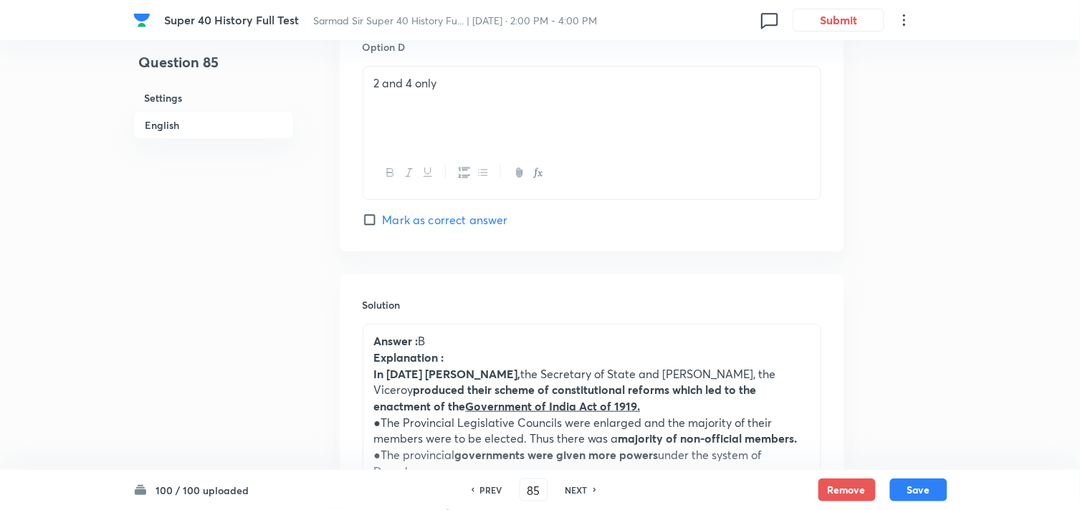
click at [589, 489] on div "NEXT" at bounding box center [579, 490] width 38 height 13
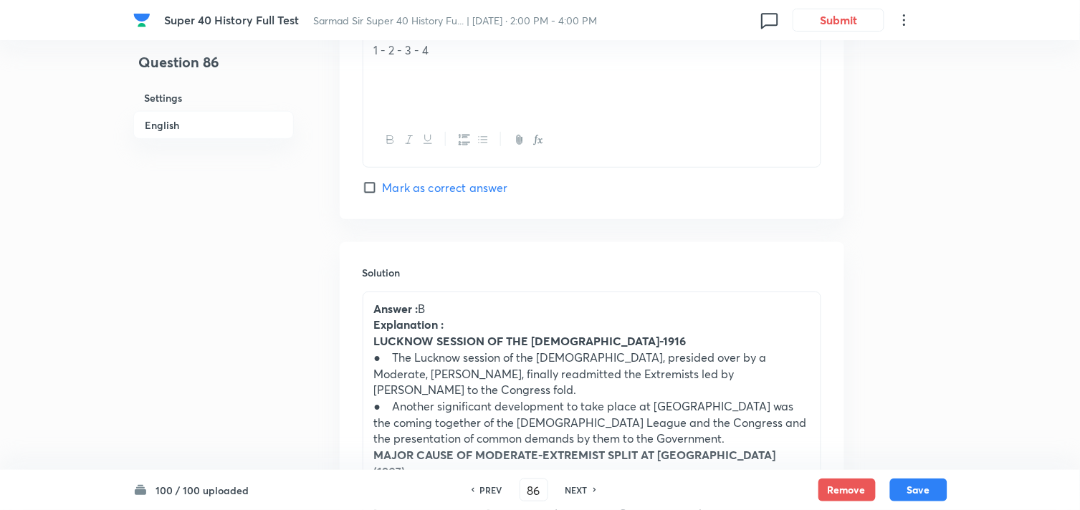
click at [589, 489] on div "NEXT" at bounding box center [579, 490] width 38 height 13
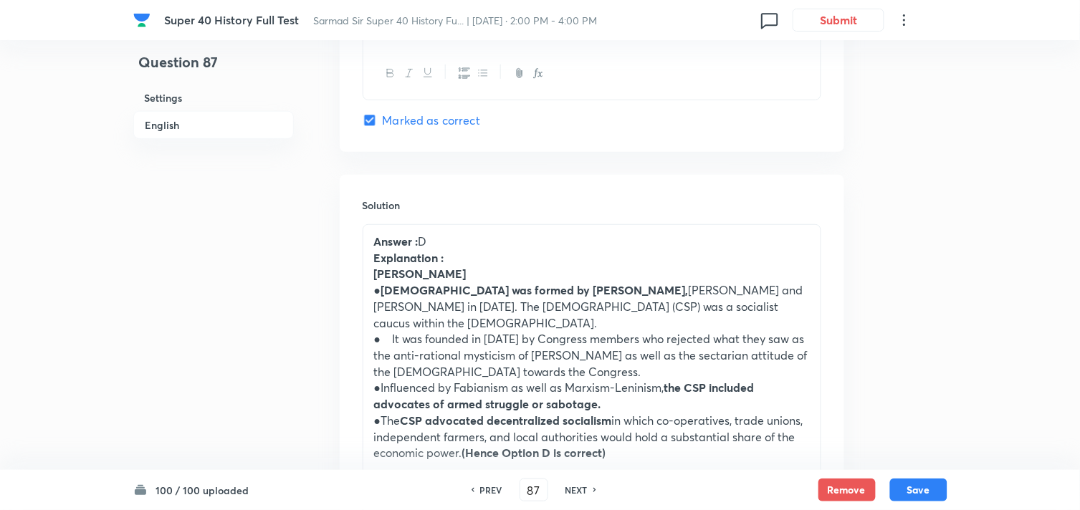
click at [589, 489] on div "NEXT" at bounding box center [579, 490] width 38 height 13
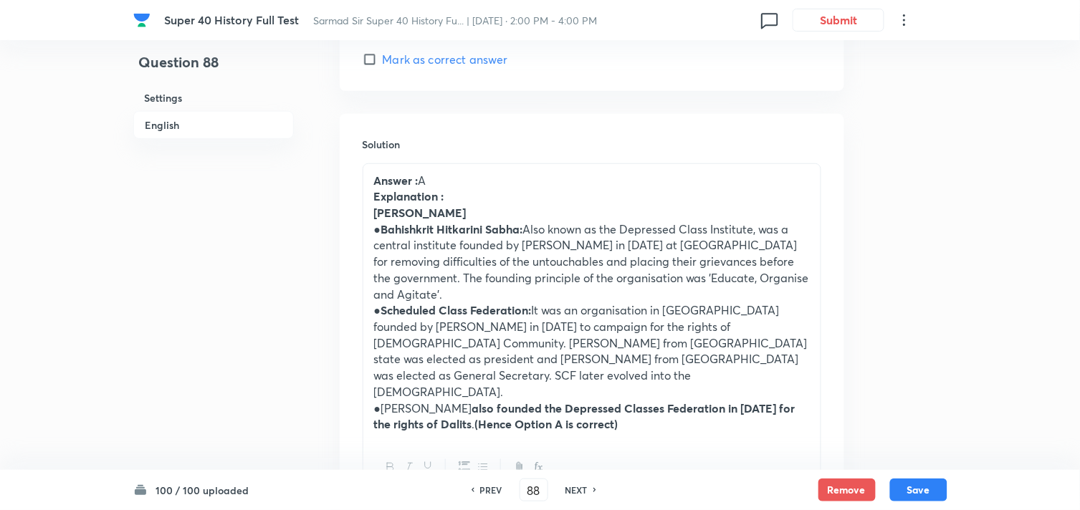
click at [589, 489] on div "NEXT" at bounding box center [579, 490] width 38 height 13
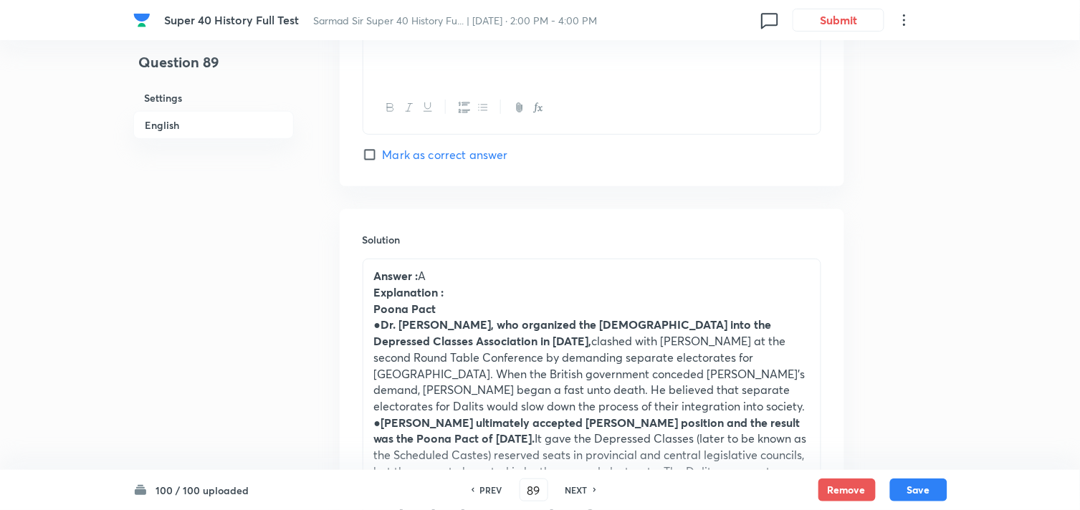
click at [589, 489] on div "NEXT" at bounding box center [579, 490] width 38 height 13
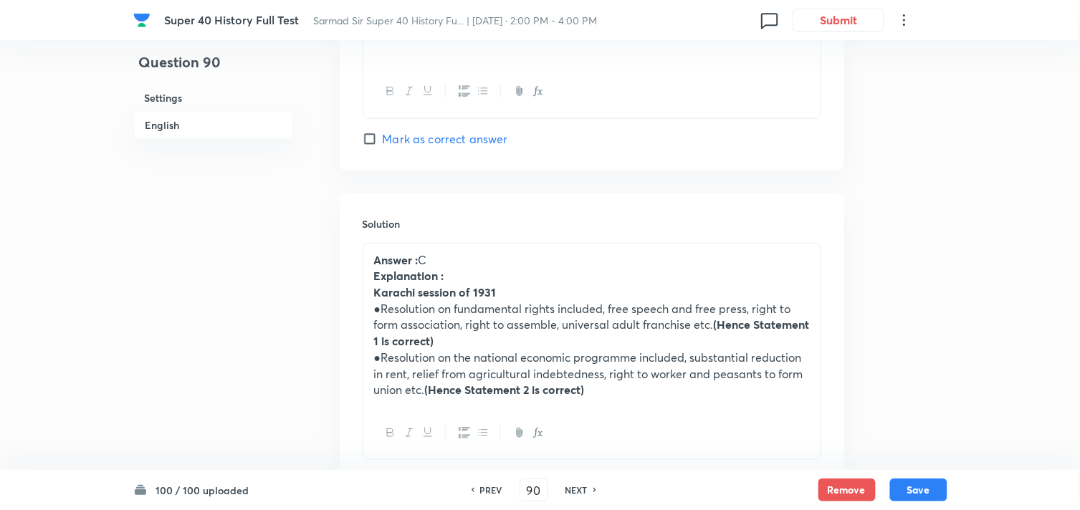
click at [589, 489] on div "NEXT" at bounding box center [579, 490] width 38 height 13
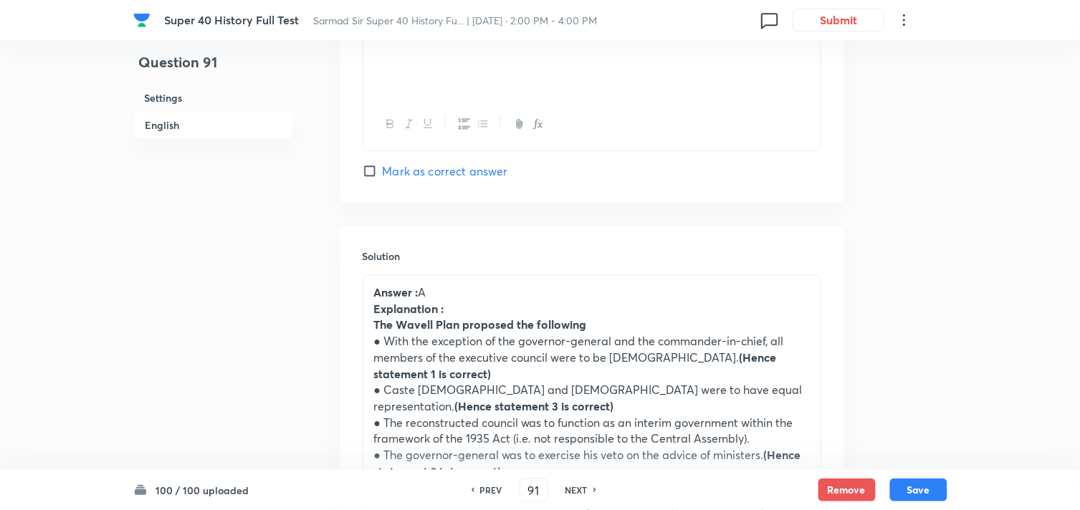
click at [589, 489] on div "NEXT" at bounding box center [579, 490] width 38 height 13
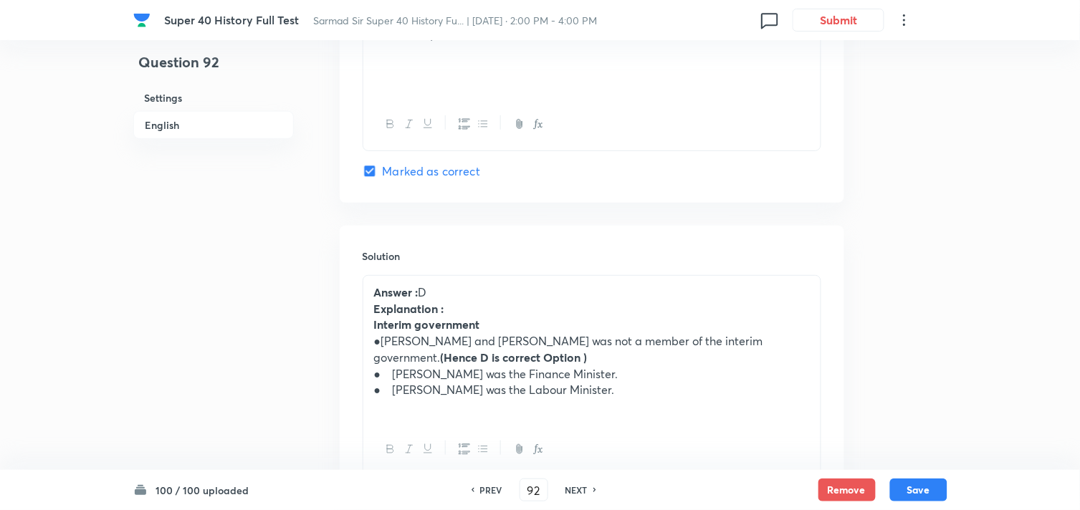
click at [589, 489] on div "NEXT" at bounding box center [579, 490] width 38 height 13
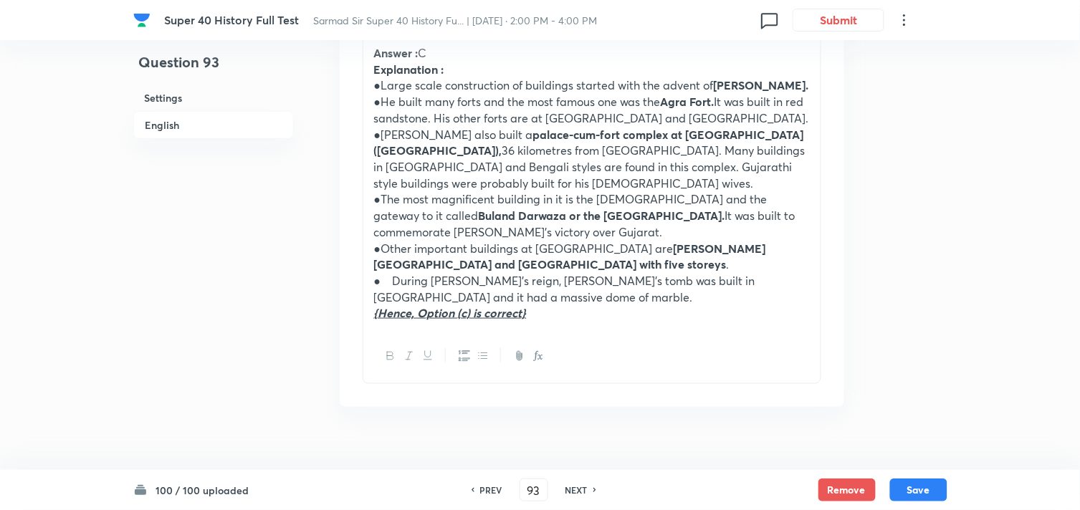
click at [589, 489] on div "NEXT" at bounding box center [579, 490] width 38 height 13
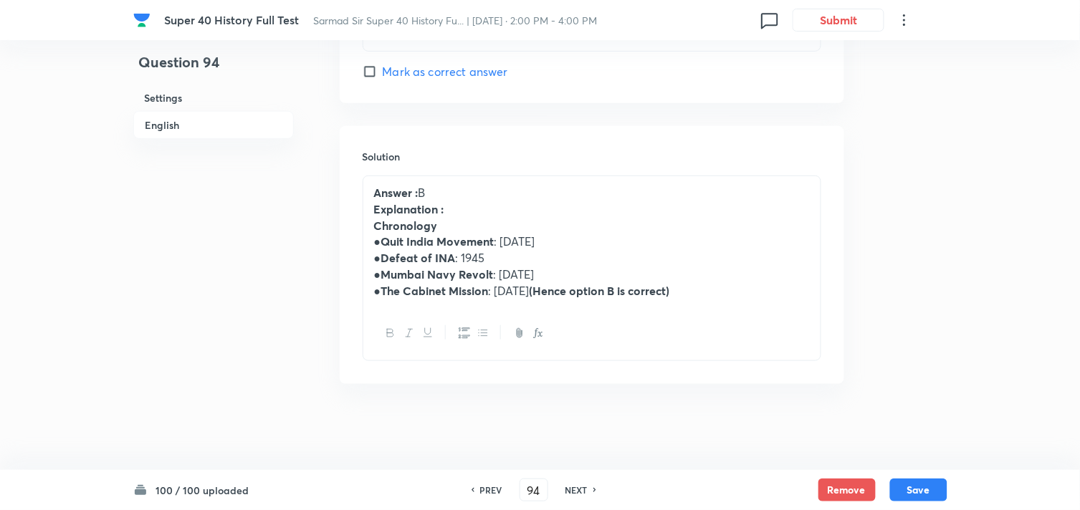
click at [589, 489] on div "NEXT" at bounding box center [579, 490] width 38 height 13
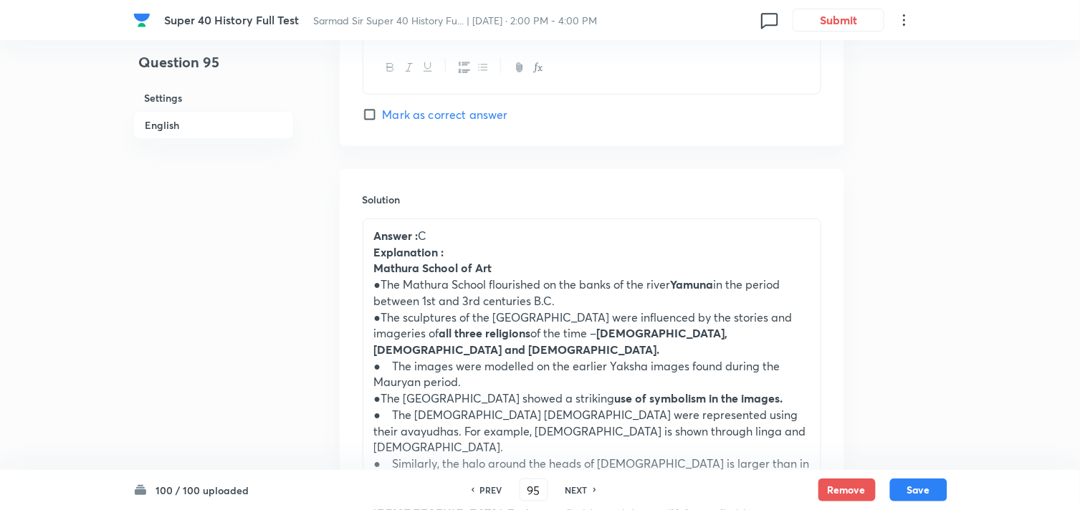
click at [589, 489] on div "NEXT" at bounding box center [579, 490] width 38 height 13
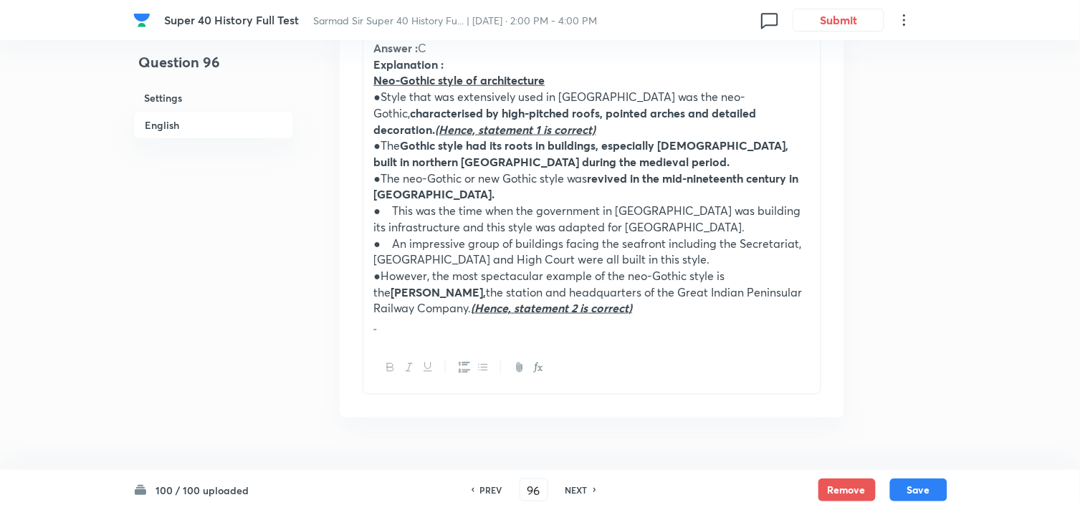
click at [589, 489] on div "NEXT" at bounding box center [579, 490] width 38 height 13
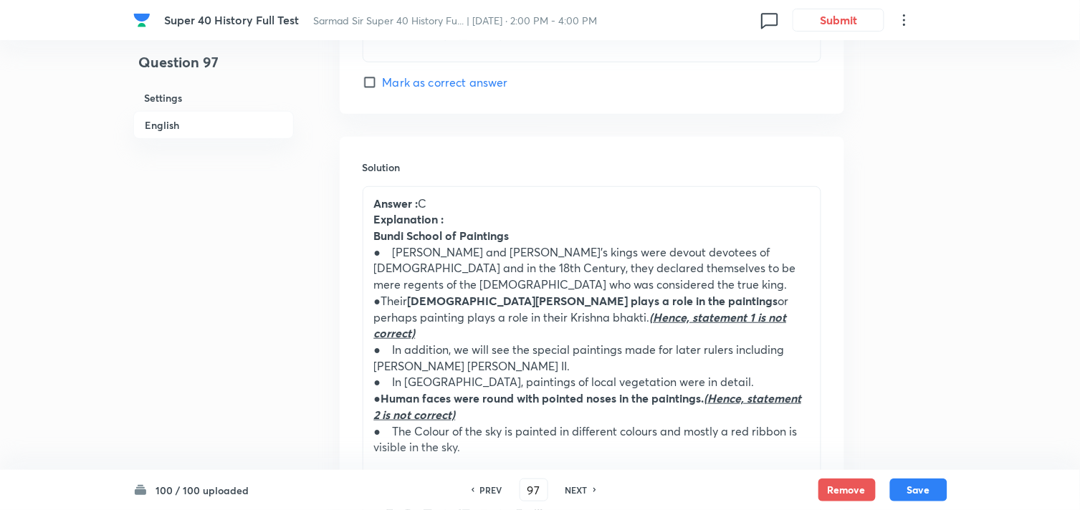
click at [589, 489] on div "NEXT" at bounding box center [579, 490] width 38 height 13
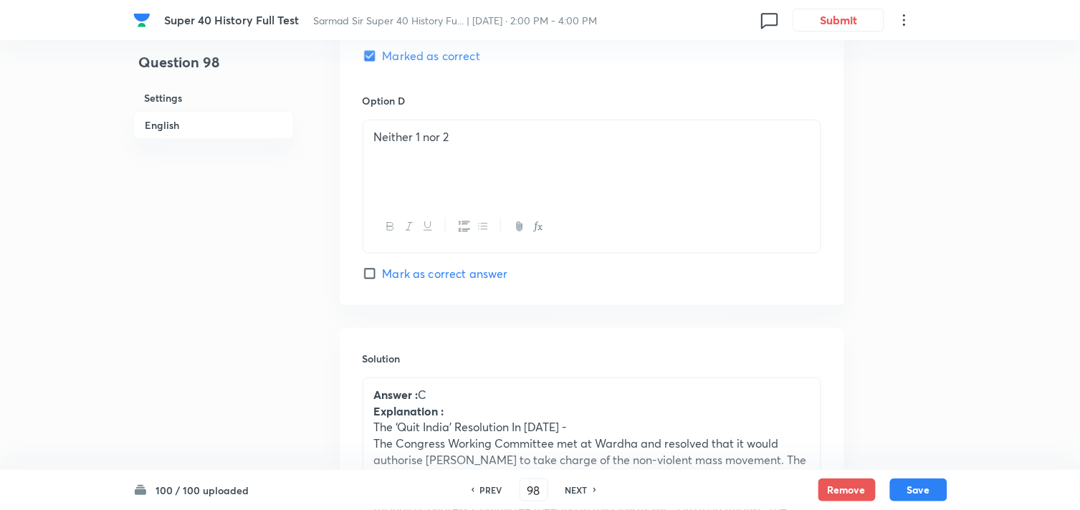
scroll to position [1508, 0]
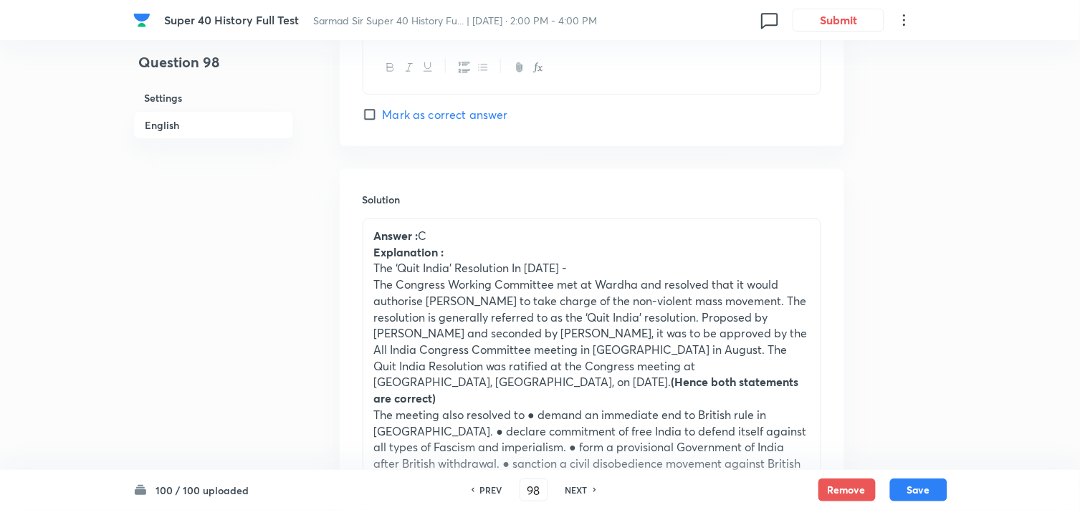
click at [589, 489] on div "NEXT" at bounding box center [579, 490] width 38 height 13
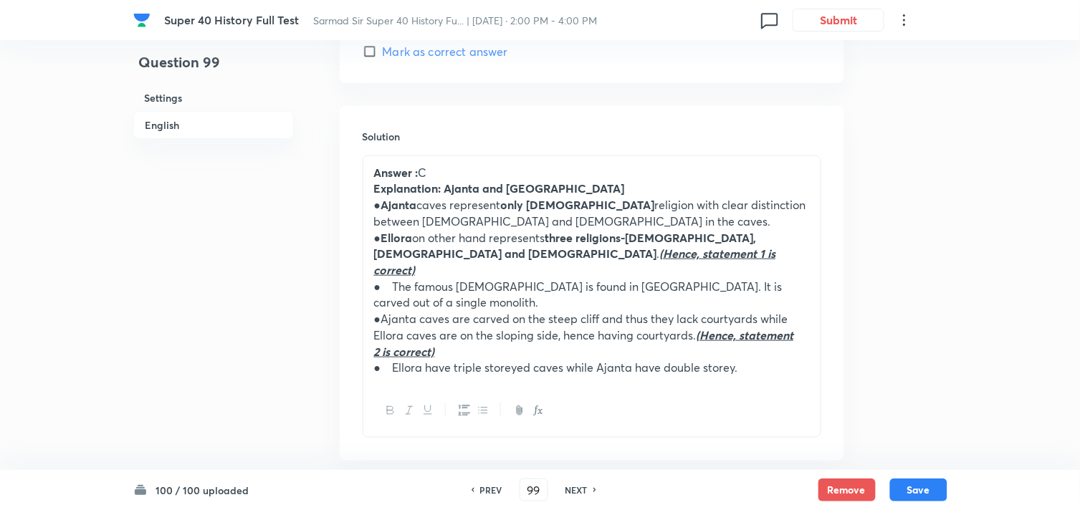
click at [589, 489] on div "NEXT" at bounding box center [579, 490] width 38 height 13
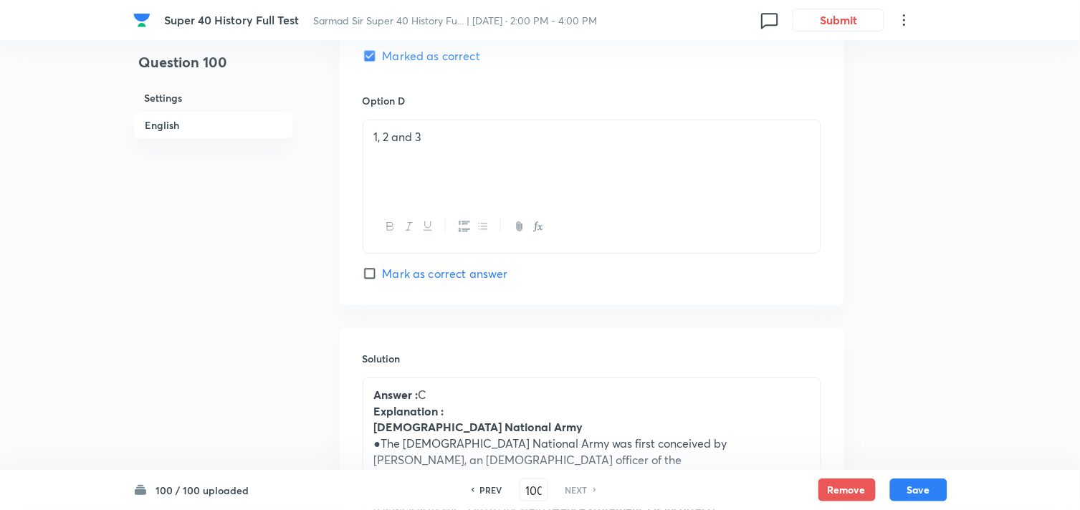
scroll to position [1667, 0]
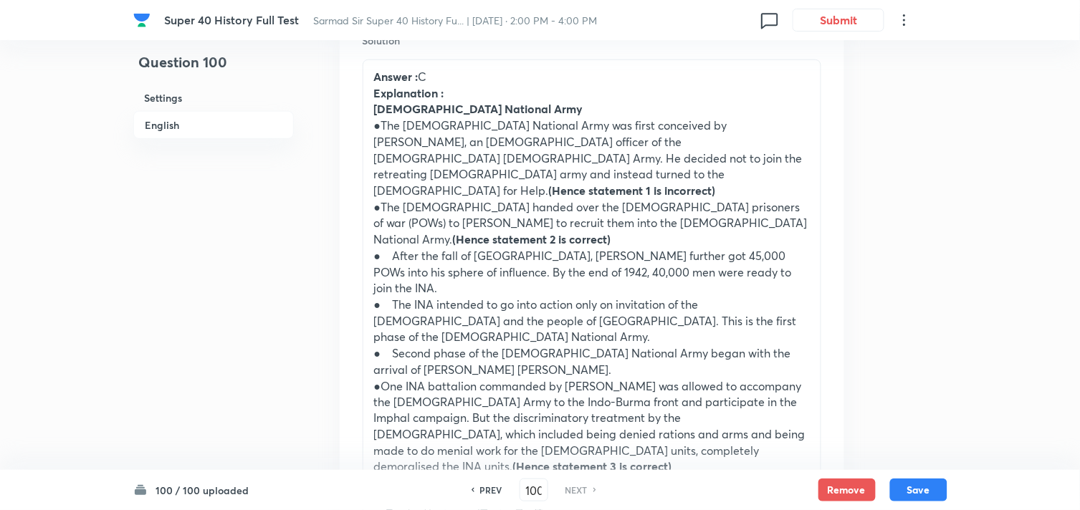
click at [589, 489] on div "NEXT" at bounding box center [579, 490] width 38 height 13
